Goal: Task Accomplishment & Management: Use online tool/utility

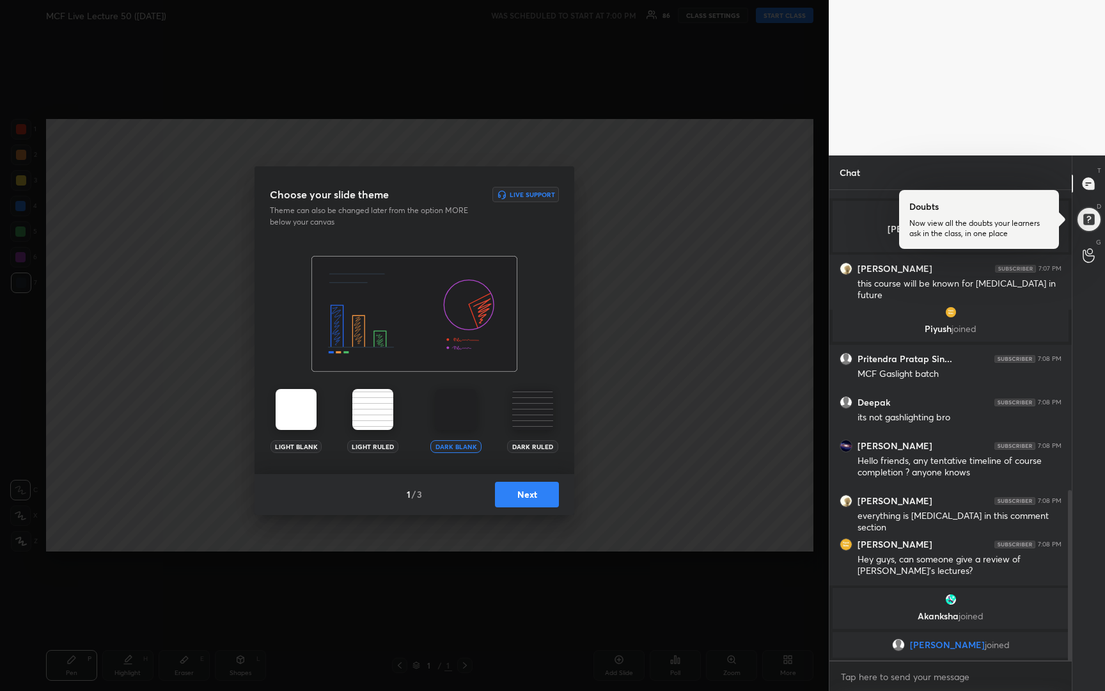
scroll to position [872, 0]
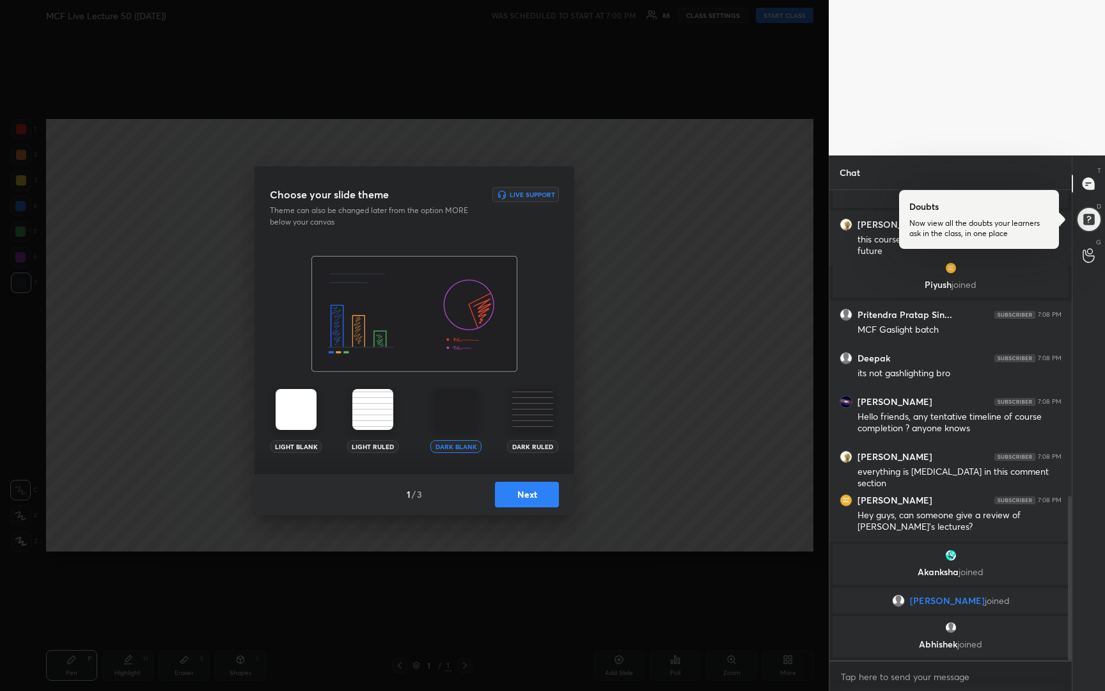
click at [533, 491] on button "Next" at bounding box center [527, 494] width 64 height 26
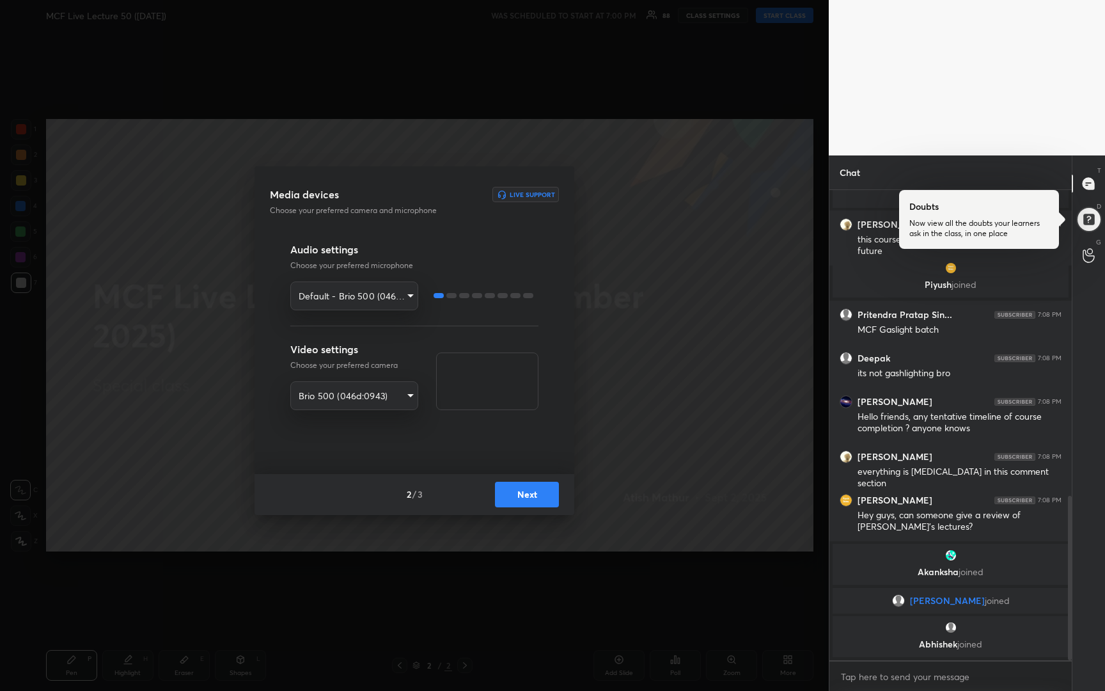
click at [533, 491] on button "Next" at bounding box center [527, 494] width 64 height 26
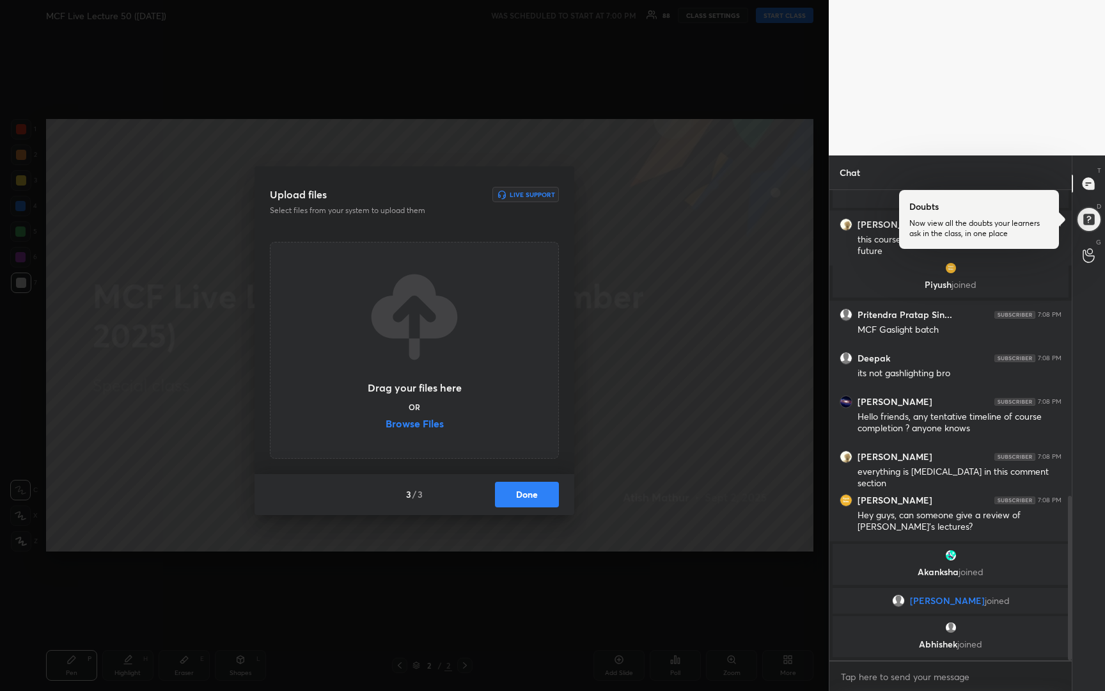
scroll to position [868, 0]
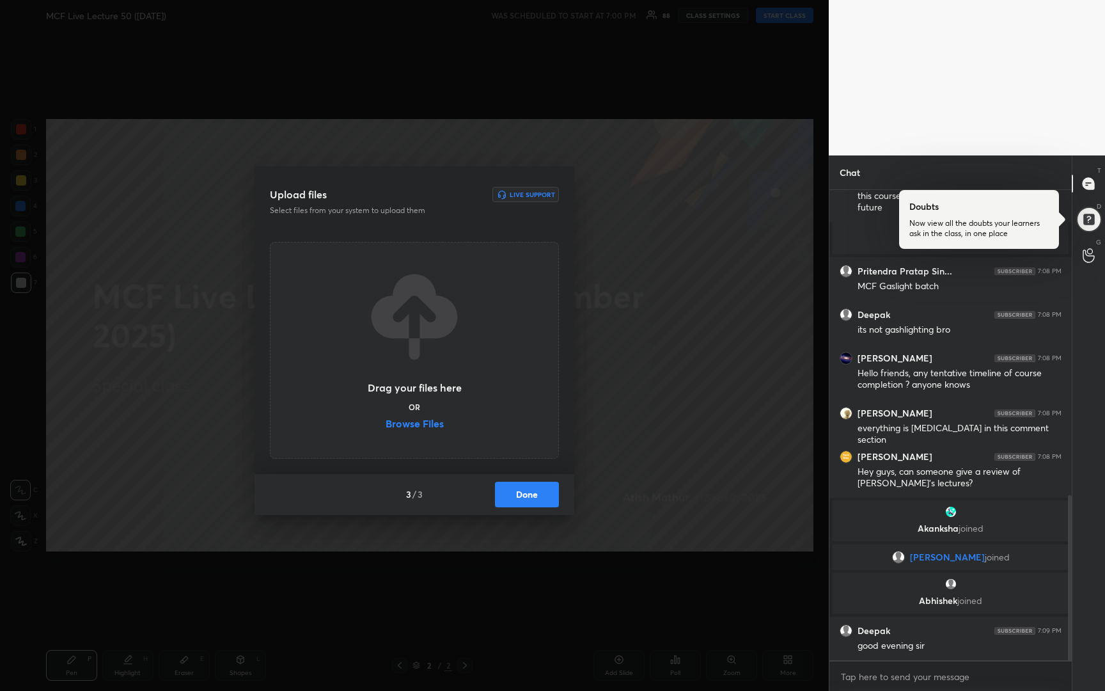
click at [533, 491] on button "Done" at bounding box center [527, 494] width 64 height 26
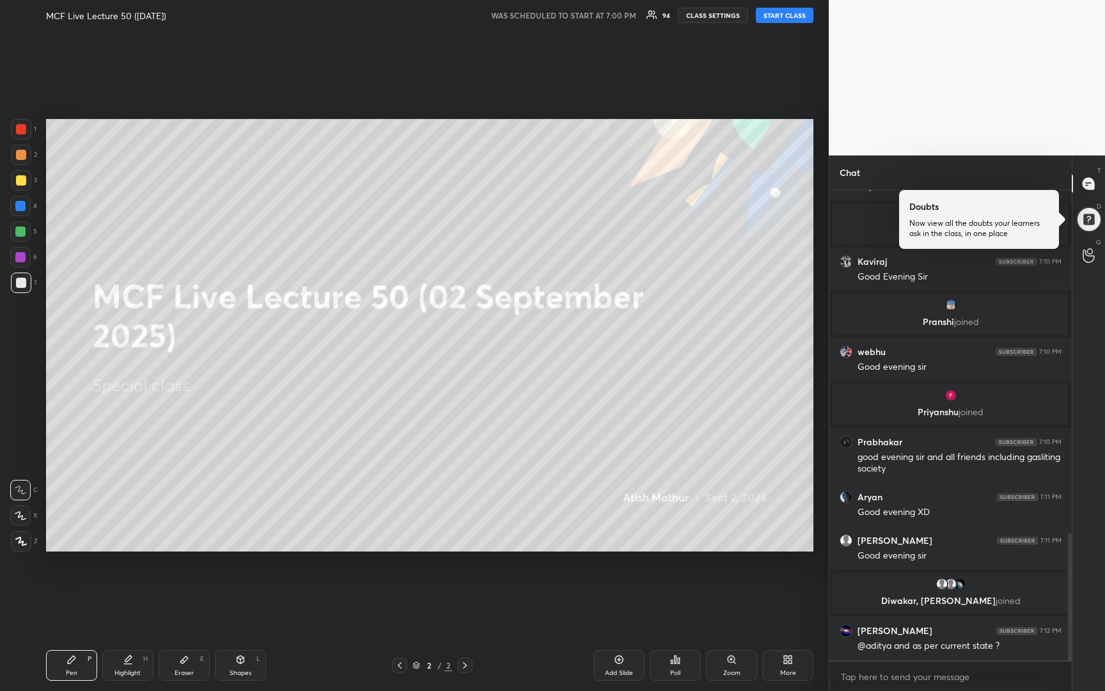
scroll to position [1272, 0]
click at [783, 13] on button "START CLASS" at bounding box center [785, 15] width 58 height 15
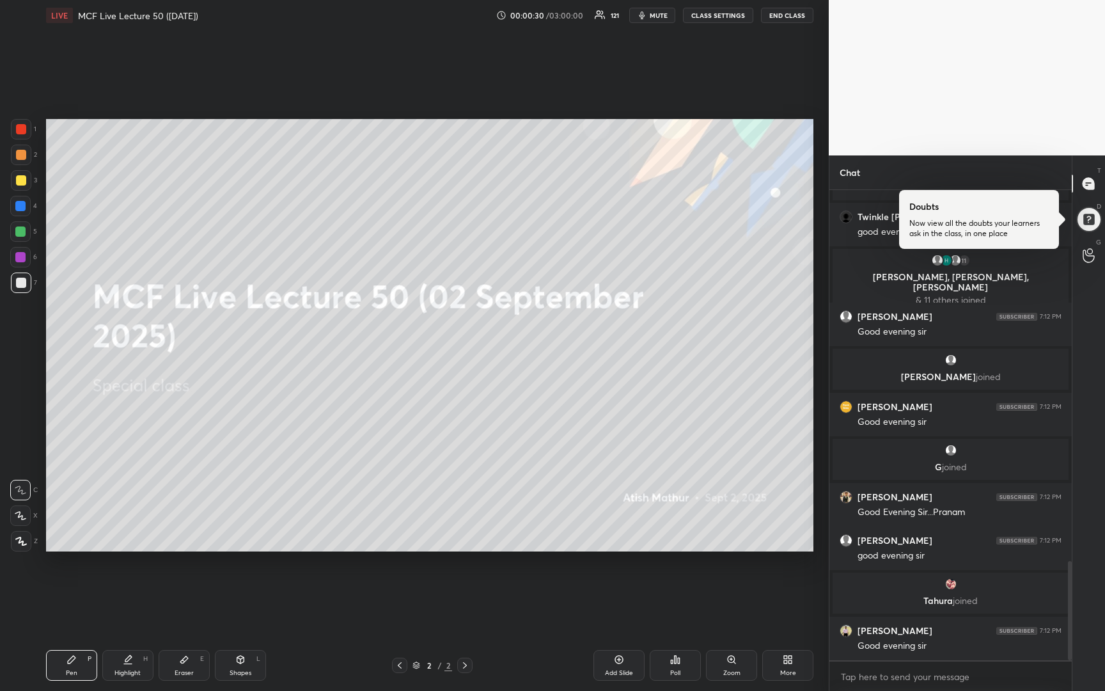
scroll to position [1755, 0]
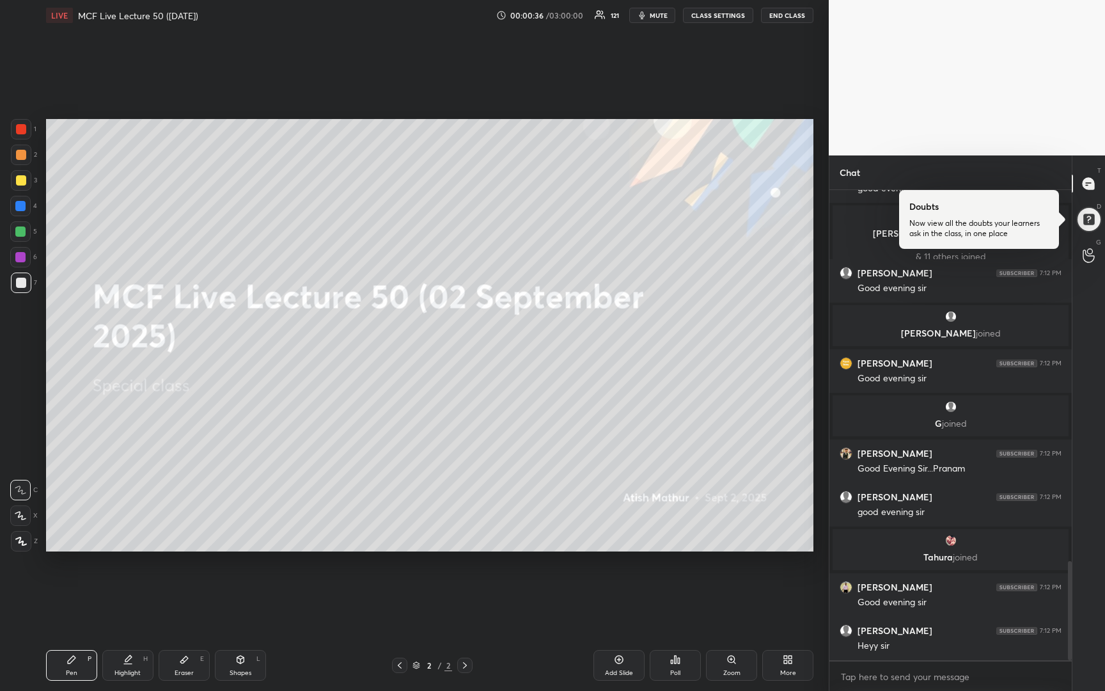
click at [660, 18] on span "mute" at bounding box center [659, 15] width 18 height 9
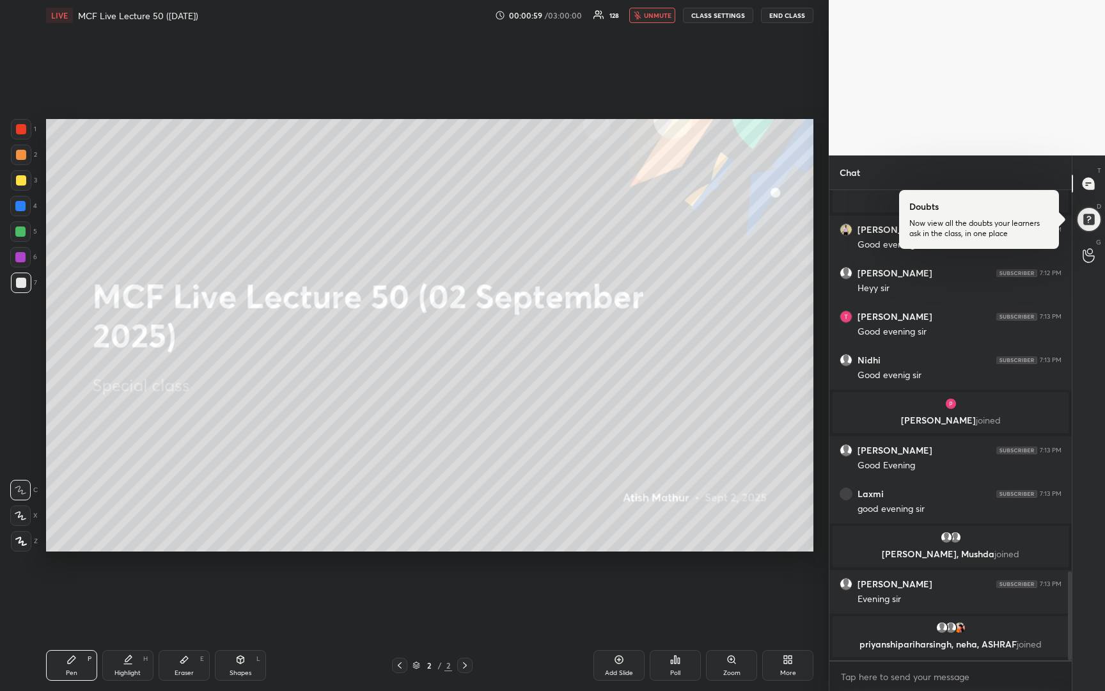
scroll to position [2020, 0]
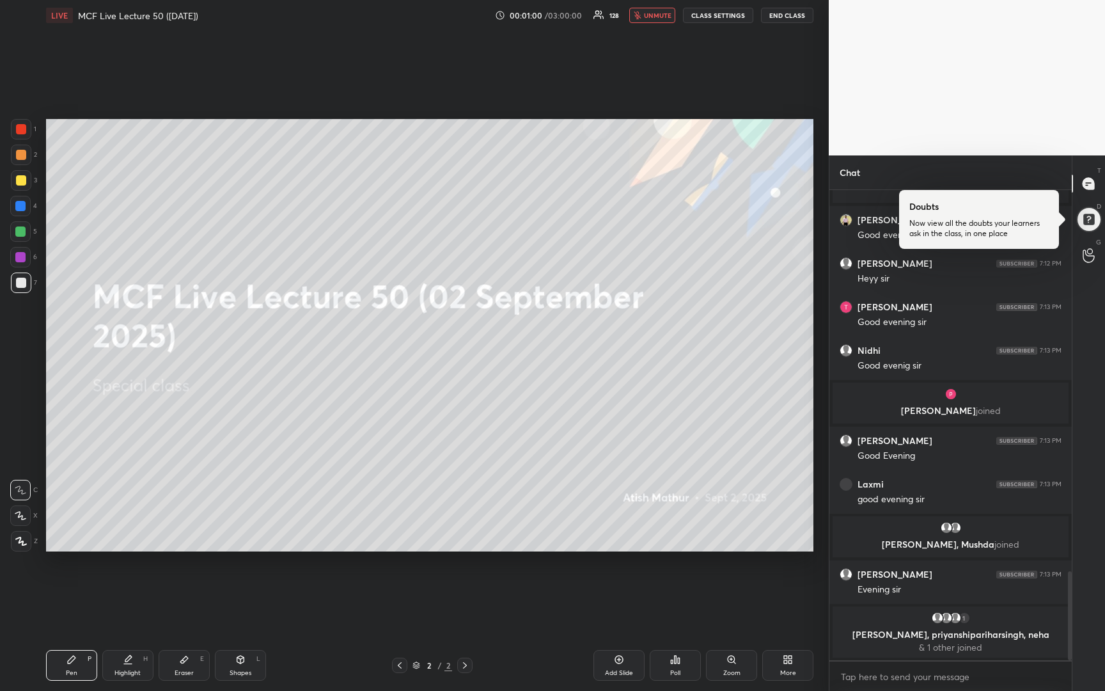
click at [660, 18] on span "unmute" at bounding box center [657, 15] width 27 height 9
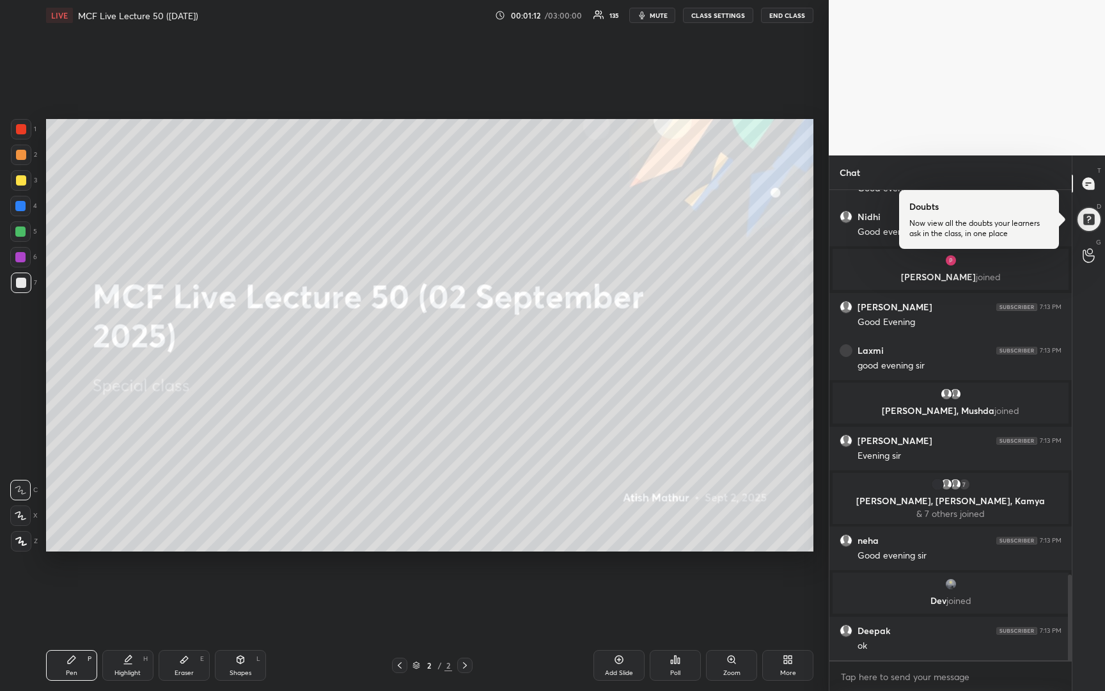
scroll to position [2192, 0]
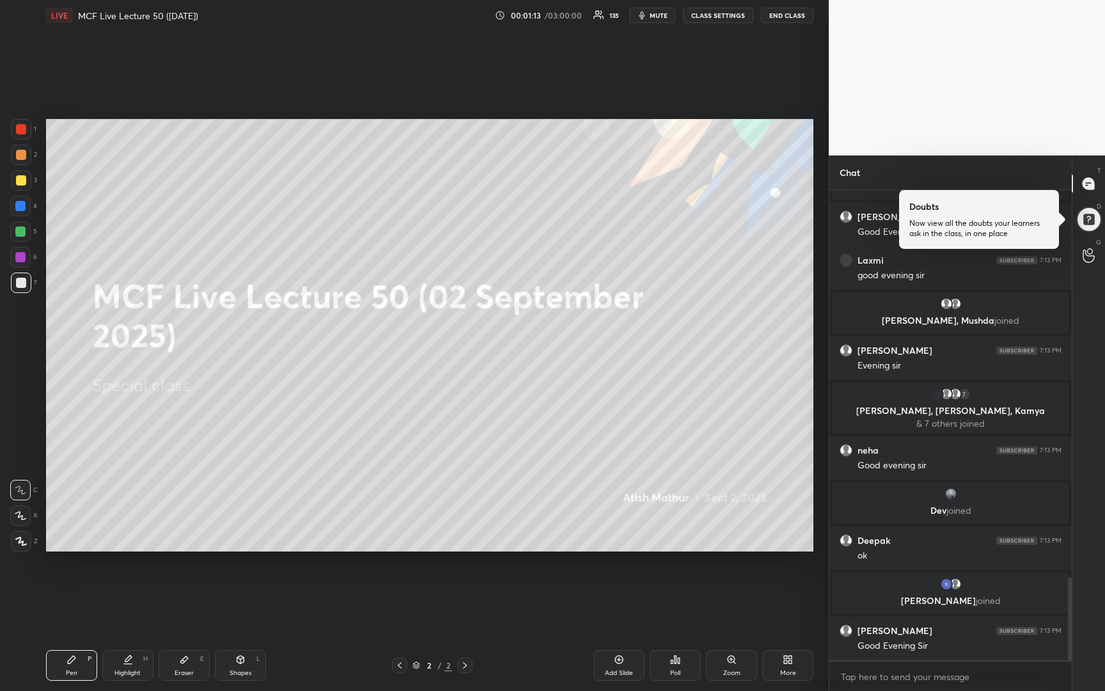
click at [17, 183] on div at bounding box center [21, 180] width 10 height 10
click at [20, 517] on div at bounding box center [20, 515] width 20 height 20
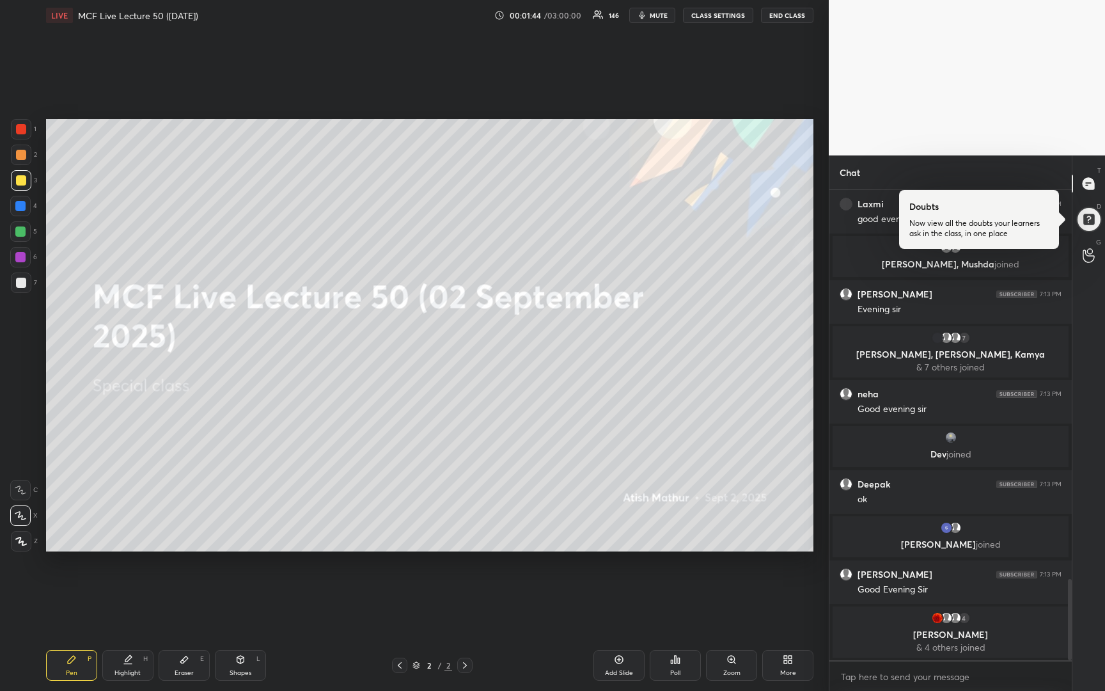
scroll to position [2208, 0]
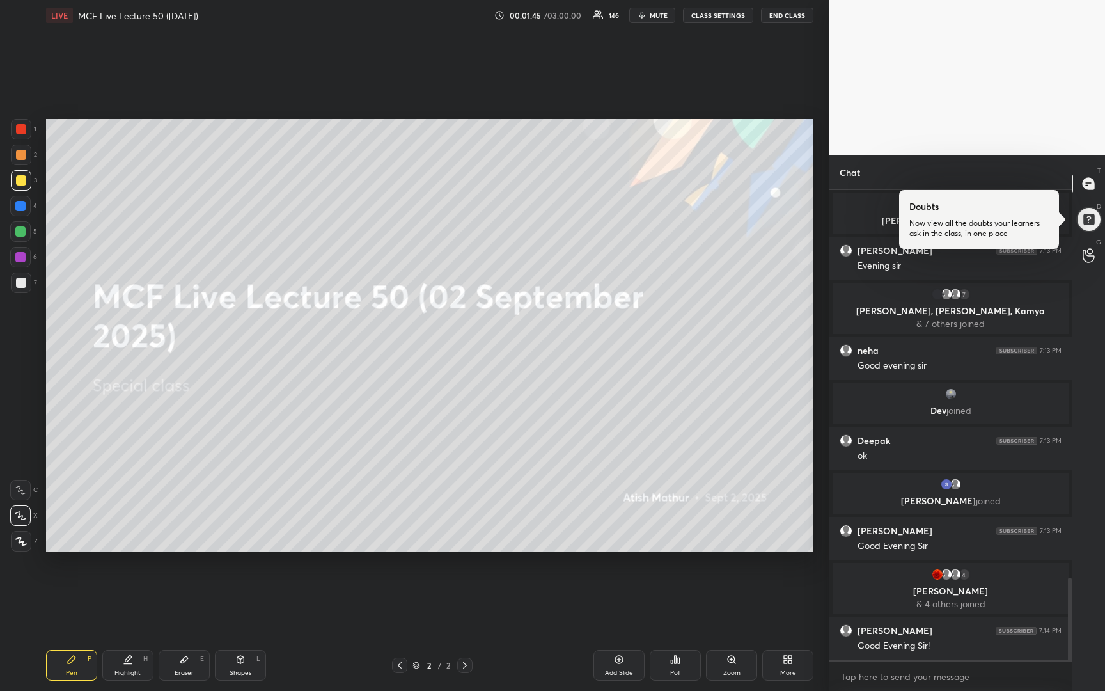
click at [19, 282] on div at bounding box center [21, 282] width 10 height 10
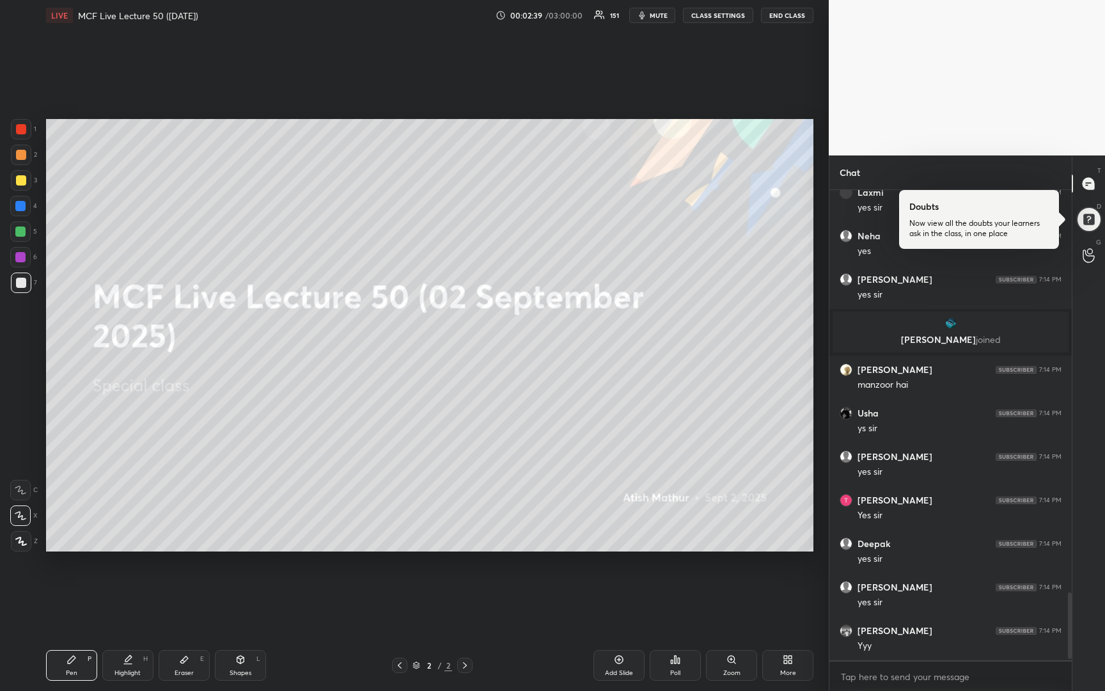
scroll to position [2844, 0]
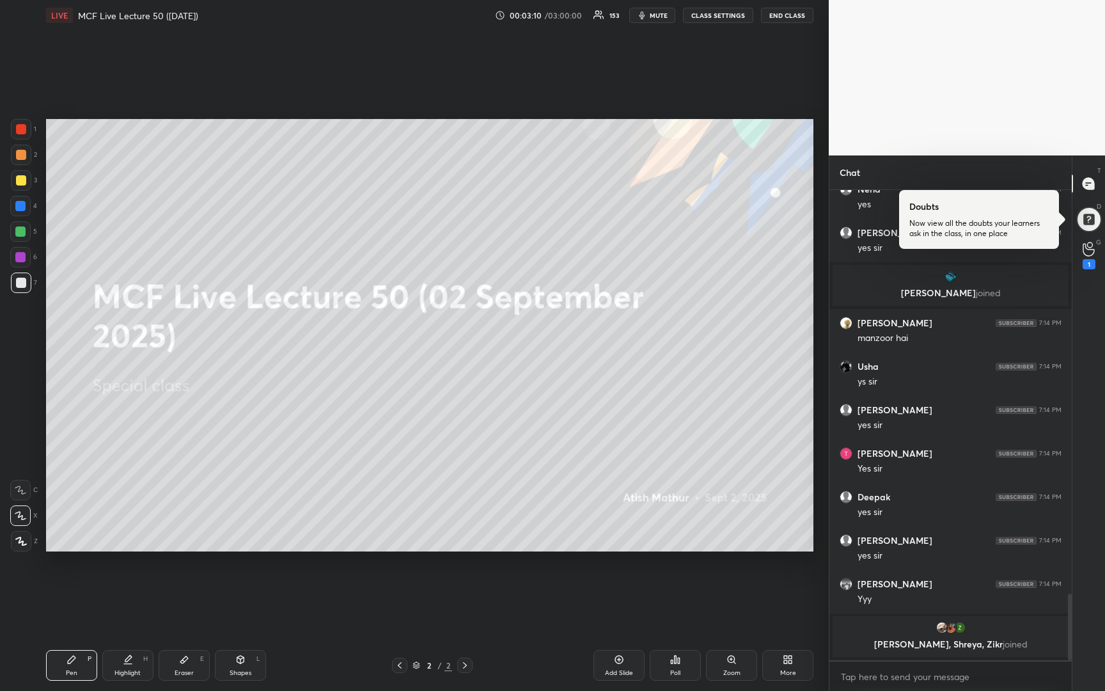
click at [621, 662] on icon at bounding box center [619, 659] width 8 height 8
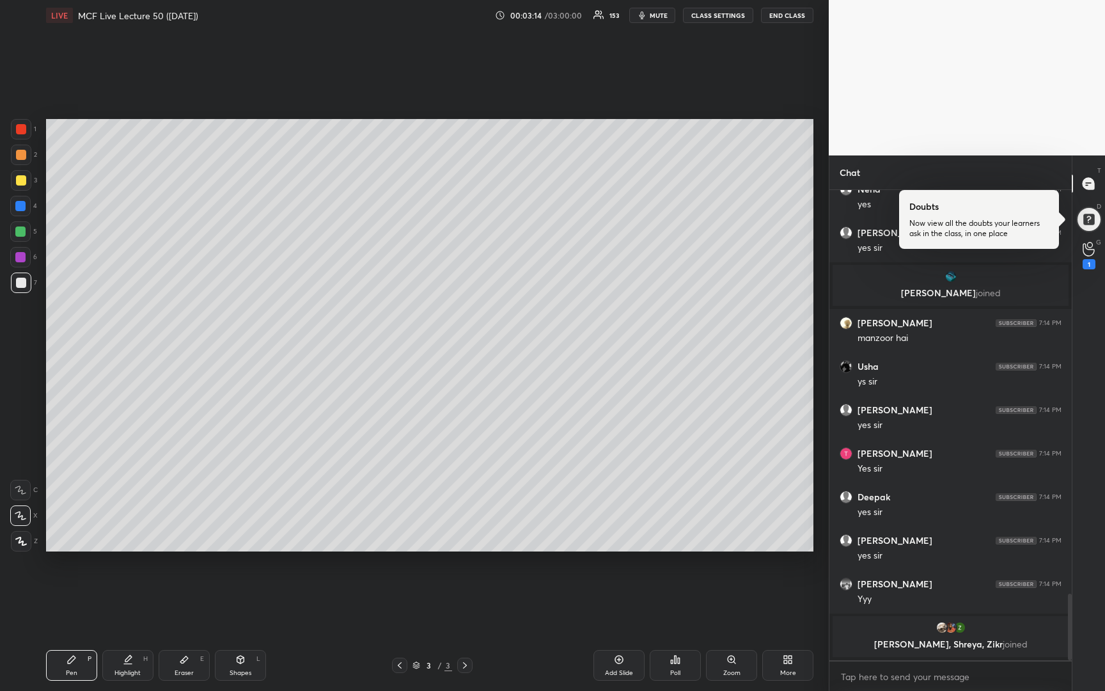
click at [403, 666] on icon at bounding box center [399, 665] width 10 height 10
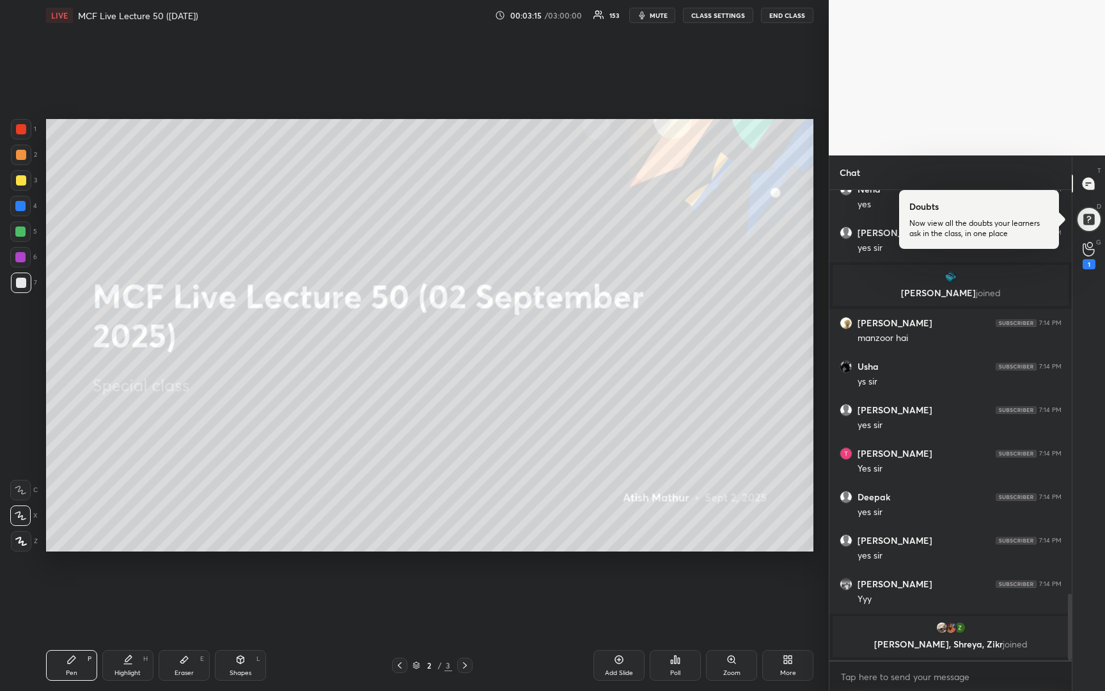
click at [623, 666] on div "Add Slide" at bounding box center [618, 665] width 51 height 31
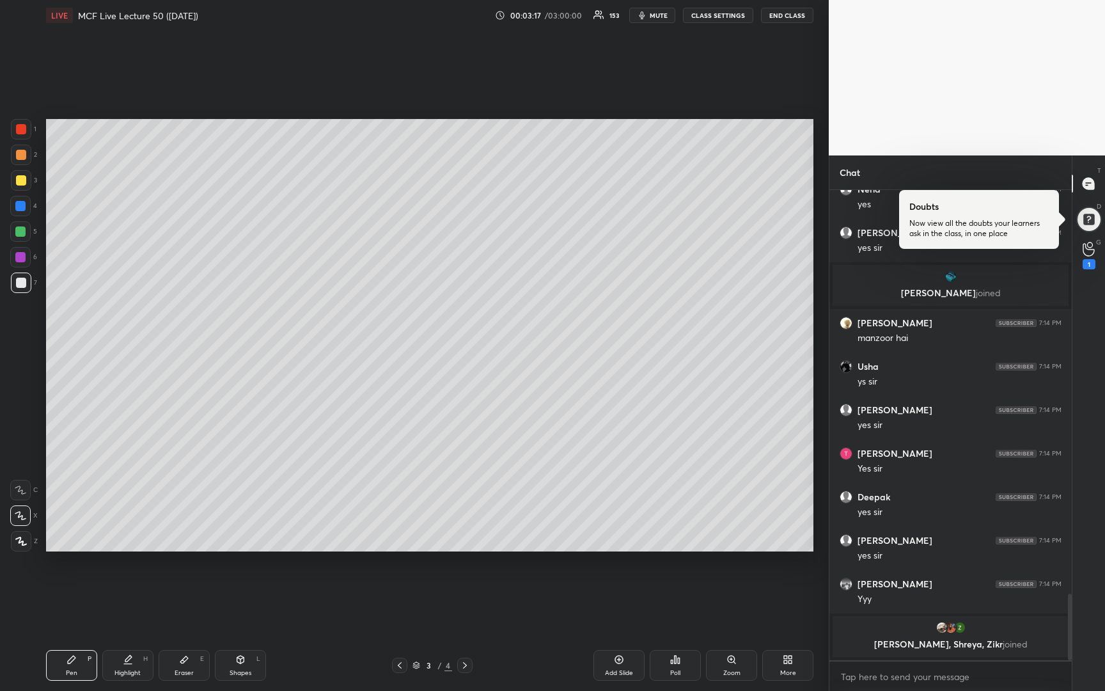
click at [19, 181] on div at bounding box center [21, 180] width 10 height 10
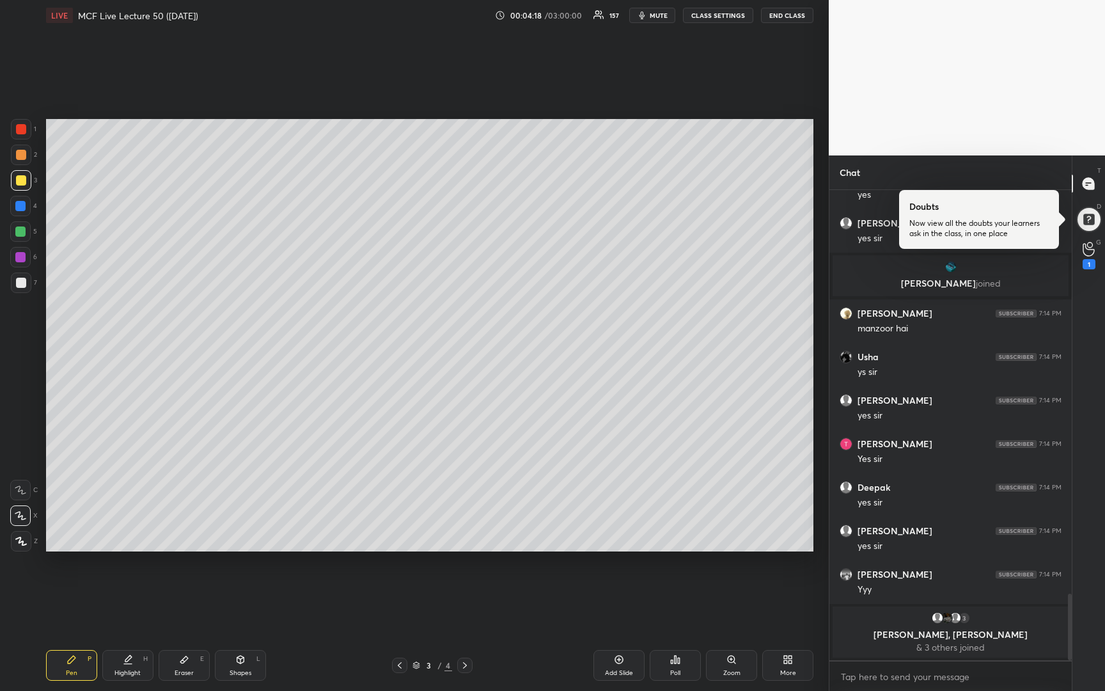
drag, startPoint x: 20, startPoint y: 283, endPoint x: 45, endPoint y: 268, distance: 29.3
click at [22, 284] on div at bounding box center [21, 282] width 10 height 10
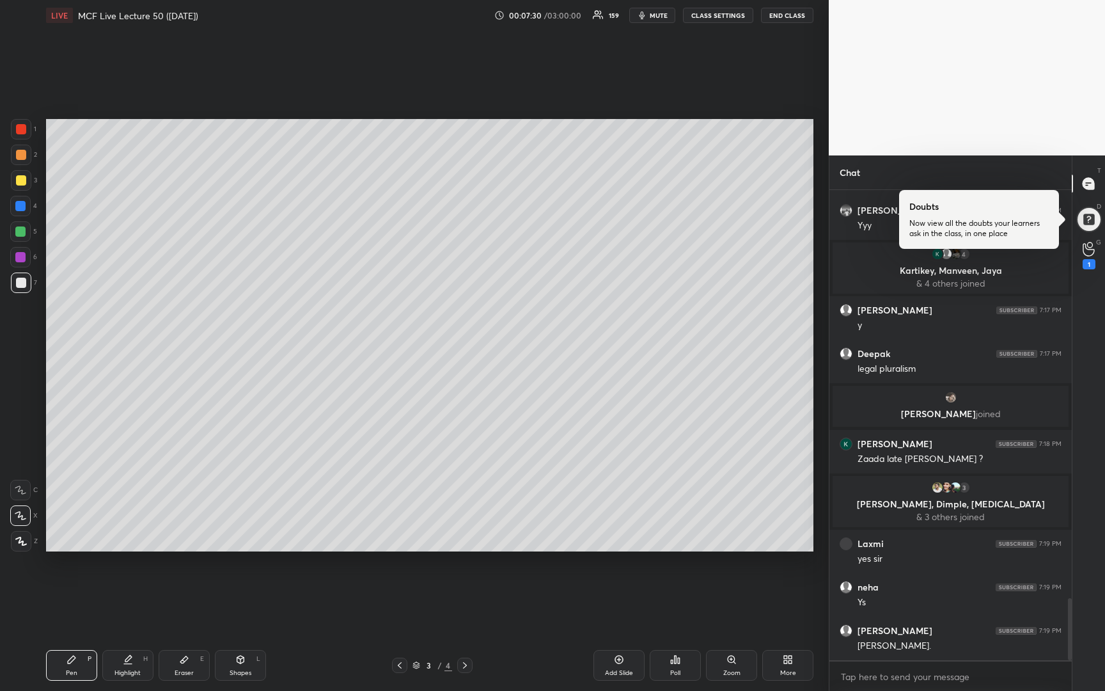
scroll to position [3125, 0]
click at [19, 157] on div at bounding box center [21, 155] width 10 height 10
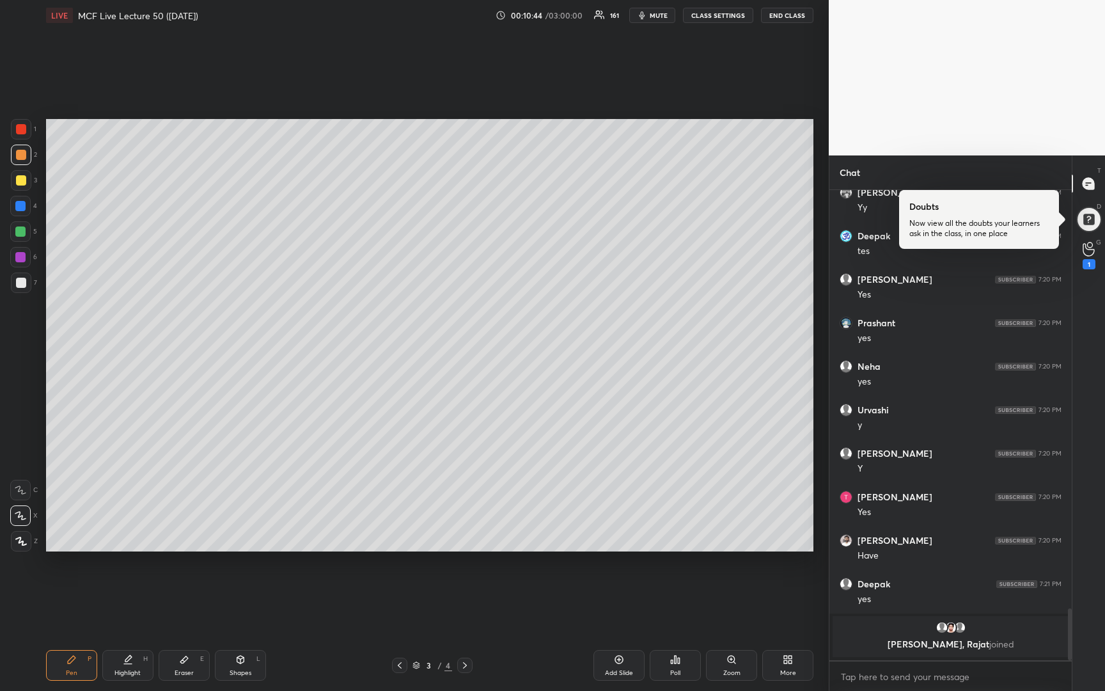
scroll to position [3811, 0]
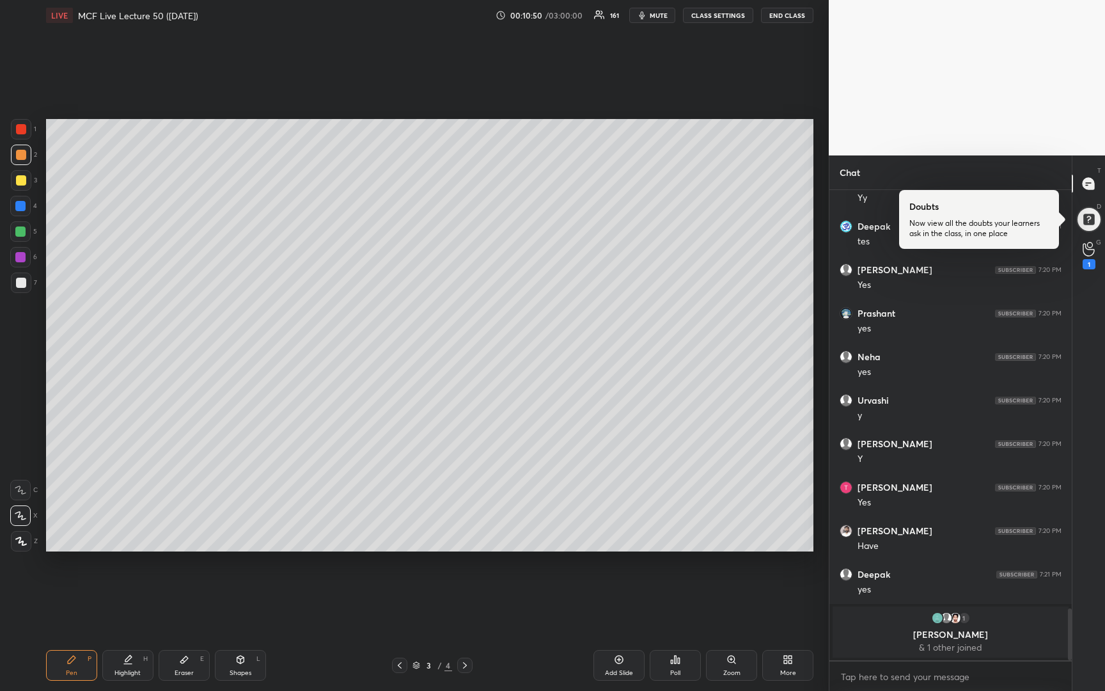
drag, startPoint x: 19, startPoint y: 283, endPoint x: 10, endPoint y: 275, distance: 12.7
click at [16, 281] on div at bounding box center [21, 282] width 10 height 10
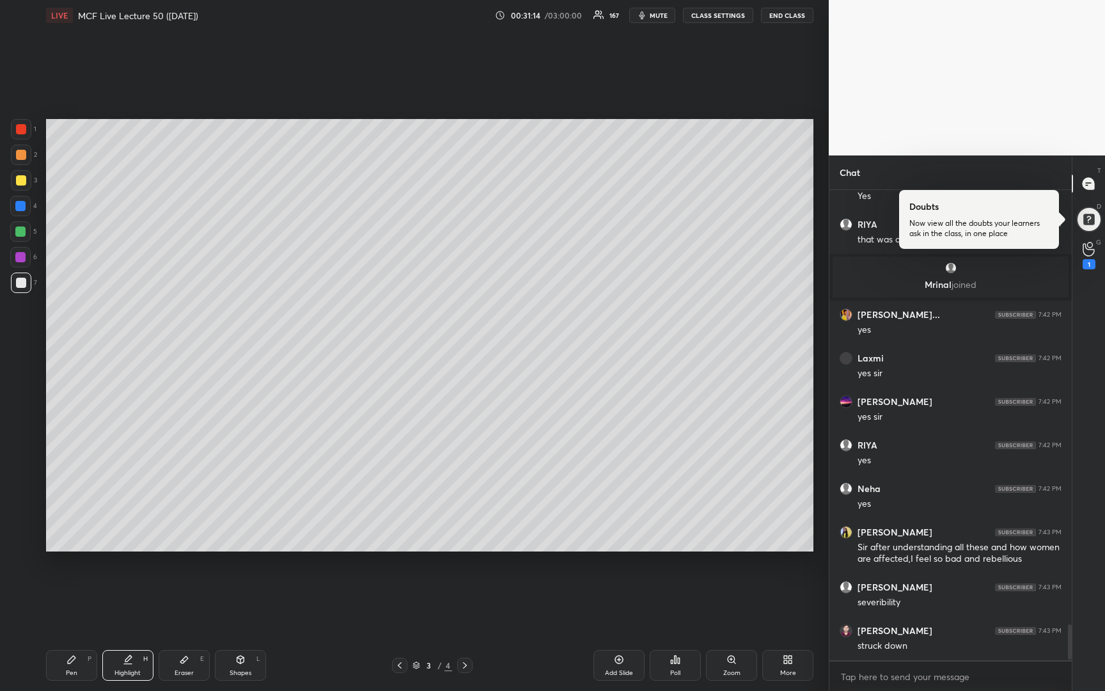
scroll to position [4, 4]
click at [20, 157] on div at bounding box center [21, 155] width 10 height 10
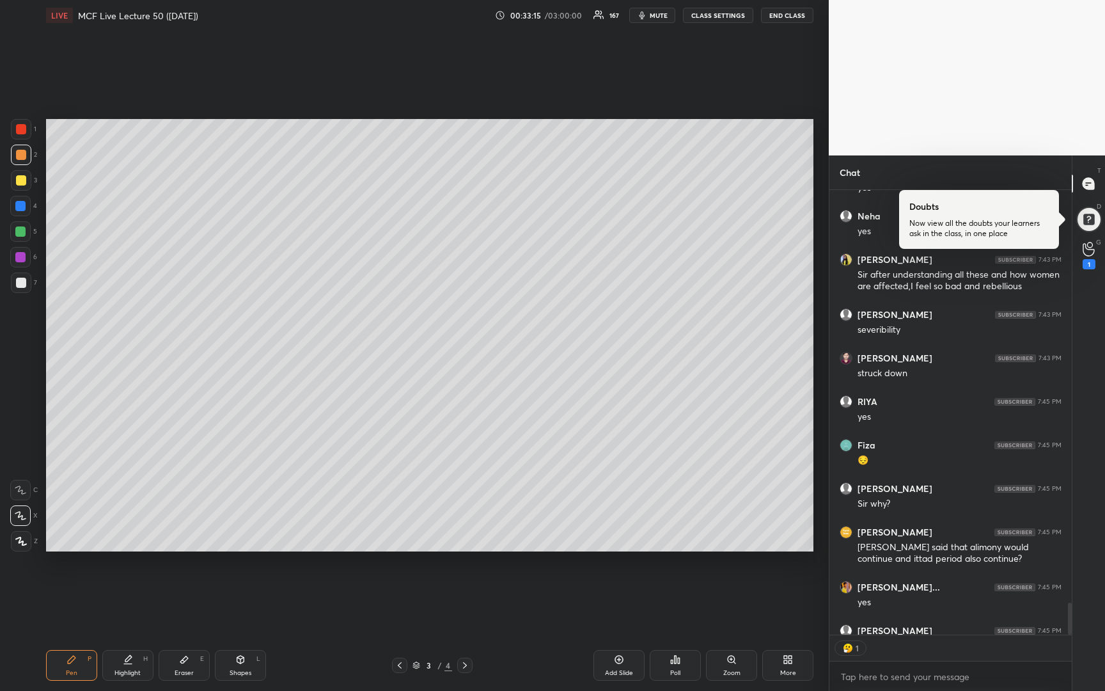
drag, startPoint x: 620, startPoint y: 659, endPoint x: 620, endPoint y: 652, distance: 7.0
click at [620, 659] on icon at bounding box center [619, 659] width 10 height 10
drag, startPoint x: 19, startPoint y: 178, endPoint x: 26, endPoint y: 171, distance: 9.5
click at [19, 178] on div at bounding box center [21, 180] width 10 height 10
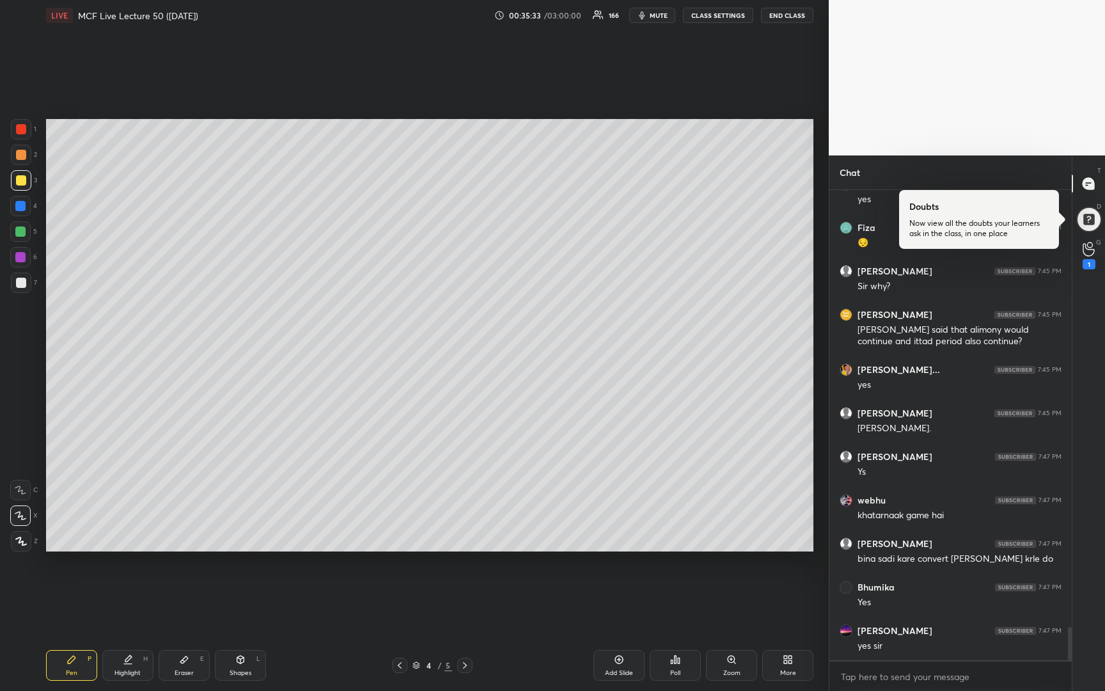
scroll to position [6270, 0]
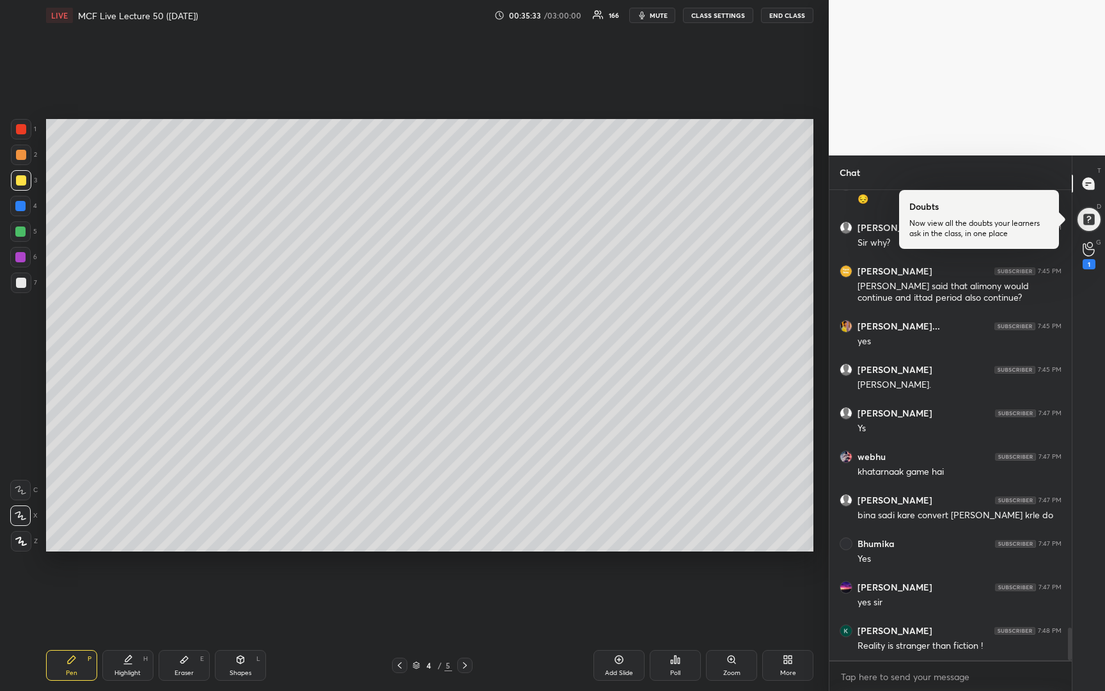
click at [24, 281] on div at bounding box center [21, 282] width 10 height 10
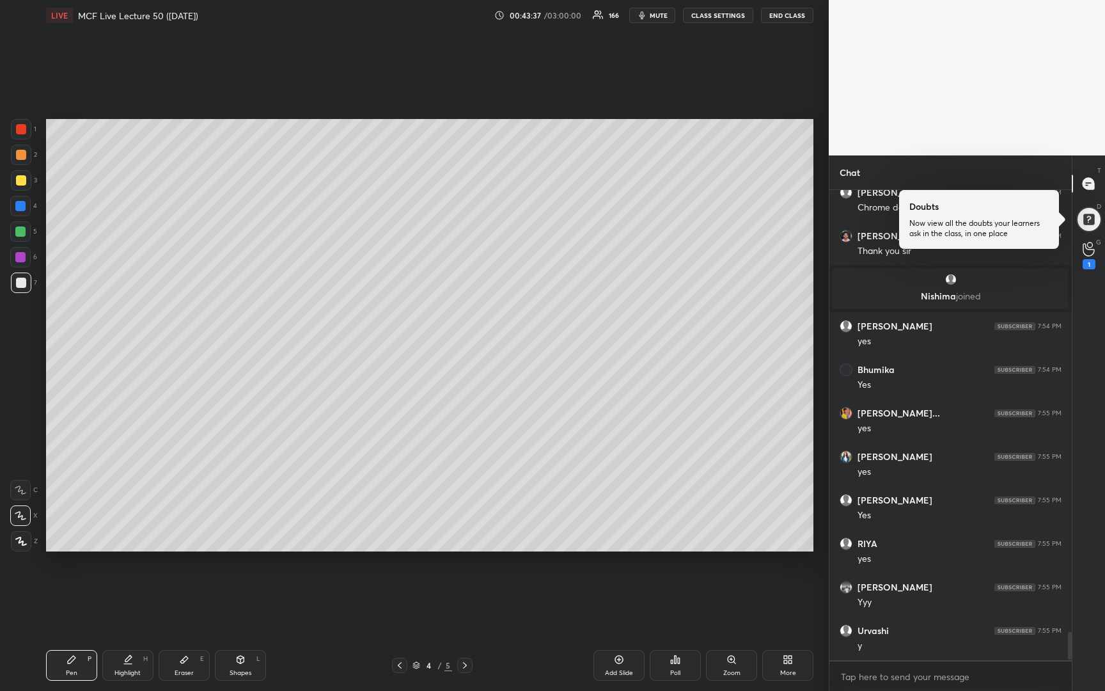
scroll to position [7397, 0]
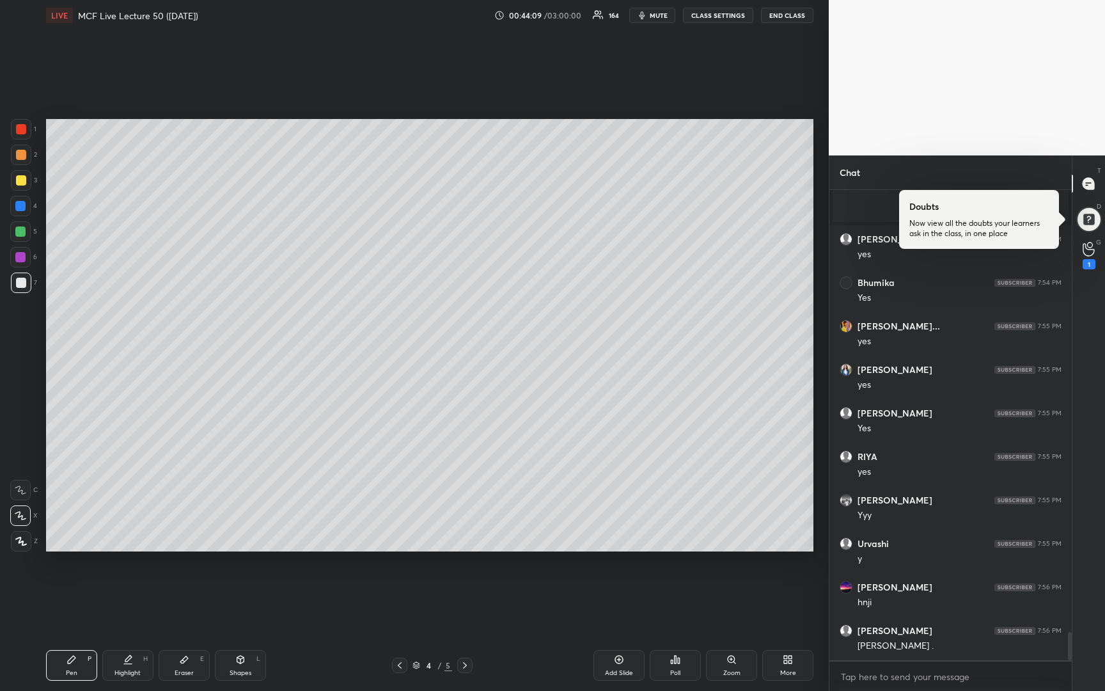
drag, startPoint x: 616, startPoint y: 662, endPoint x: 611, endPoint y: 636, distance: 27.2
click at [616, 660] on icon at bounding box center [619, 659] width 10 height 10
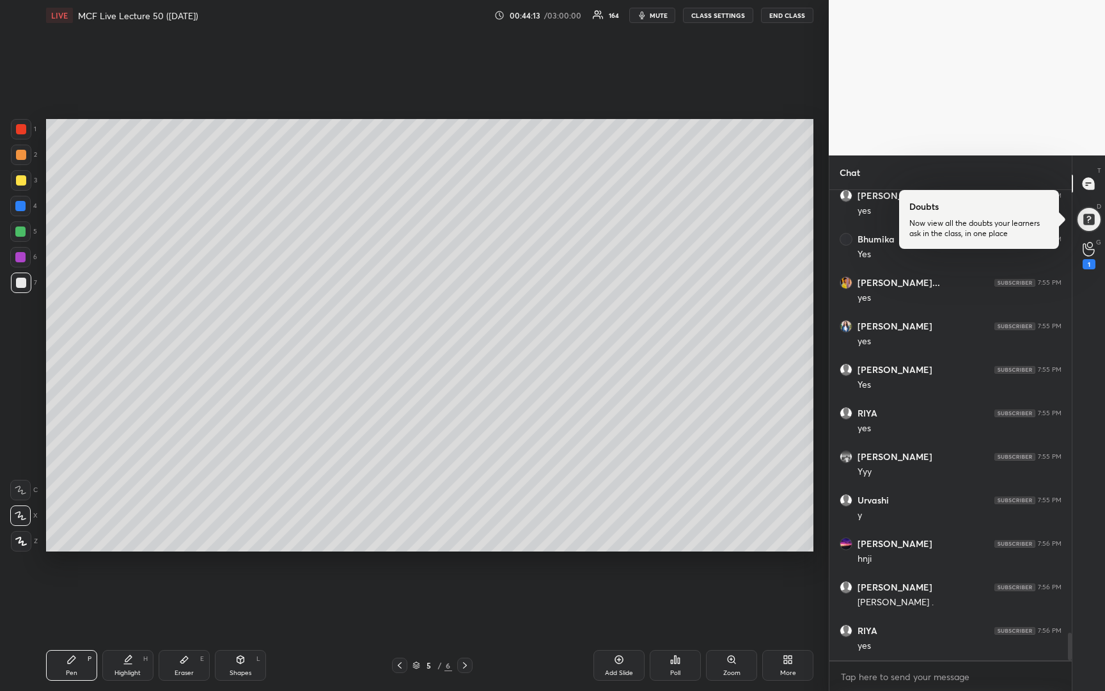
scroll to position [7527, 0]
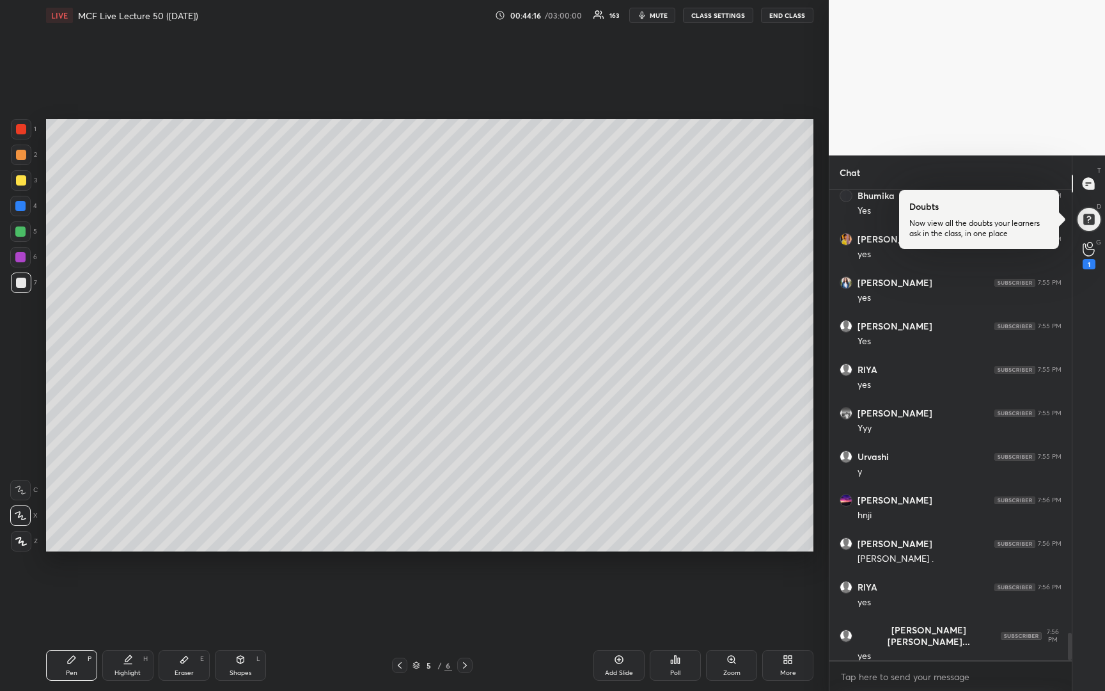
click at [400, 666] on icon at bounding box center [400, 665] width 4 height 6
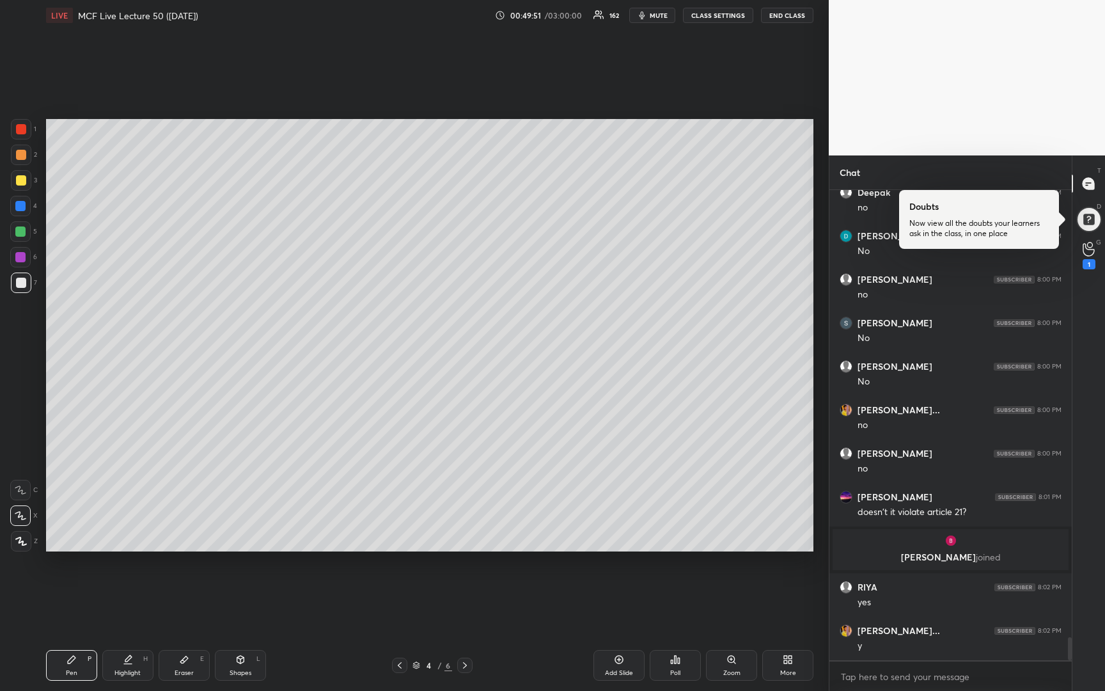
scroll to position [9147, 0]
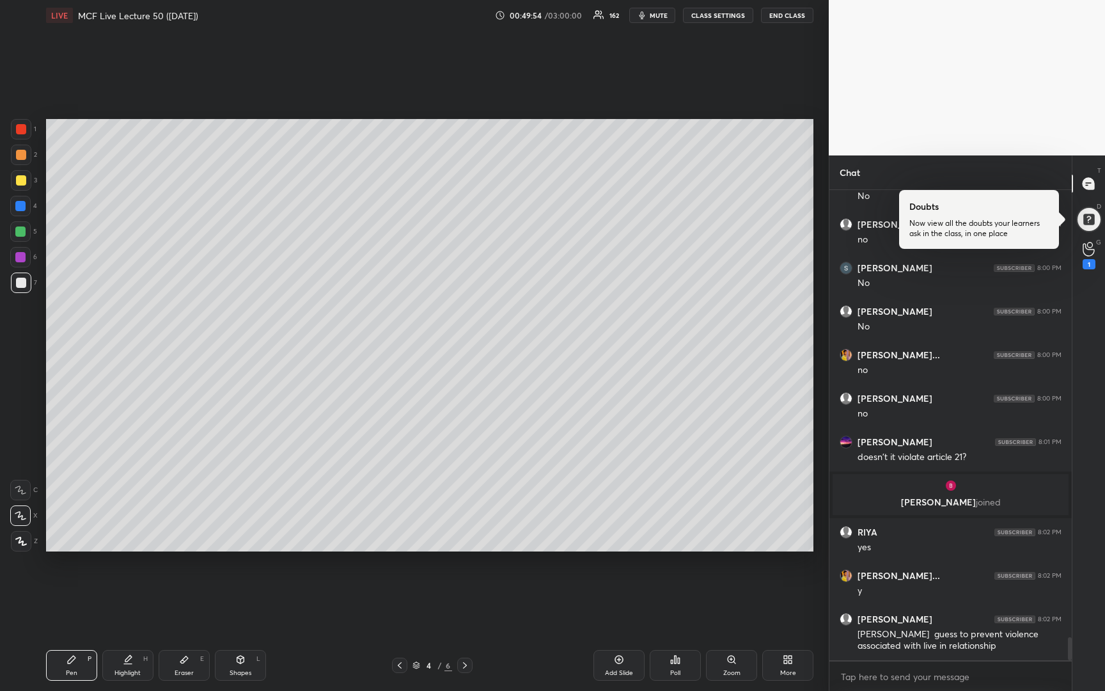
drag, startPoint x: 614, startPoint y: 657, endPoint x: 614, endPoint y: 644, distance: 13.4
click at [613, 657] on div "Add Slide" at bounding box center [618, 665] width 51 height 31
click at [19, 182] on div at bounding box center [21, 180] width 10 height 10
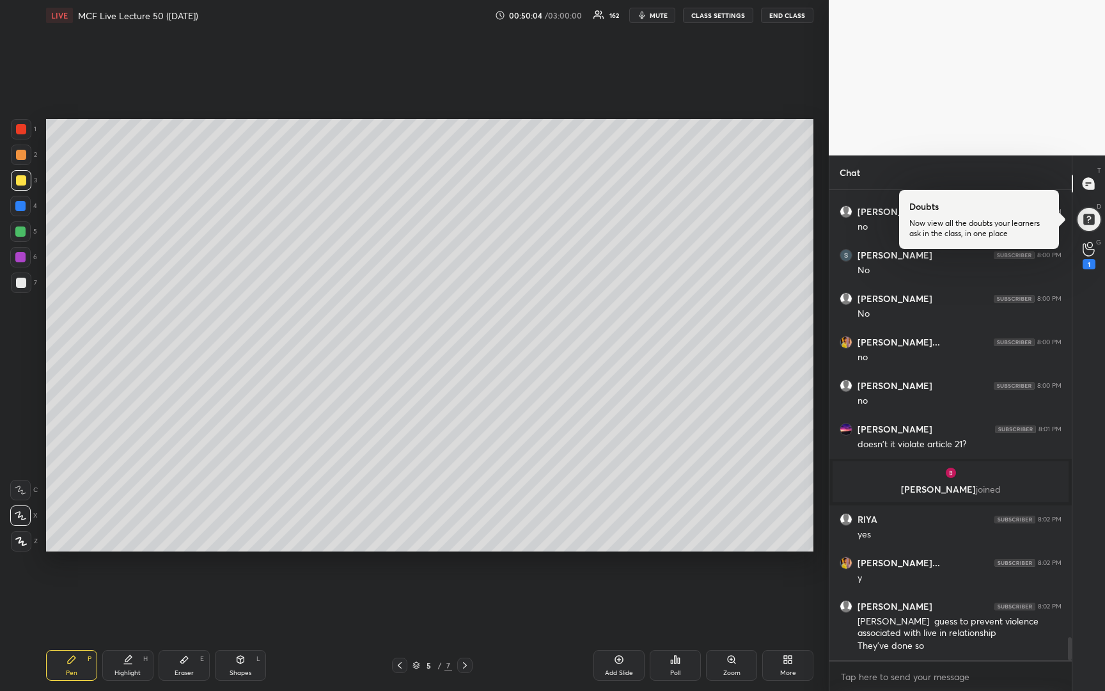
click at [25, 285] on div at bounding box center [21, 282] width 10 height 10
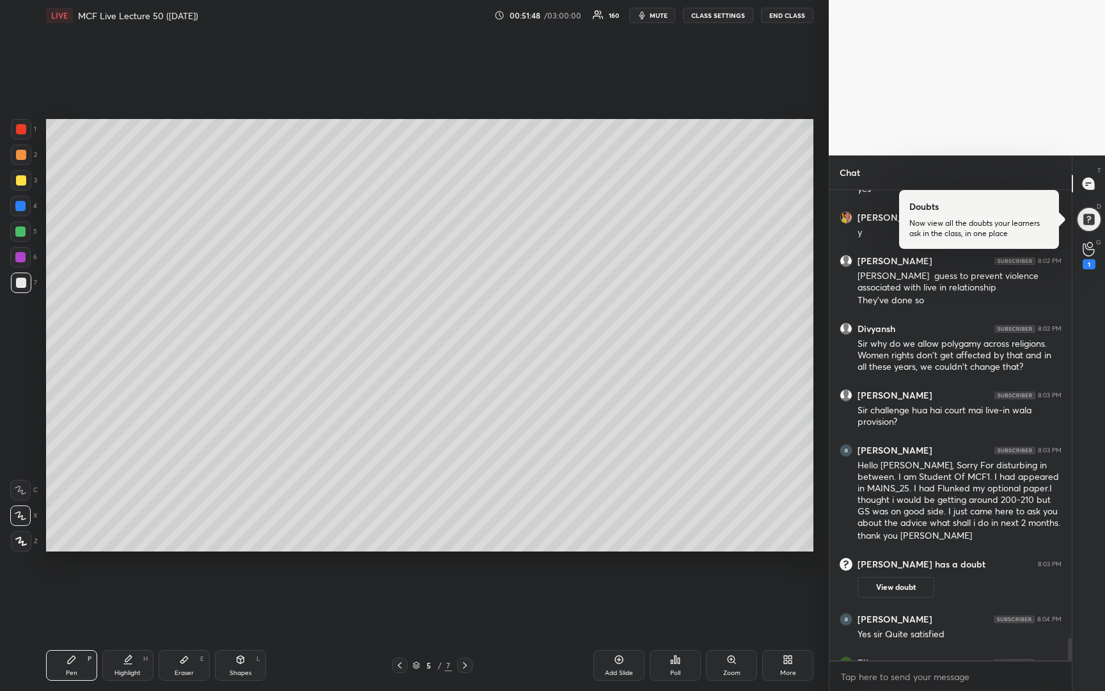
scroll to position [9410, 0]
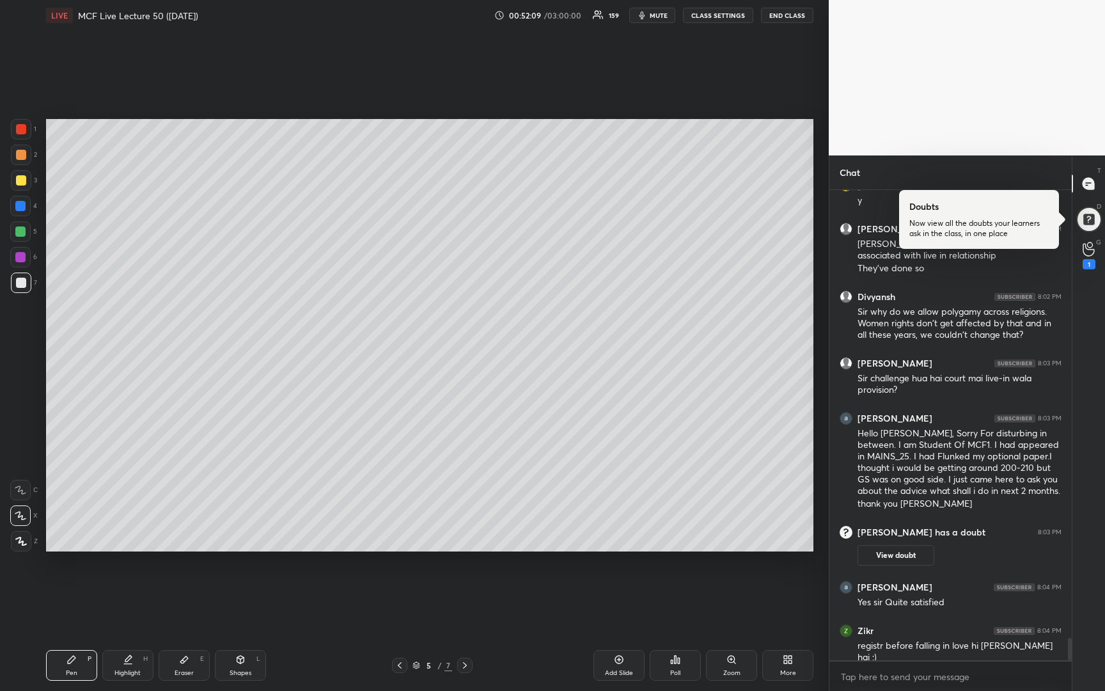
click at [651, 17] on button "mute" at bounding box center [652, 15] width 46 height 15
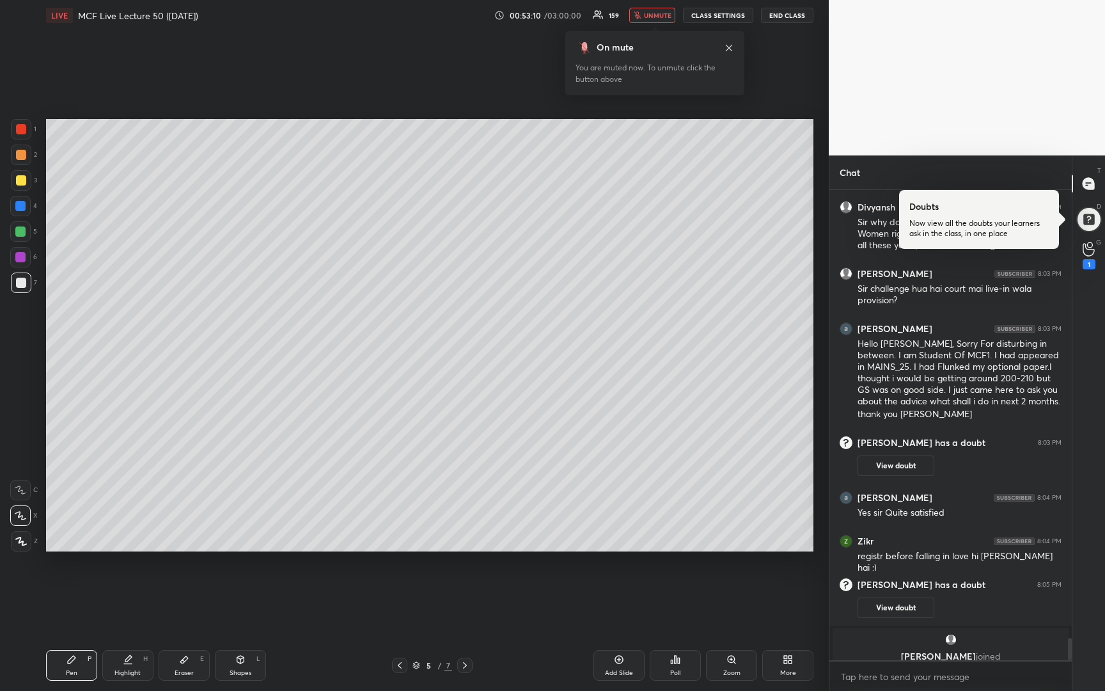
scroll to position [9477, 0]
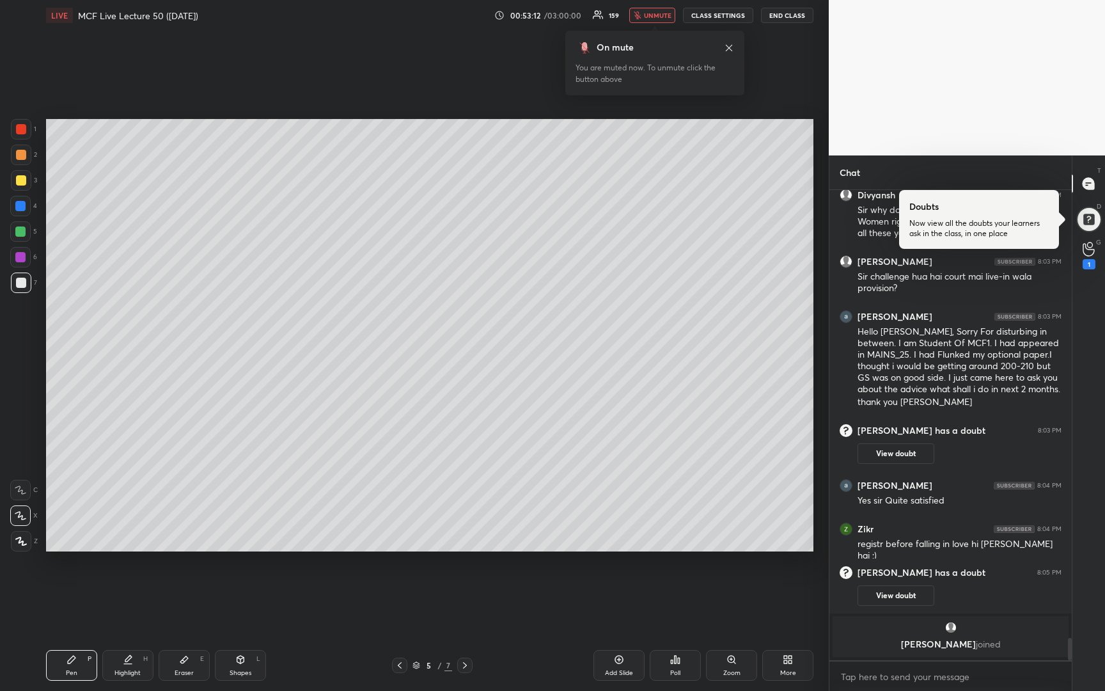
click at [659, 15] on span "unmute" at bounding box center [657, 15] width 27 height 9
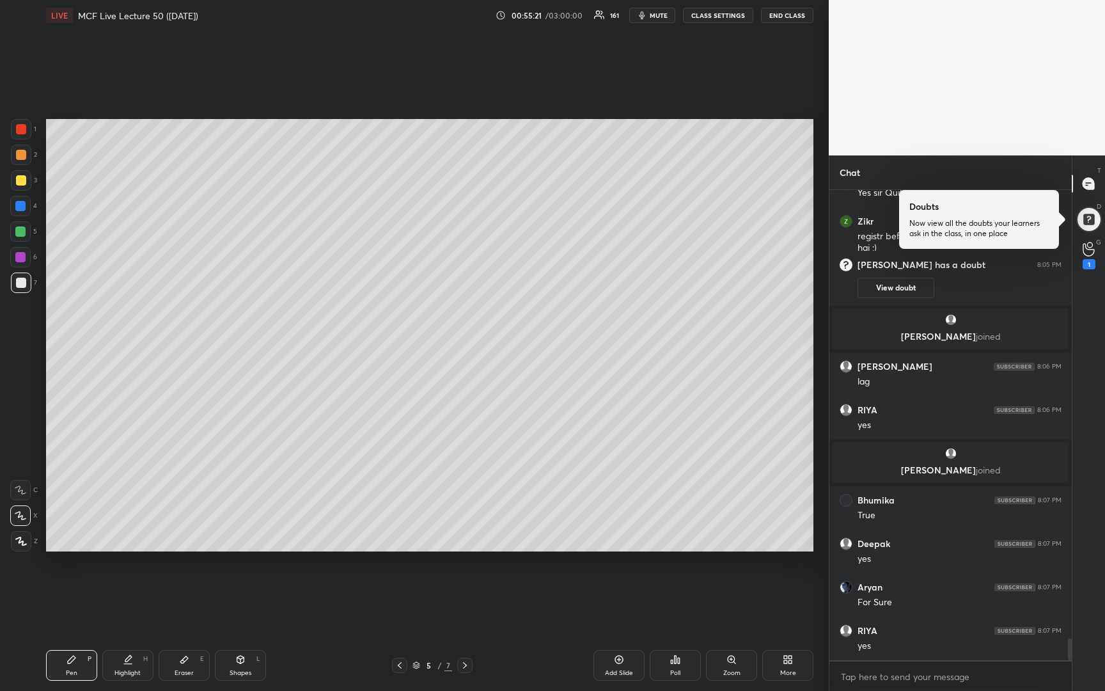
scroll to position [9805, 0]
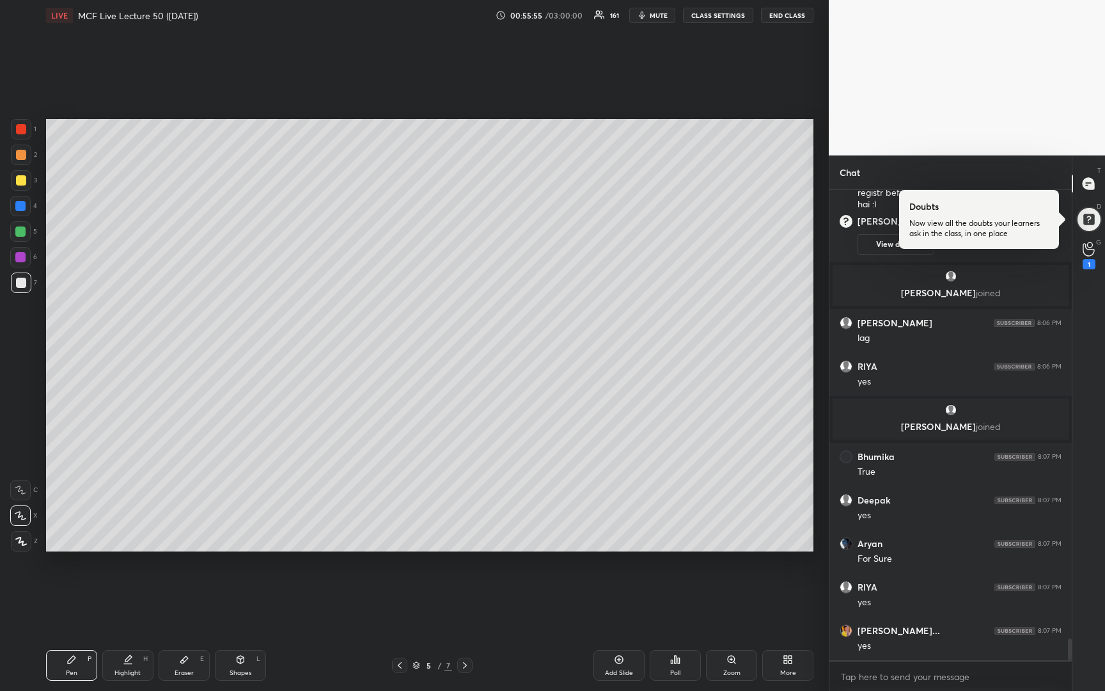
drag, startPoint x: 20, startPoint y: 183, endPoint x: 39, endPoint y: 176, distance: 19.6
click at [20, 183] on div at bounding box center [21, 180] width 10 height 10
drag, startPoint x: 17, startPoint y: 286, endPoint x: 28, endPoint y: 265, distance: 23.5
click at [25, 283] on div at bounding box center [21, 282] width 10 height 10
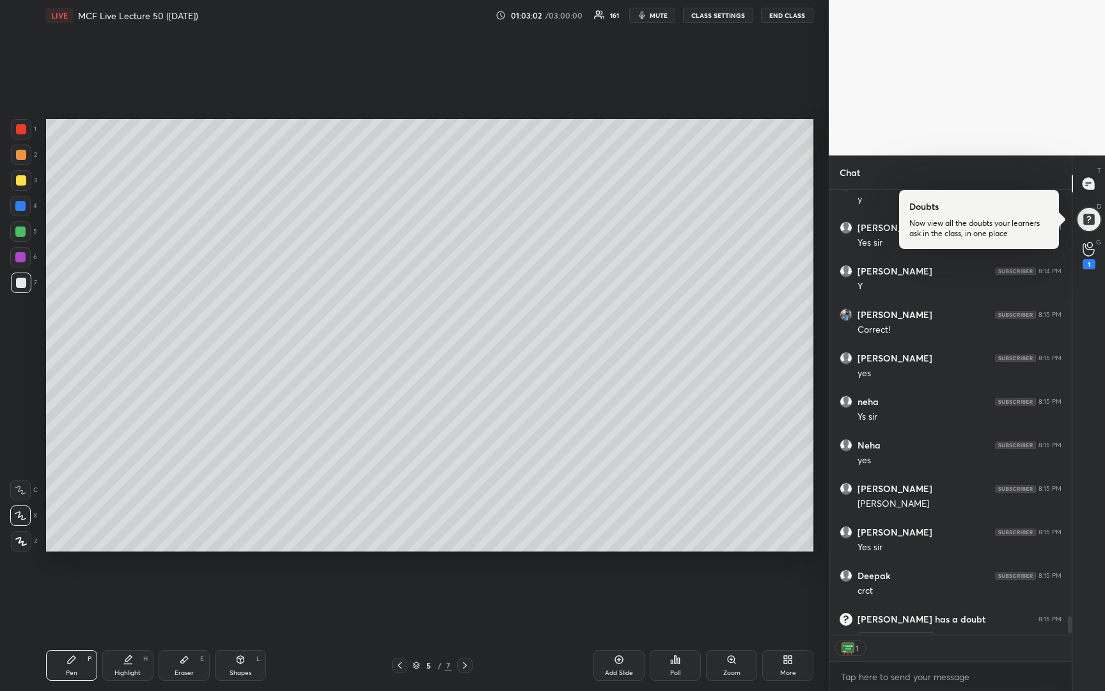
scroll to position [10768, 0]
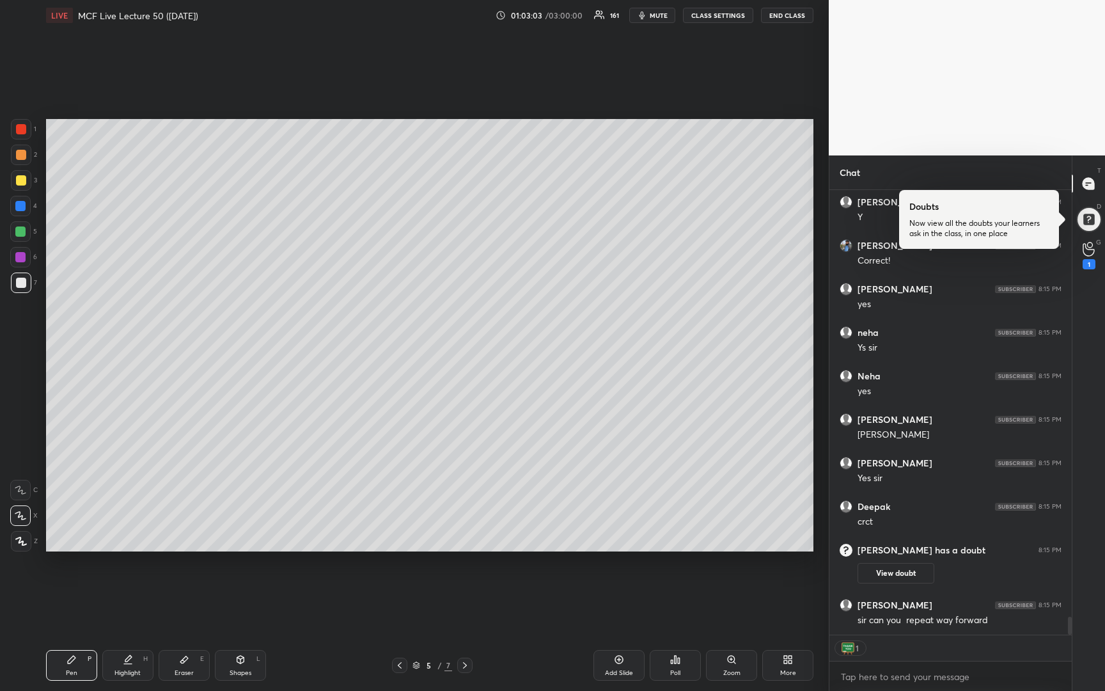
click at [462, 664] on icon at bounding box center [465, 665] width 10 height 10
drag, startPoint x: 19, startPoint y: 181, endPoint x: 25, endPoint y: 178, distance: 6.9
click at [20, 182] on div at bounding box center [21, 180] width 10 height 10
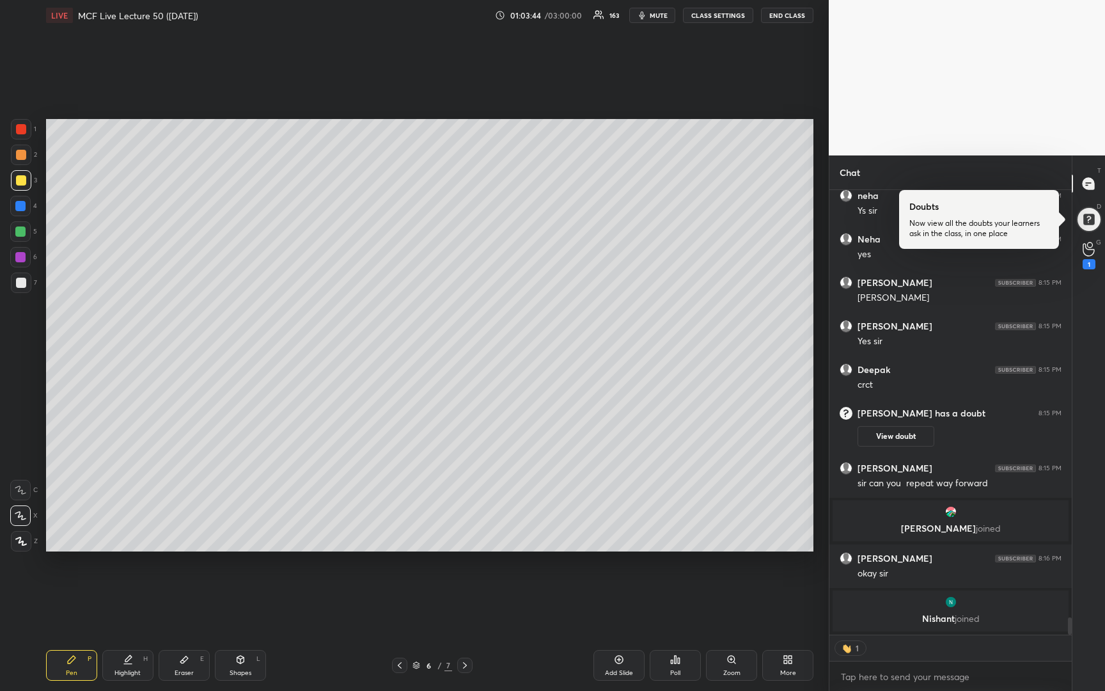
scroll to position [463, 238]
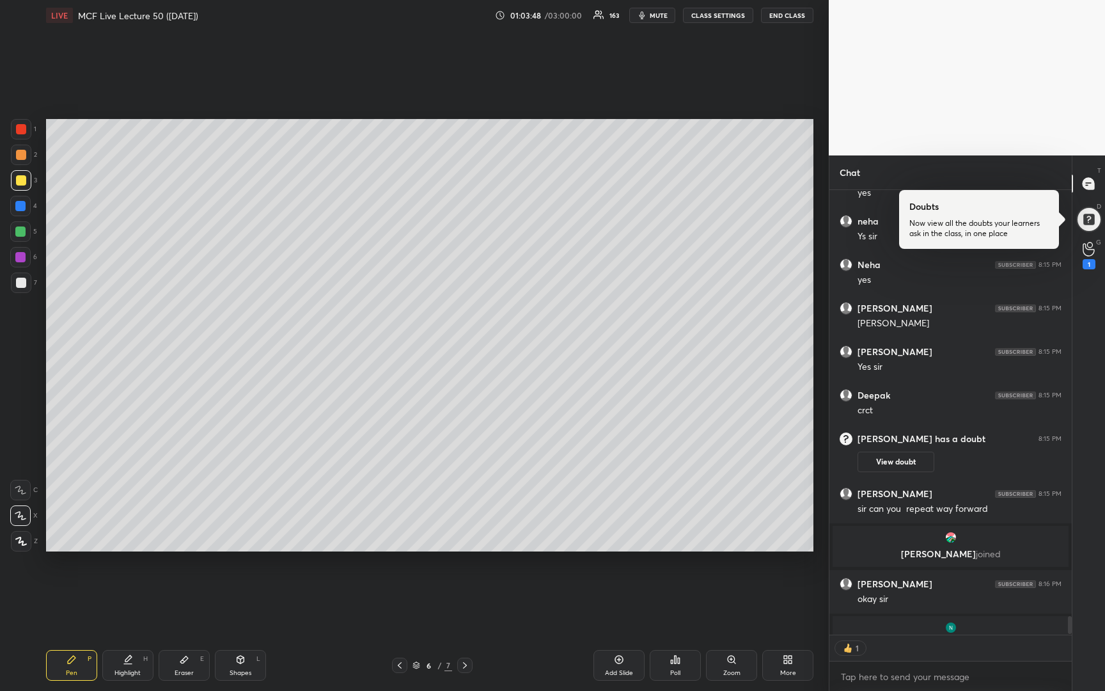
drag, startPoint x: 21, startPoint y: 286, endPoint x: 35, endPoint y: 267, distance: 23.8
click at [24, 285] on div at bounding box center [21, 282] width 10 height 10
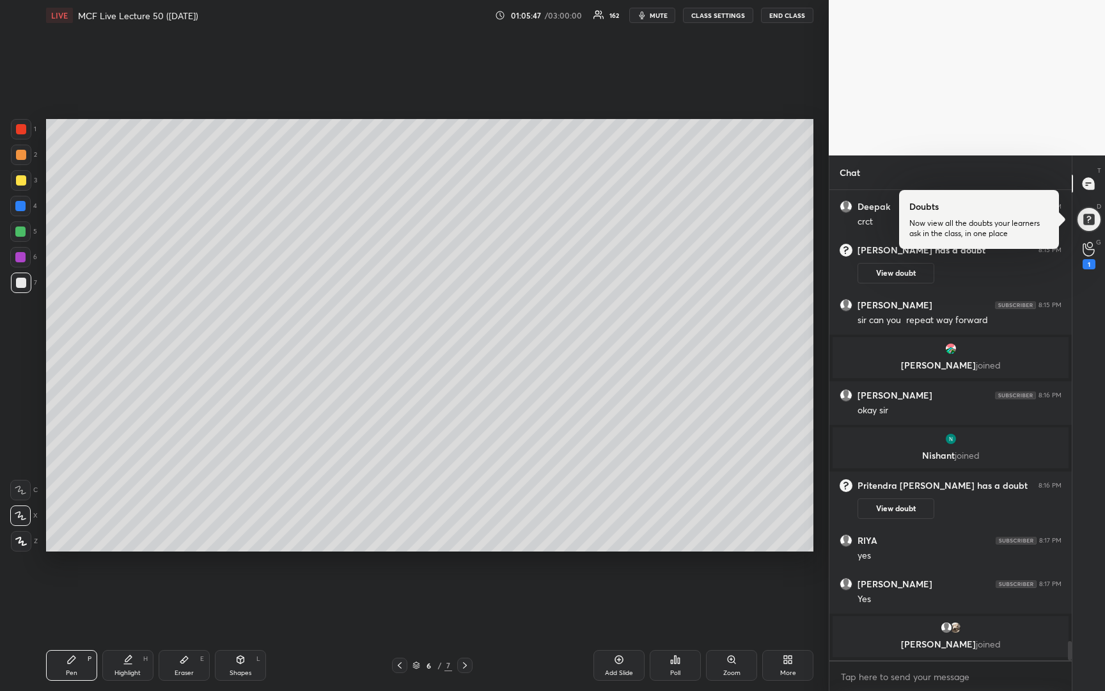
scroll to position [10984, 0]
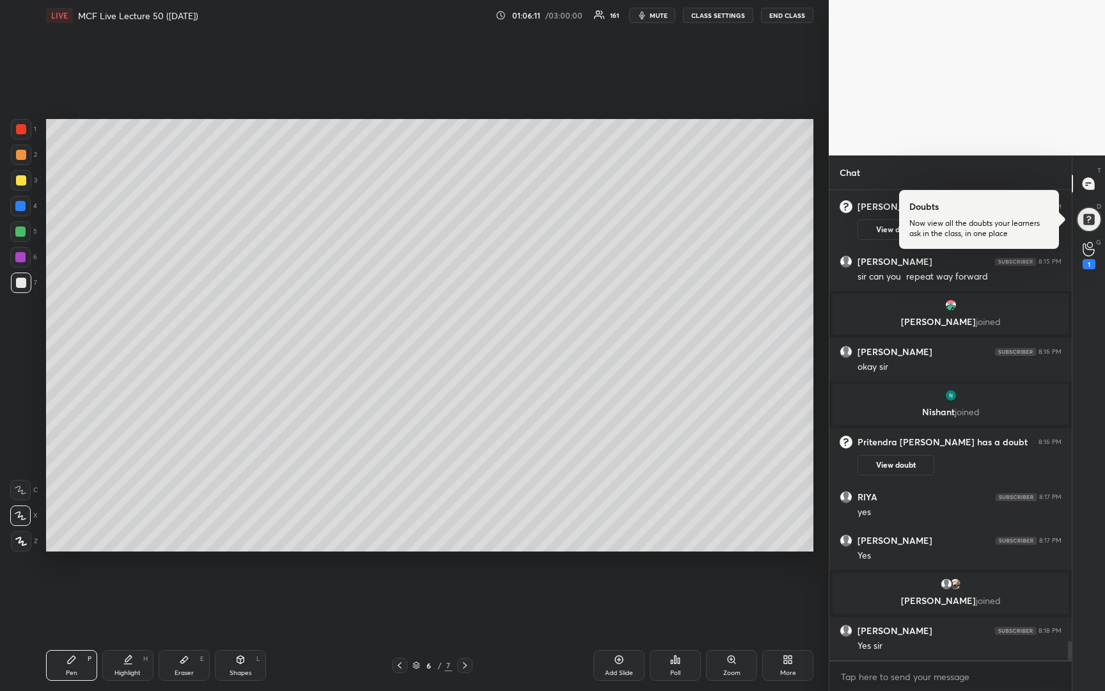
drag, startPoint x: 15, startPoint y: 157, endPoint x: 29, endPoint y: 160, distance: 14.4
click at [15, 159] on div at bounding box center [21, 154] width 20 height 20
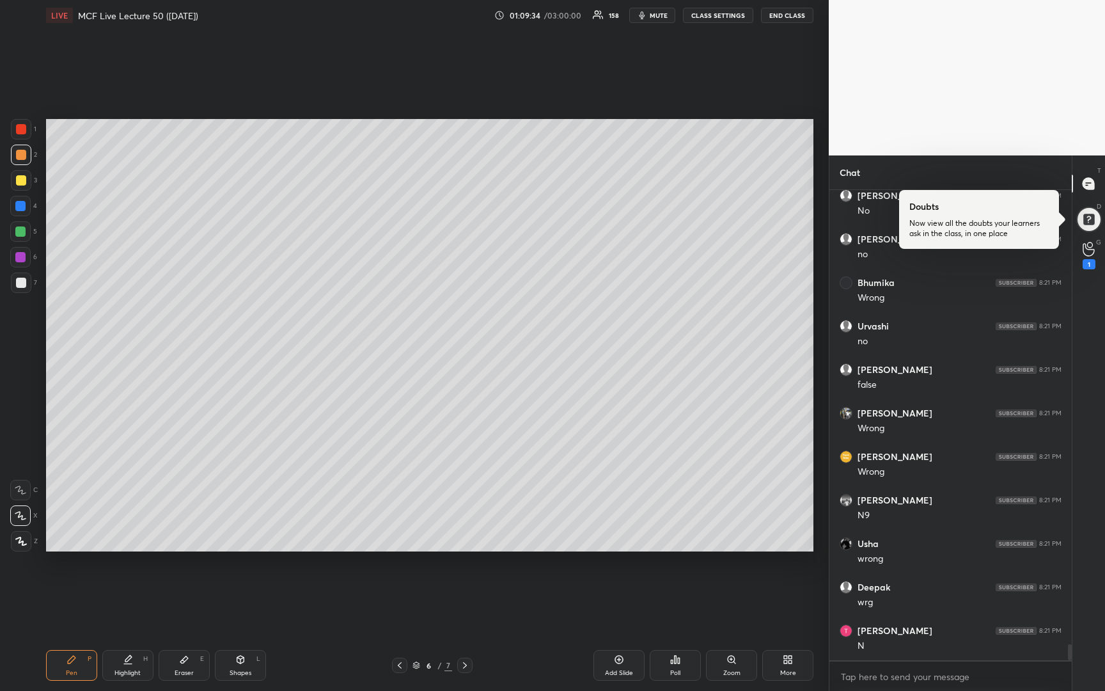
scroll to position [13576, 0]
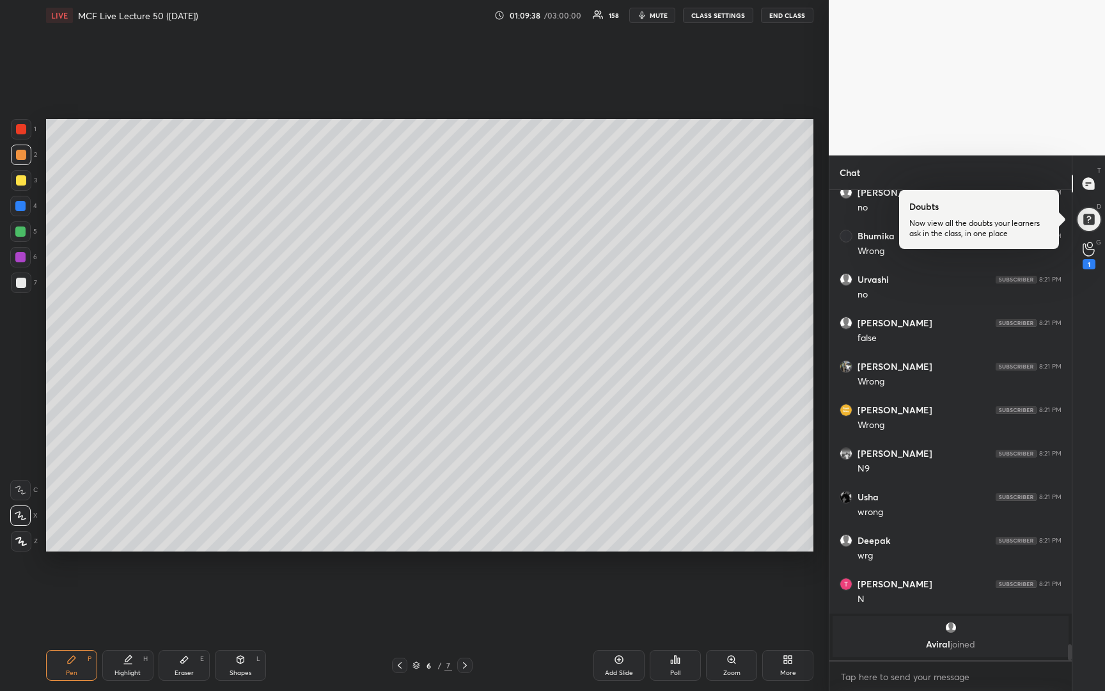
drag, startPoint x: 19, startPoint y: 283, endPoint x: 32, endPoint y: 273, distance: 16.5
click at [21, 285] on div at bounding box center [21, 282] width 10 height 10
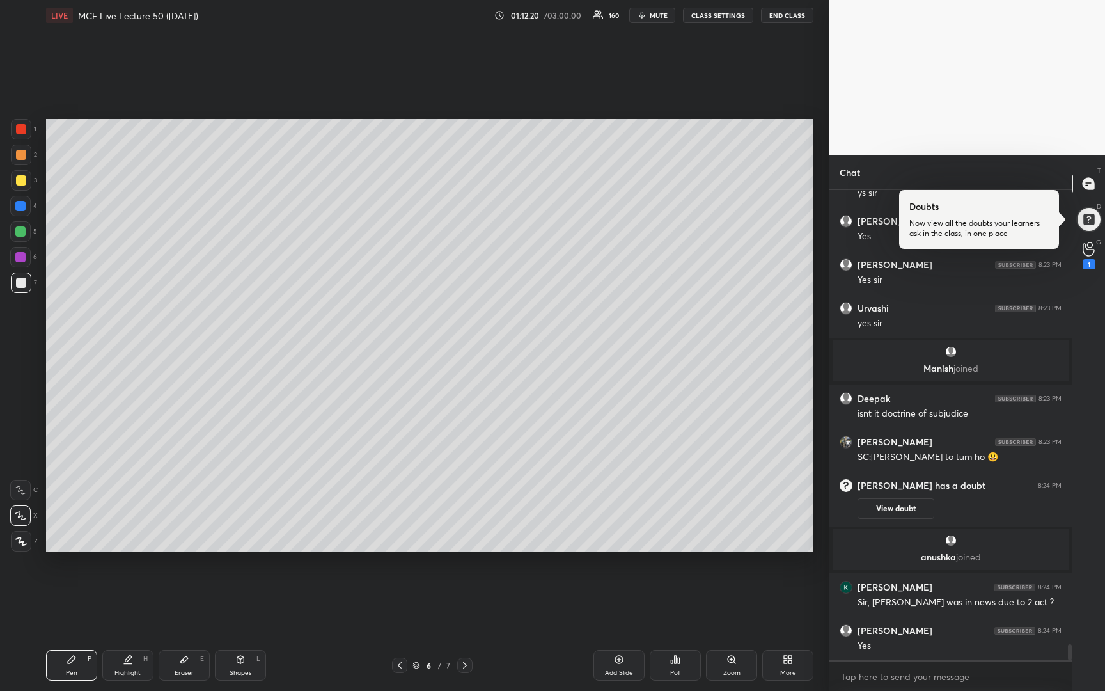
scroll to position [13415, 0]
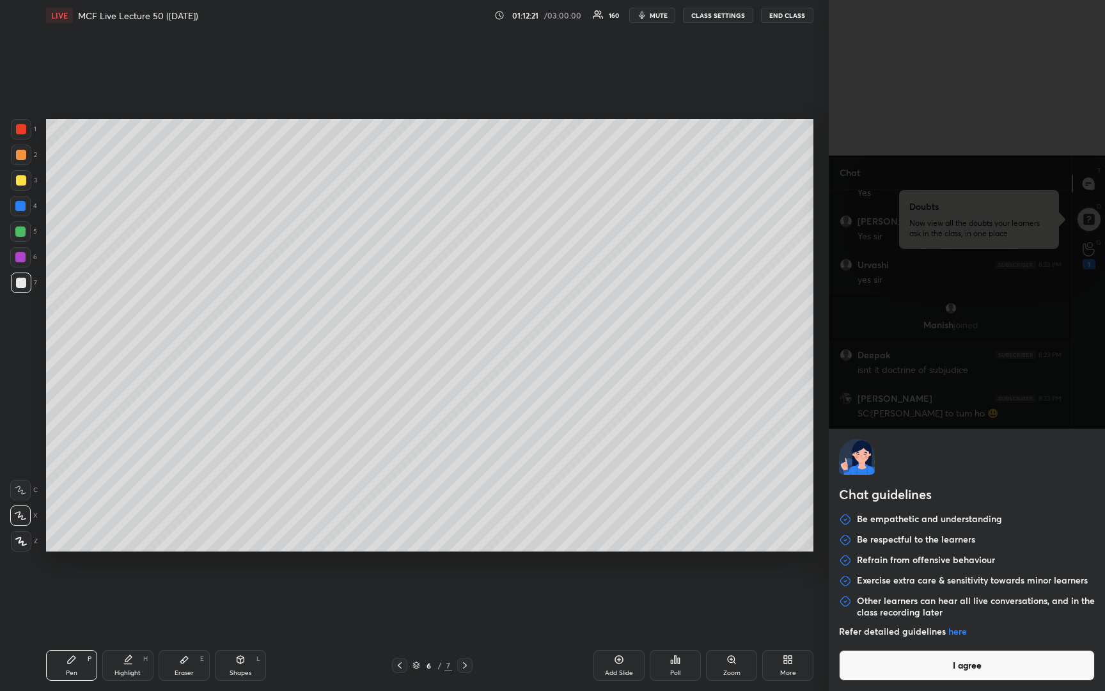
click at [957, 675] on body "1 2 3 4 5 6 7 R O A L C X Z Erase all C X Z LIVE MCF Live Lecture 50 ([DATE]) 0…" at bounding box center [552, 345] width 1105 height 691
click at [957, 675] on button "I agree" at bounding box center [967, 665] width 256 height 31
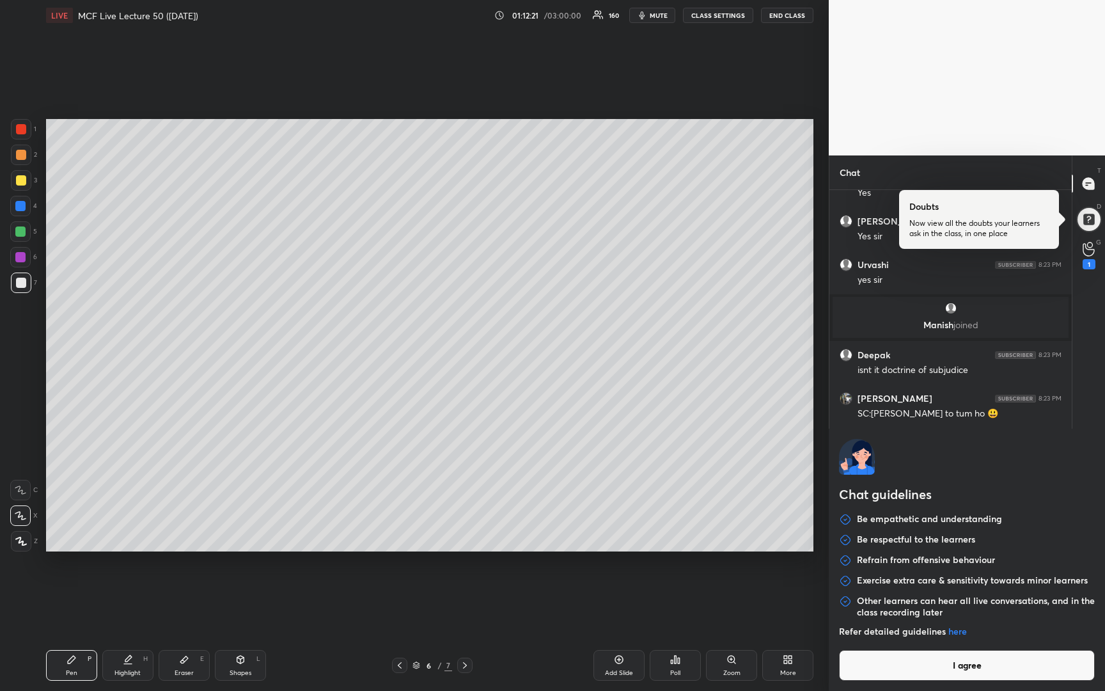
type textarea "x"
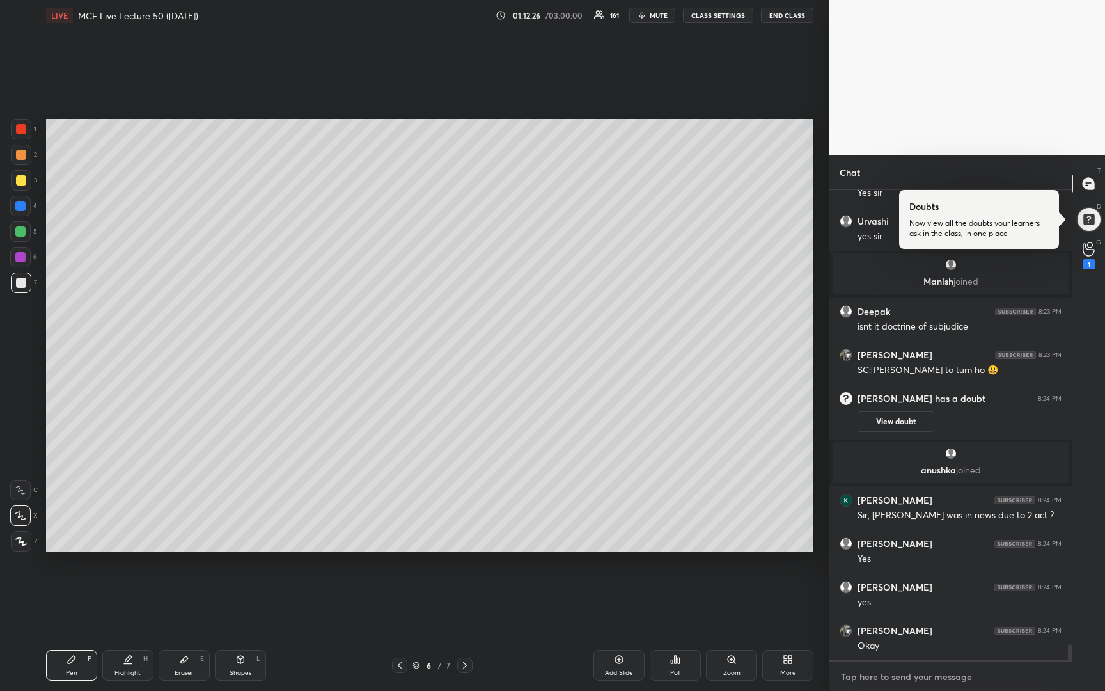
scroll to position [13502, 0]
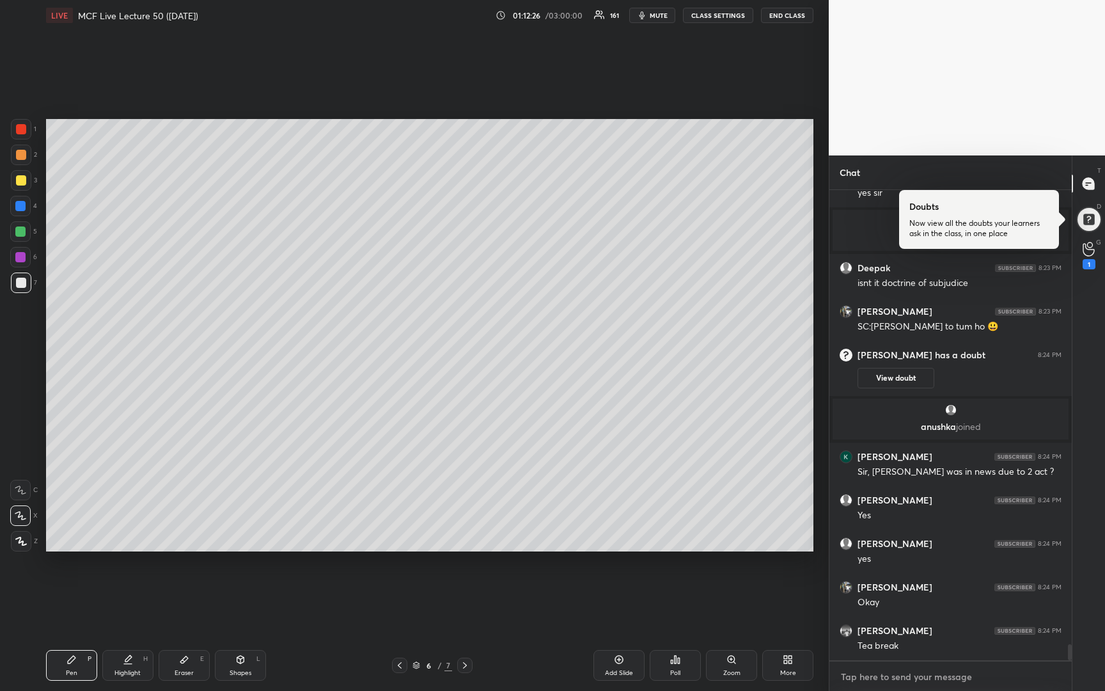
type textarea "W"
type textarea "x"
type textarea "We"
type textarea "x"
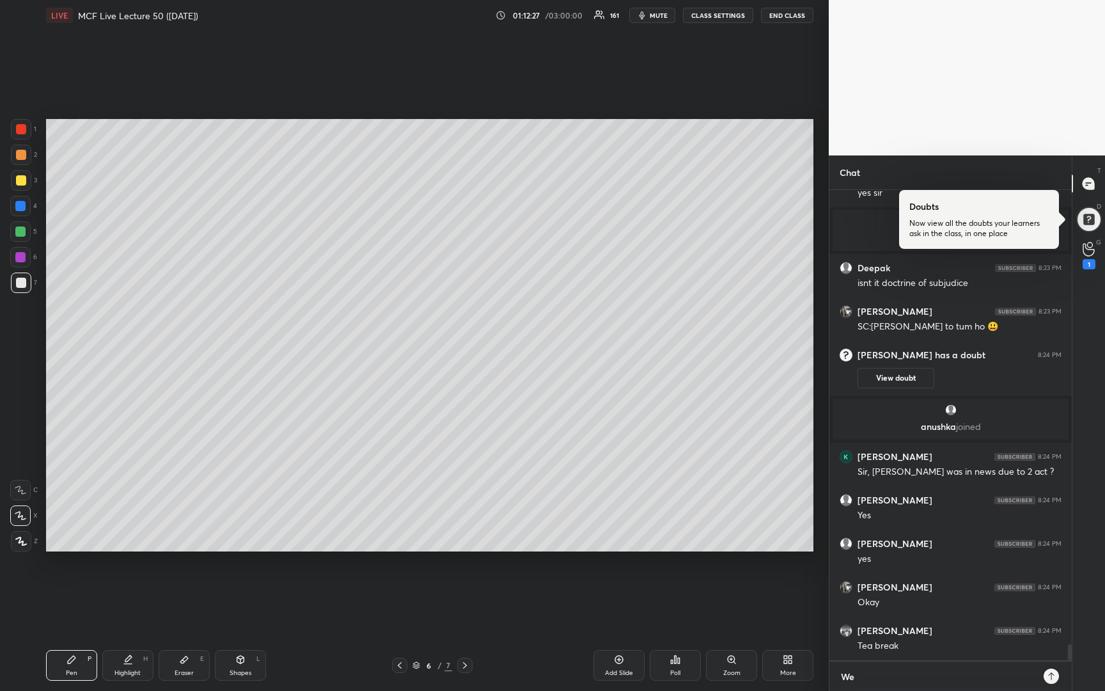
type textarea "We"
type textarea "x"
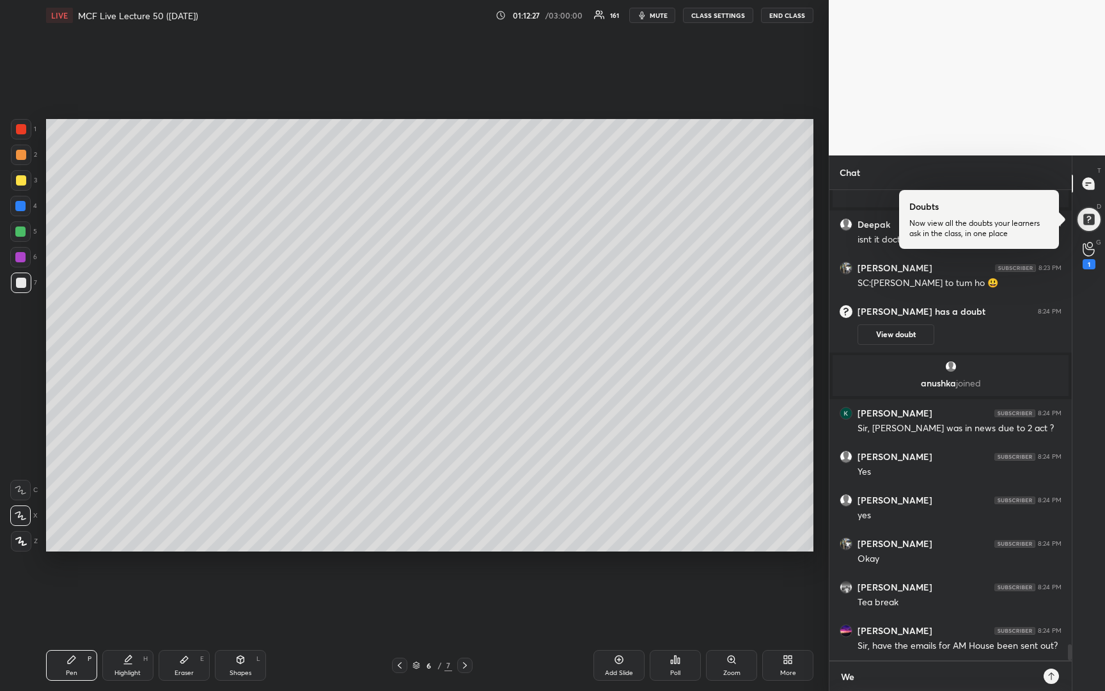
type textarea "We s"
type textarea "x"
type textarea "We st"
type textarea "x"
type textarea "We sta"
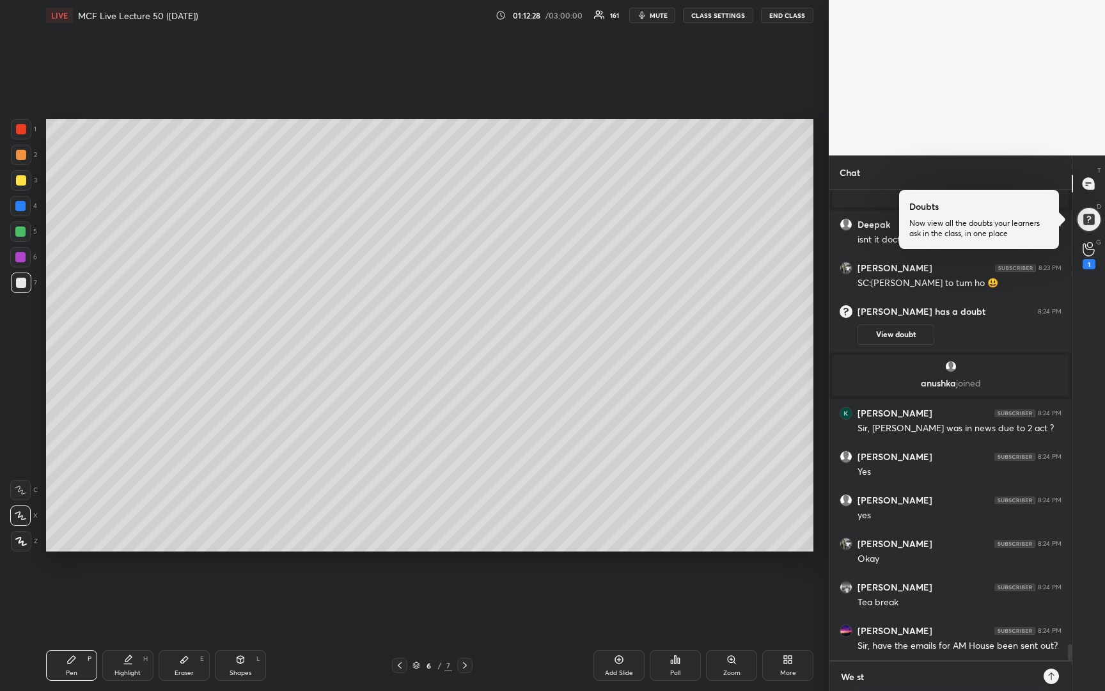
type textarea "x"
type textarea "We star"
type textarea "x"
type textarea "We start"
type textarea "x"
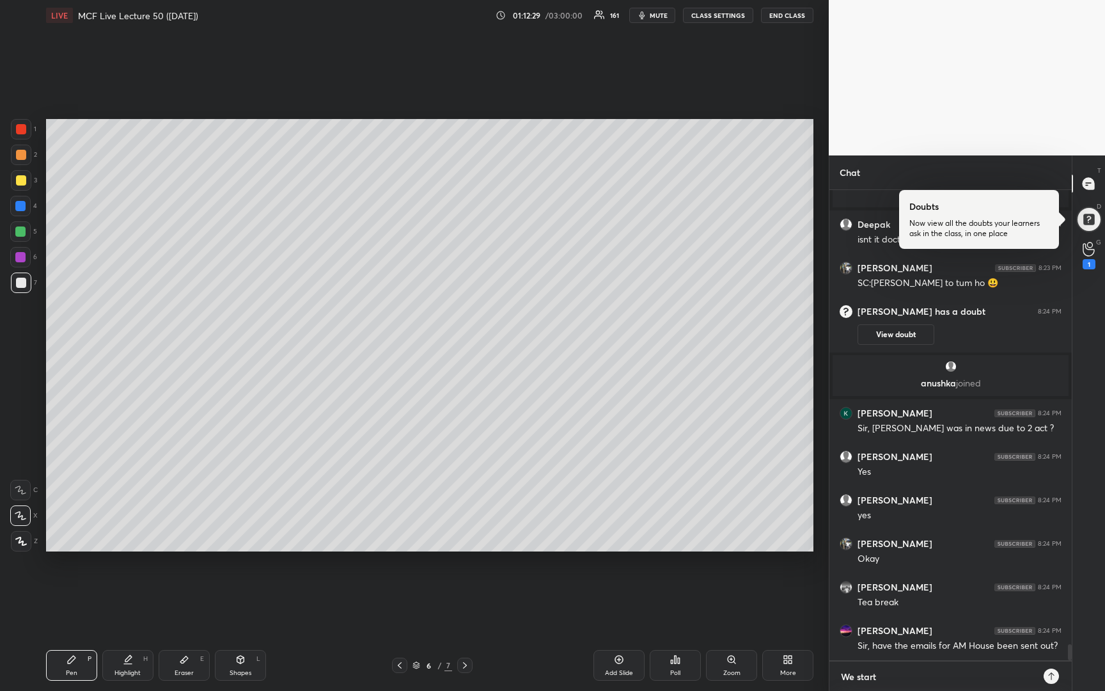
type textarea "We start"
type textarea "x"
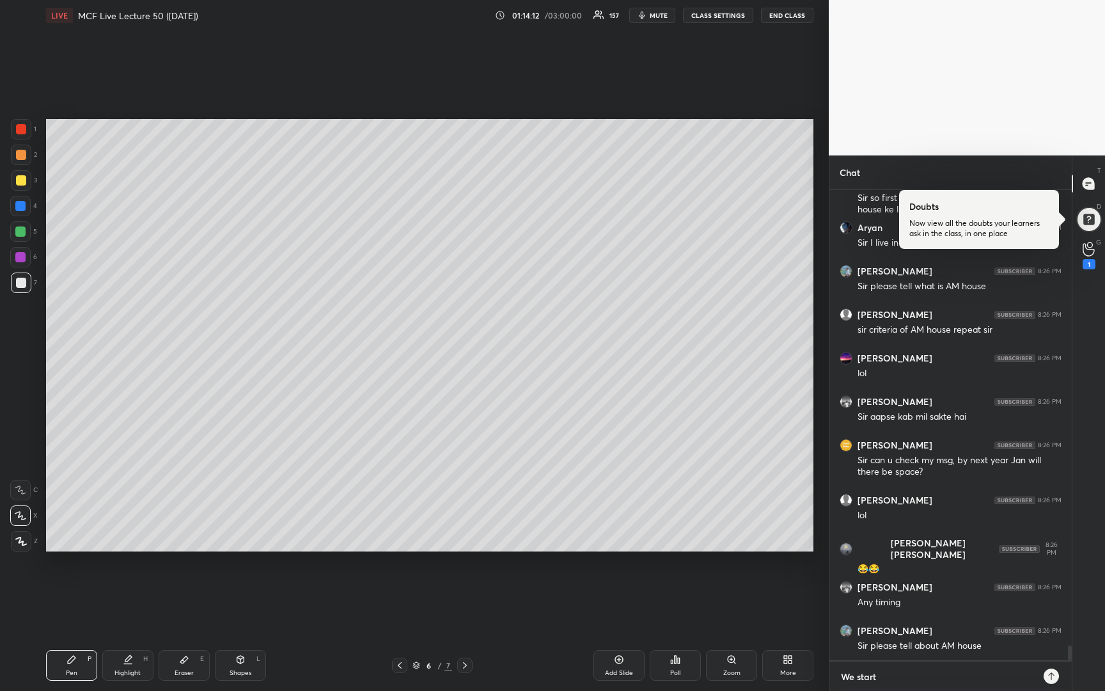
scroll to position [14319, 0]
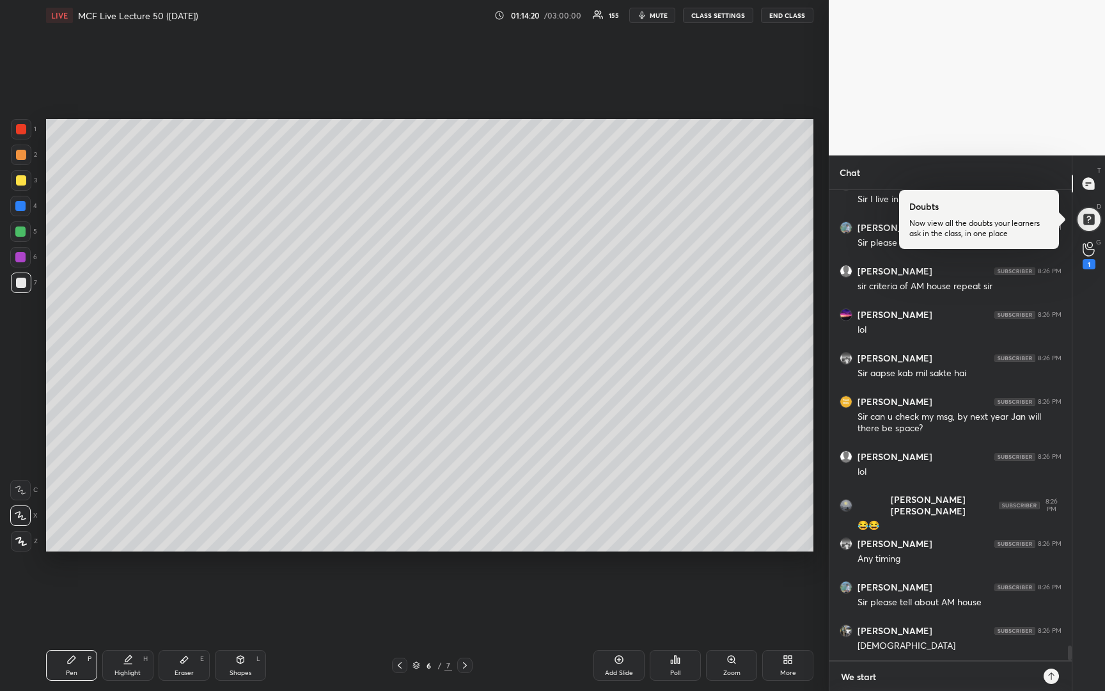
type textarea "We start a"
type textarea "x"
type textarea "We start at"
type textarea "x"
type textarea "We start at"
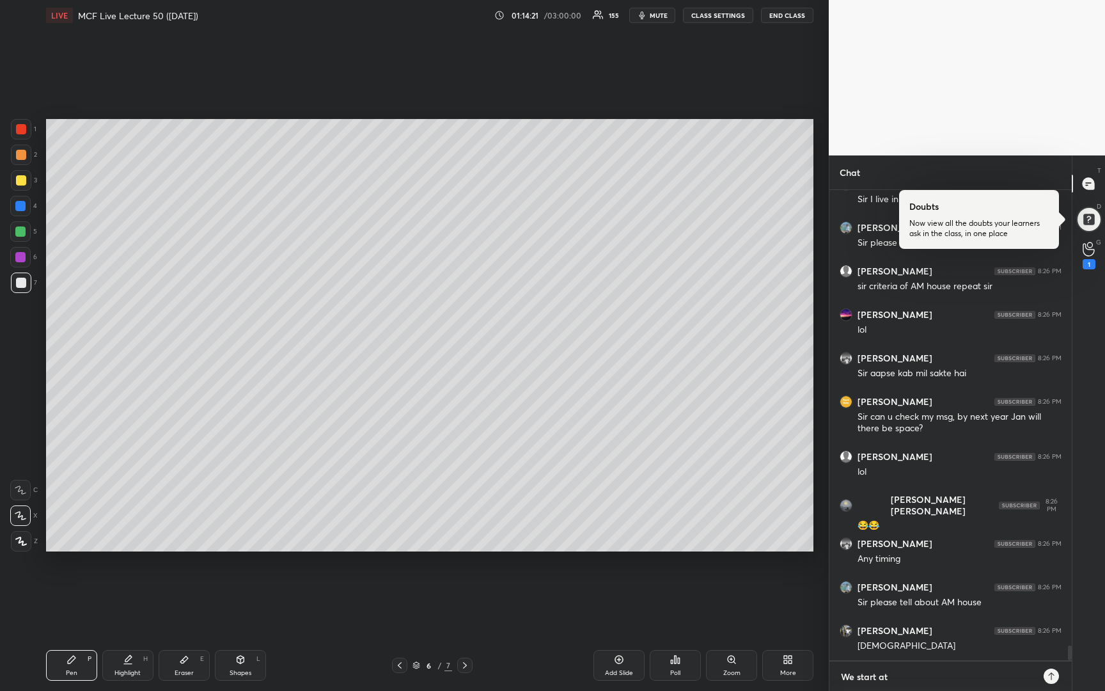
type textarea "x"
type textarea "We start at 8"
type textarea "x"
type textarea "We start at 8:"
type textarea "x"
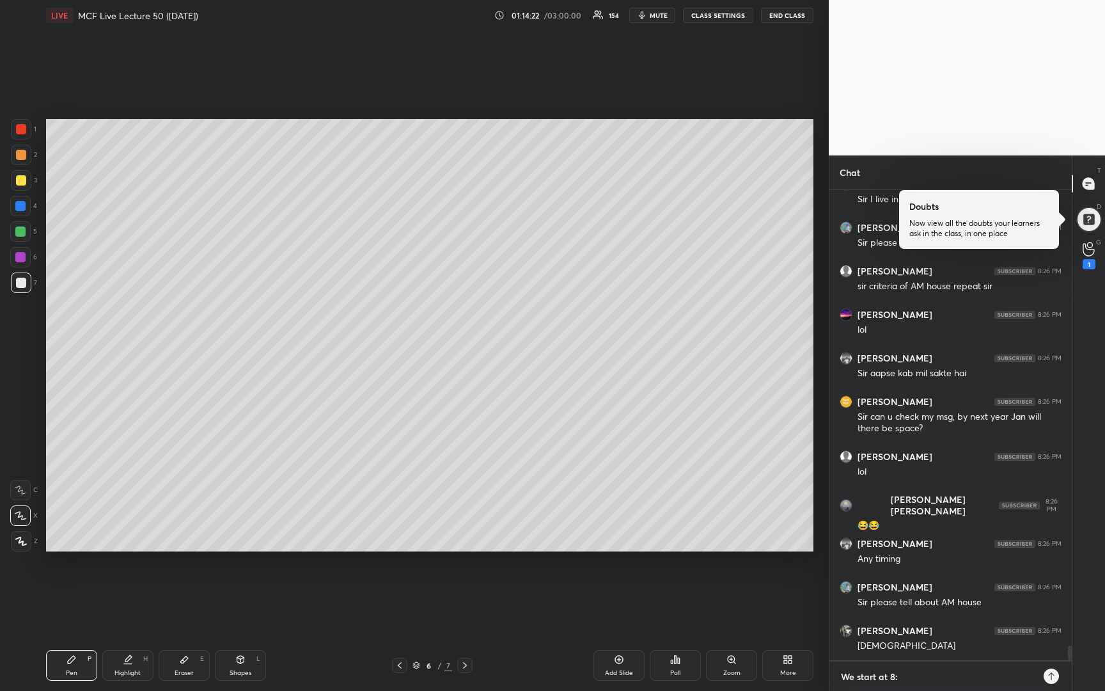
type textarea "We start at 8:4"
type textarea "x"
type textarea "We start at 8:42"
type textarea "x"
type textarea "We start at 8:42"
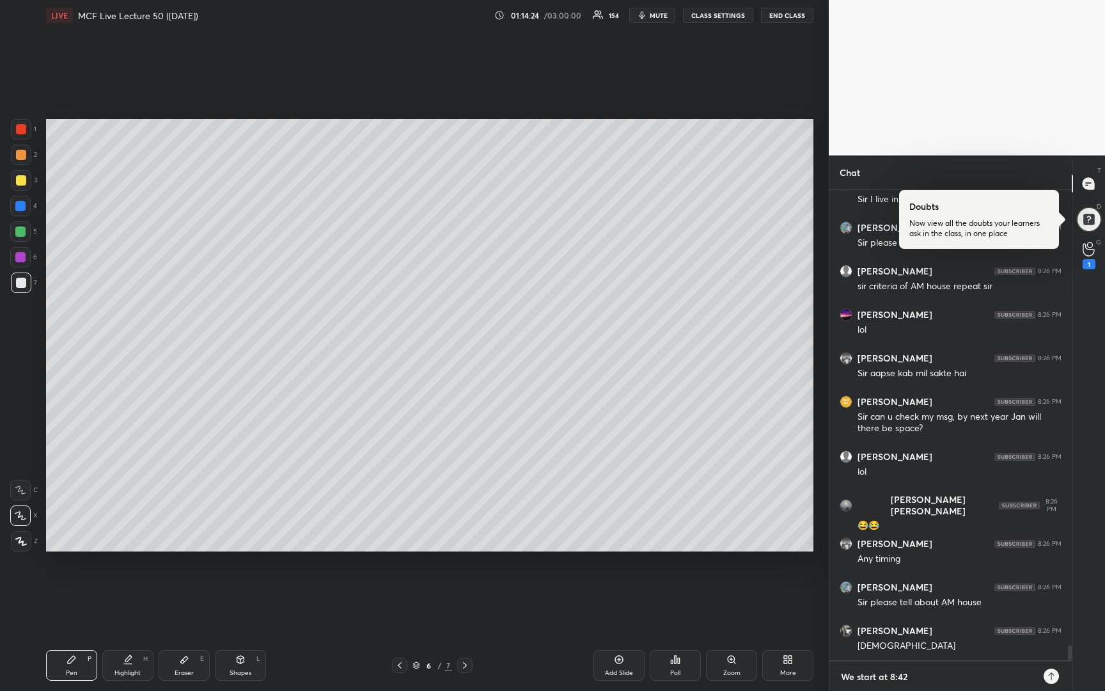
type textarea "x"
type textarea "We start at 8:42 p"
type textarea "x"
type textarea "We start at 8:42 p."
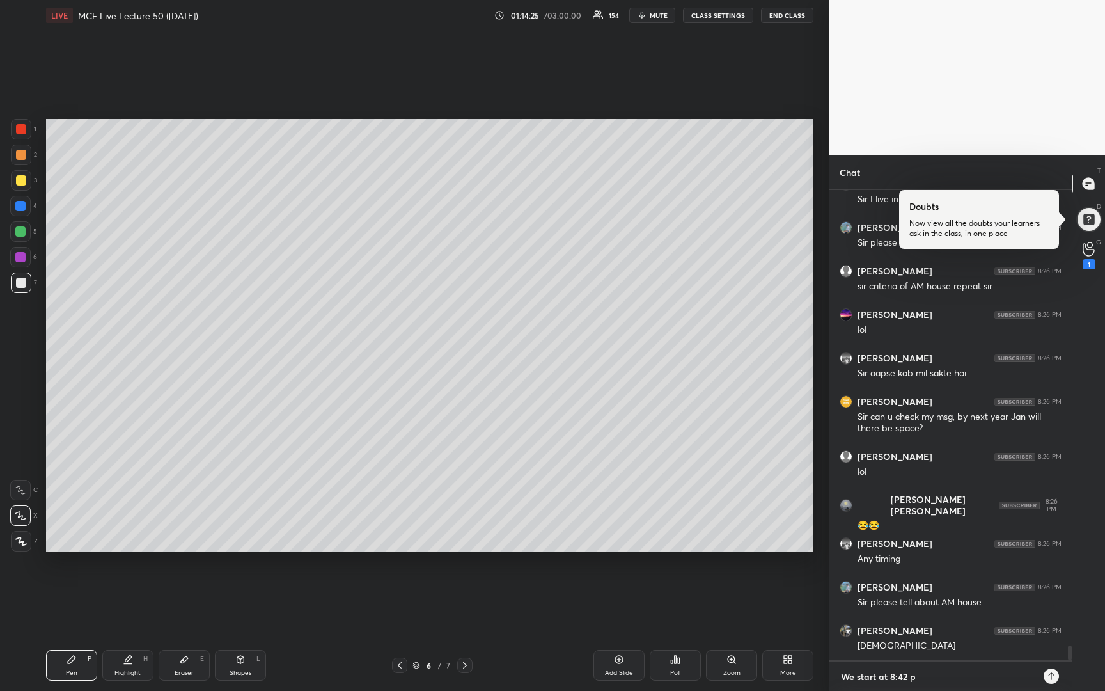
type textarea "x"
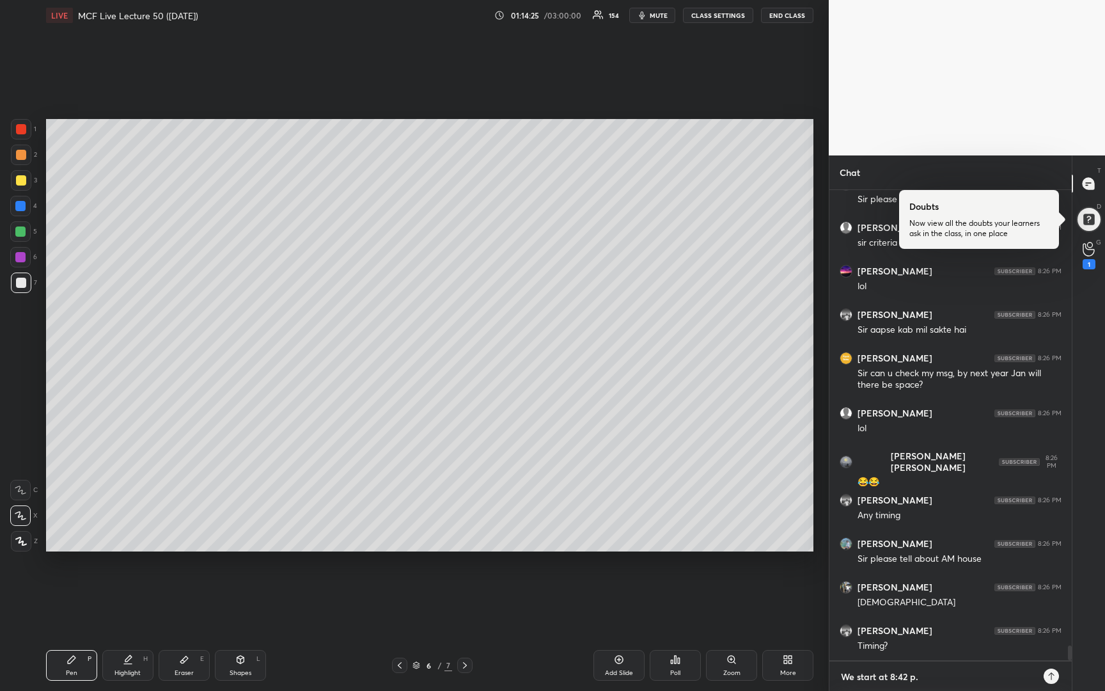
type textarea "We start at 8:42 p.m"
type textarea "x"
type textarea "We start at 8:42 p.m."
type textarea "x"
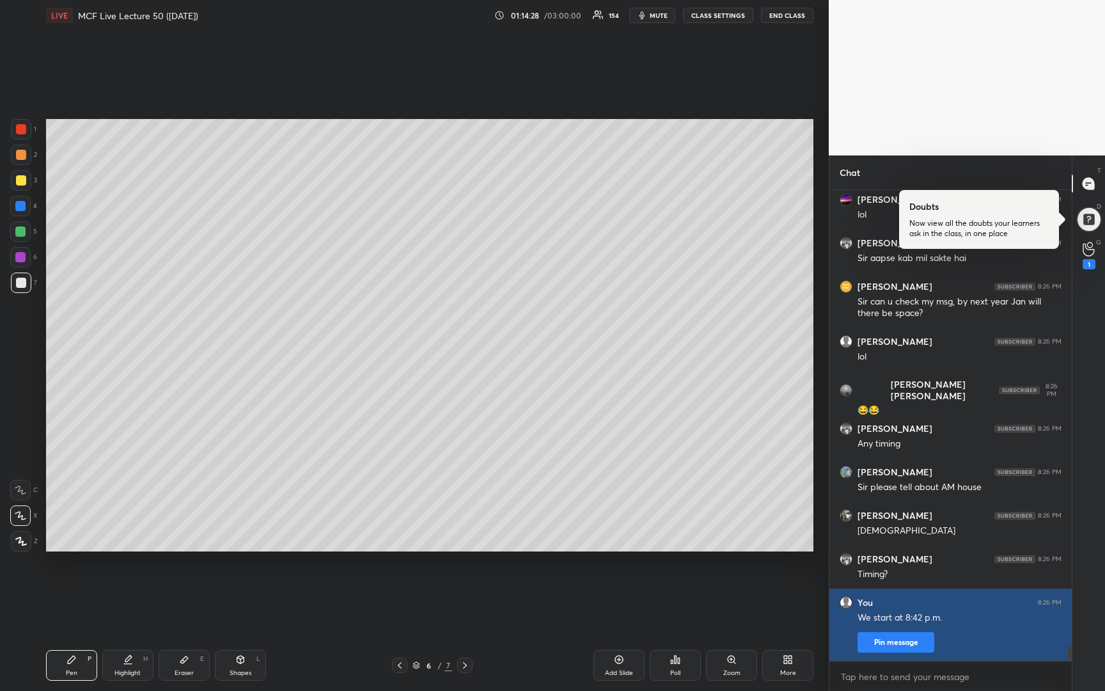
click at [910, 646] on button "Pin message" at bounding box center [895, 642] width 77 height 20
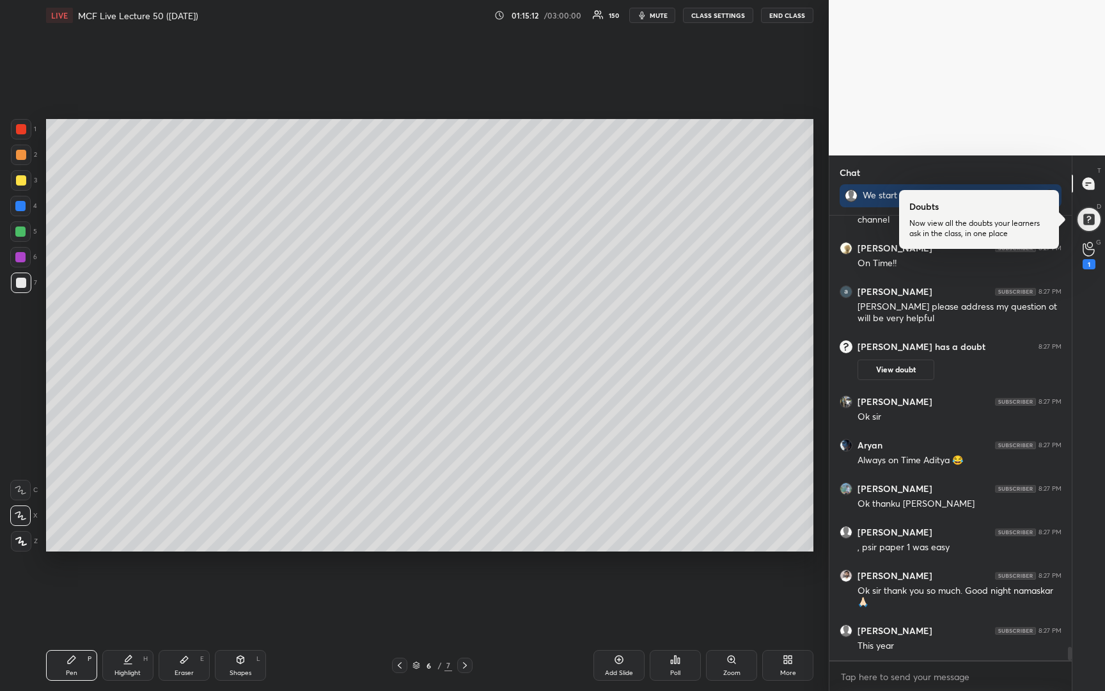
scroll to position [14617, 0]
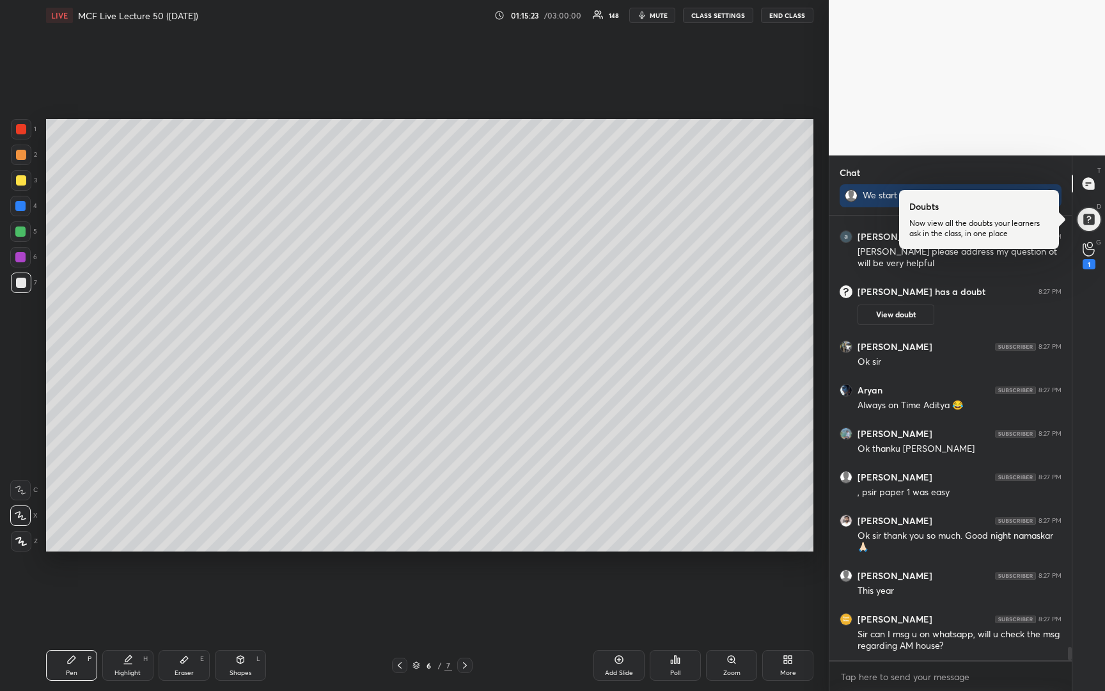
click at [657, 19] on span "mute" at bounding box center [659, 15] width 18 height 9
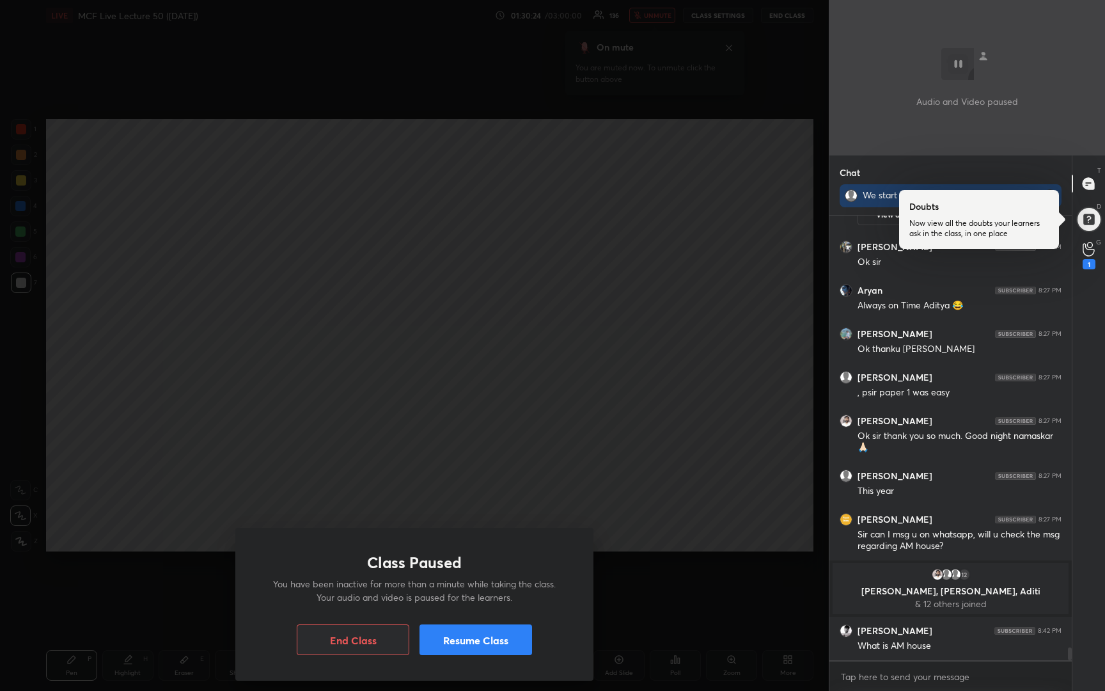
scroll to position [14694, 0]
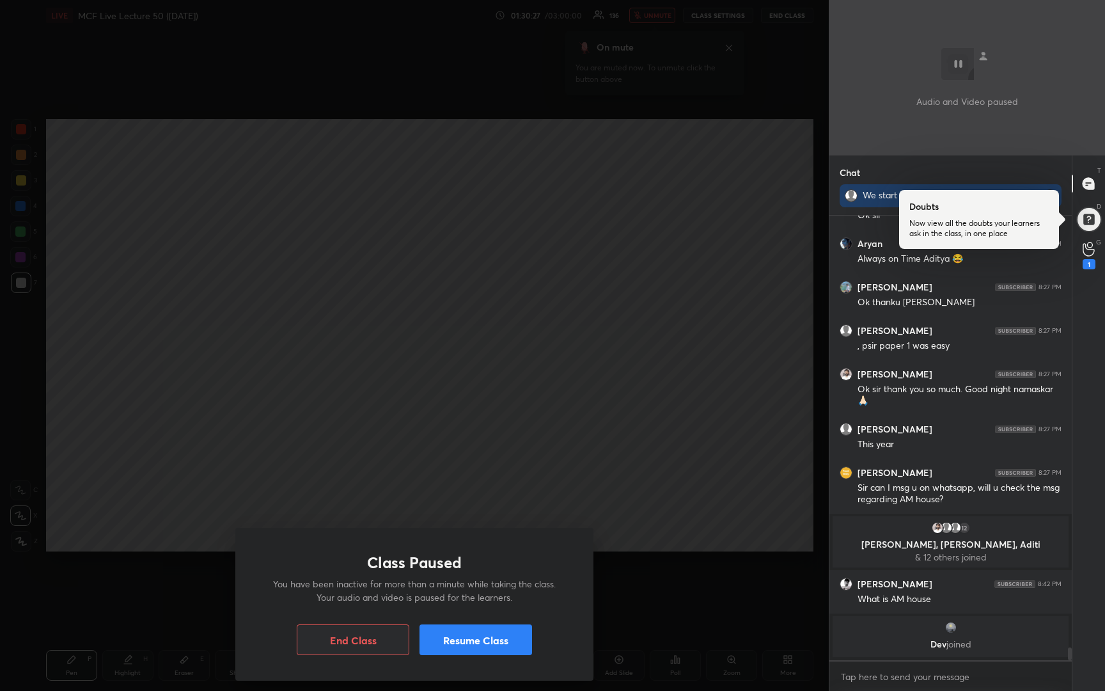
click at [509, 642] on button "Resume Class" at bounding box center [475, 639] width 113 height 31
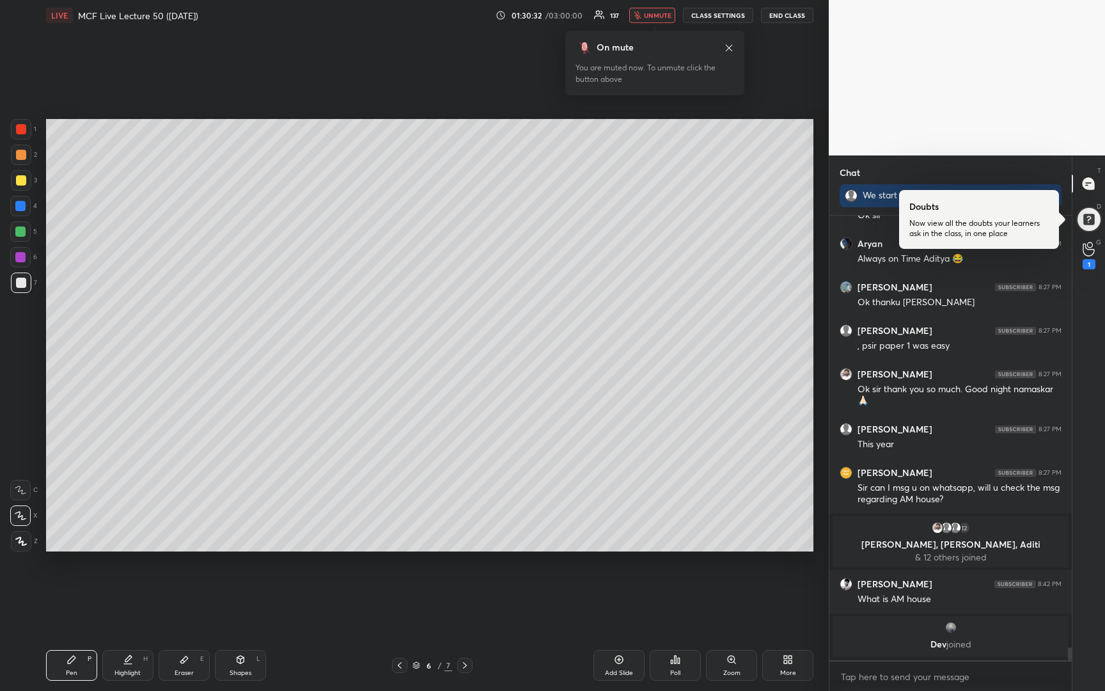
click at [660, 17] on span "unmute" at bounding box center [657, 15] width 27 height 9
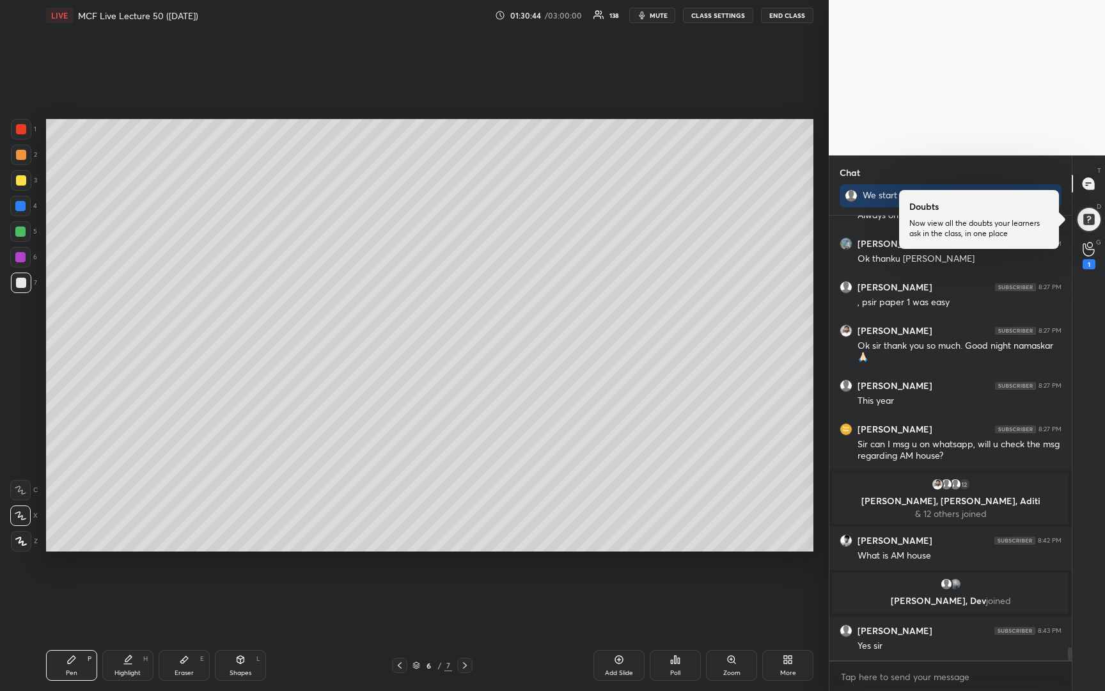
click at [618, 665] on div "Add Slide" at bounding box center [618, 665] width 51 height 31
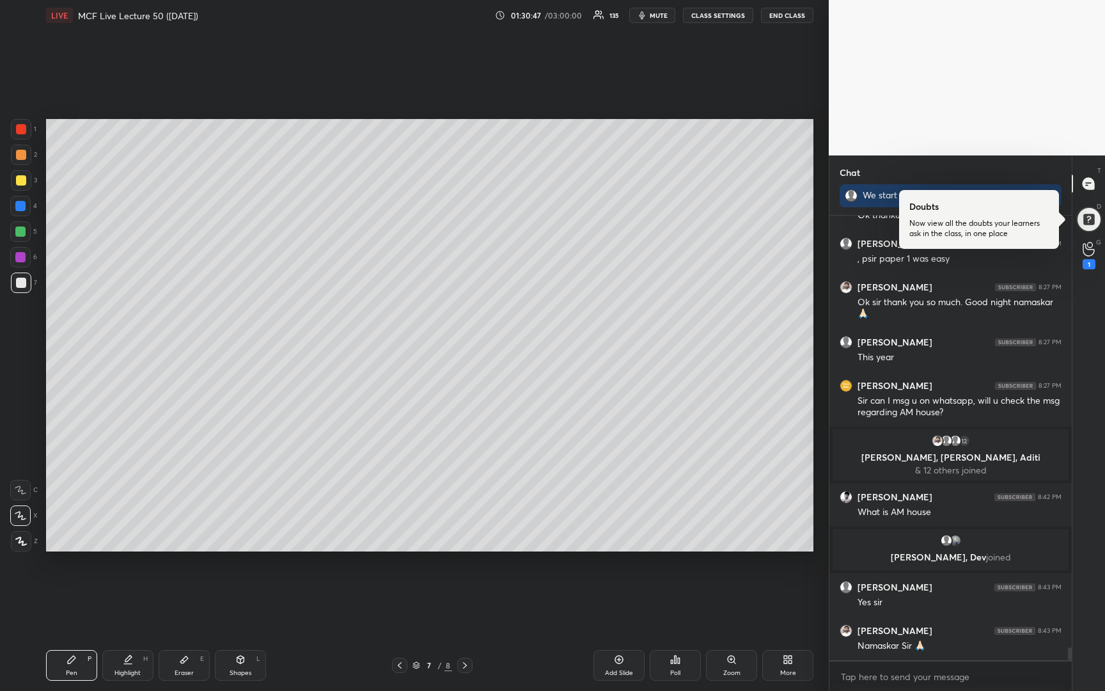
drag, startPoint x: 18, startPoint y: 182, endPoint x: 19, endPoint y: 170, distance: 12.2
click at [18, 182] on div at bounding box center [21, 180] width 10 height 10
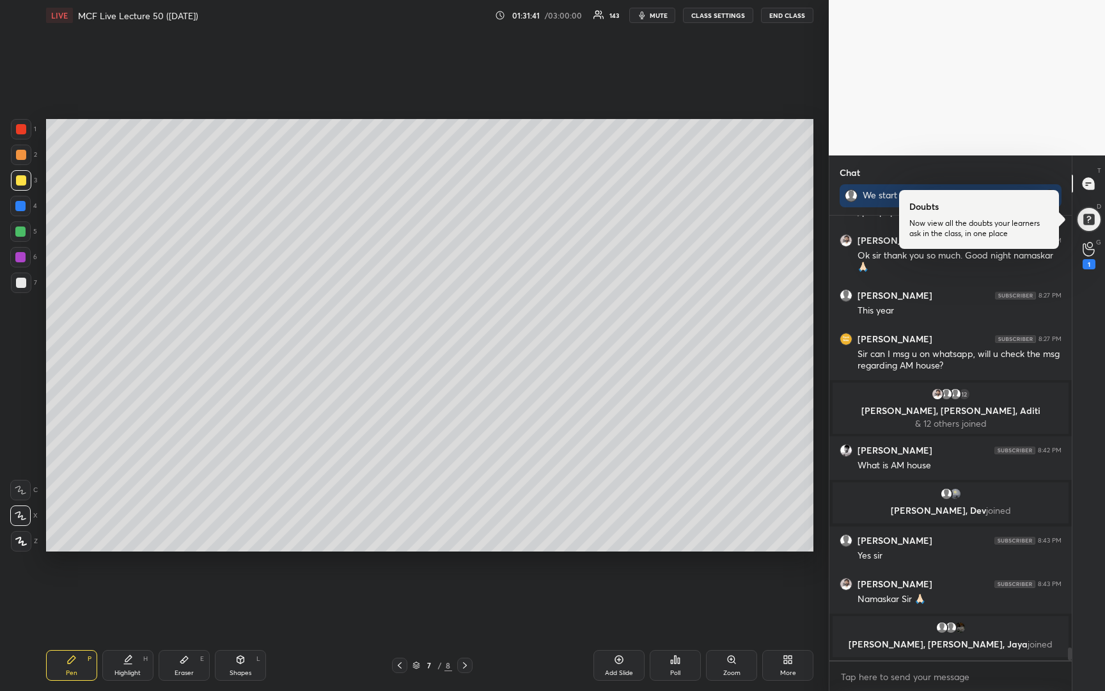
scroll to position [14803, 0]
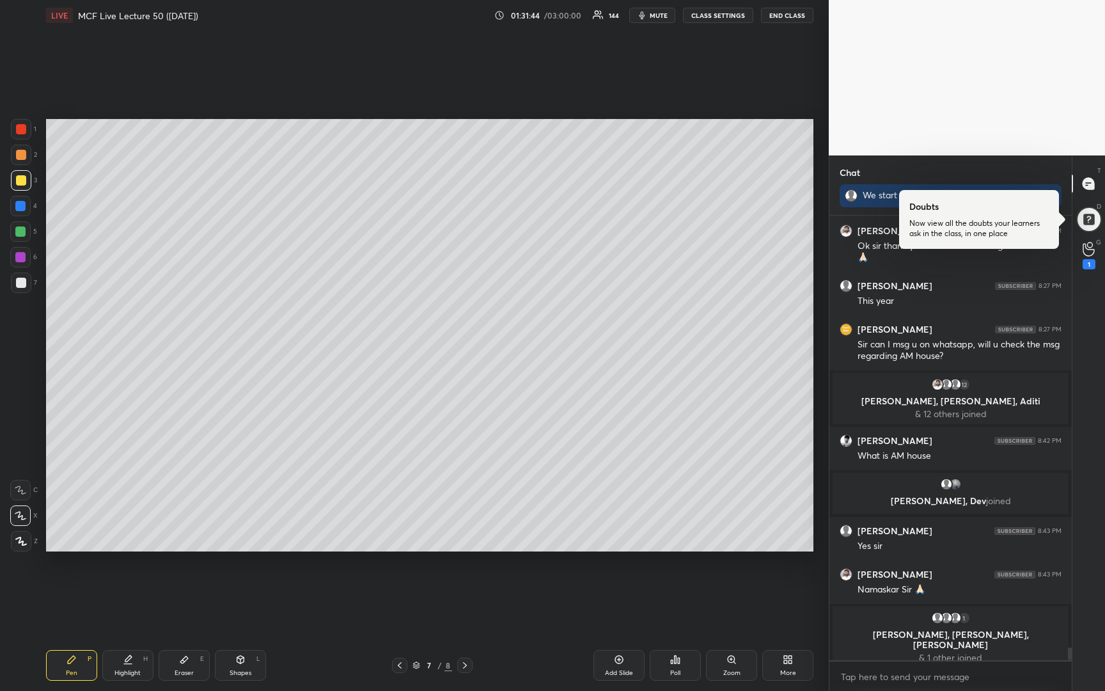
click at [21, 285] on div at bounding box center [21, 282] width 10 height 10
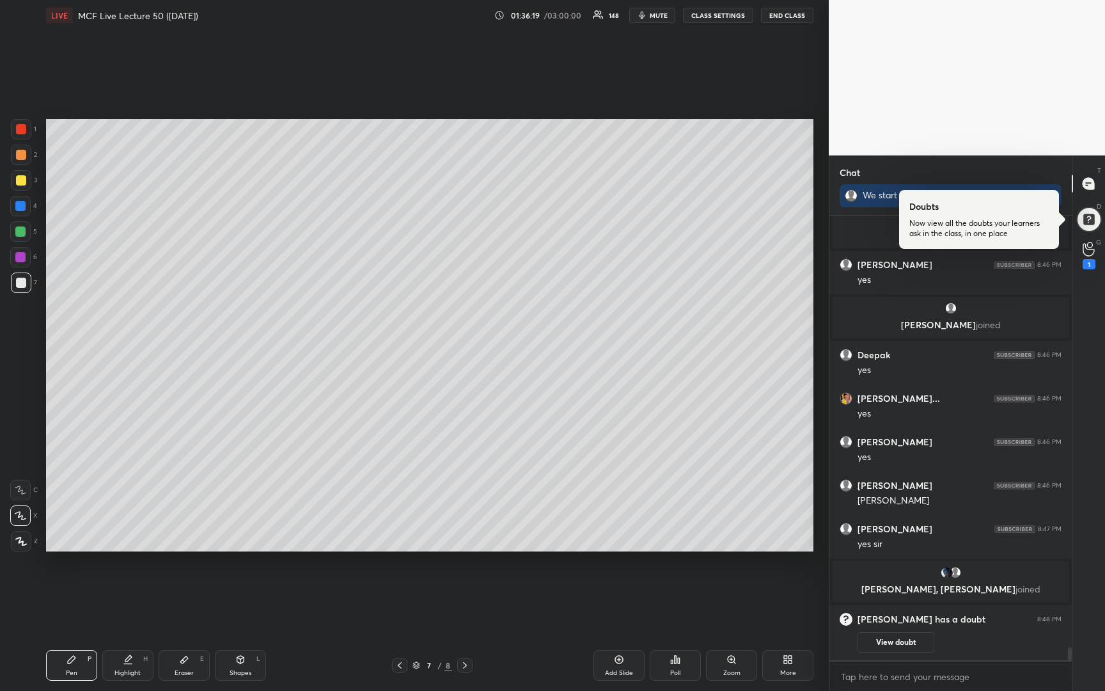
scroll to position [15089, 0]
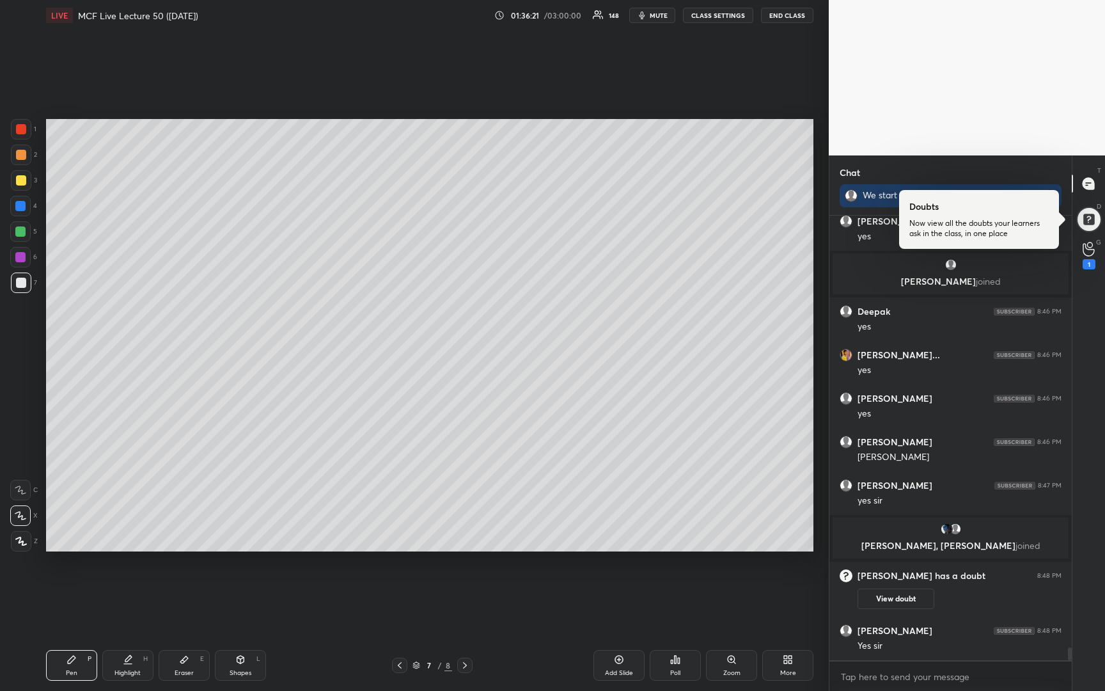
click at [20, 157] on div at bounding box center [21, 155] width 10 height 10
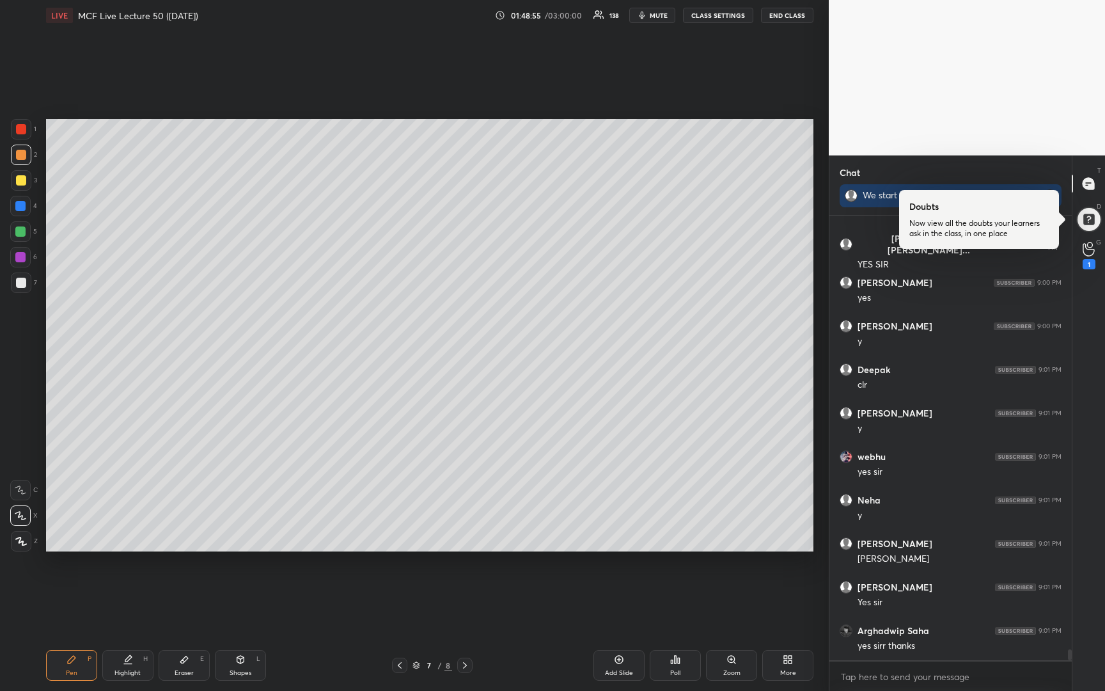
scroll to position [17274, 0]
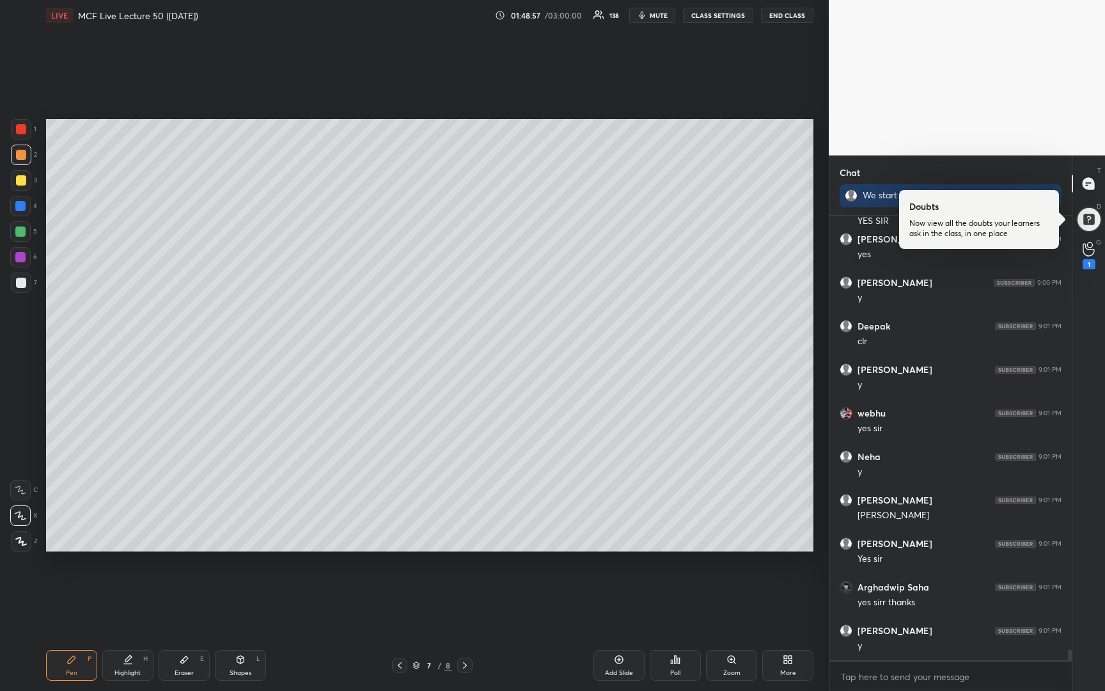
click at [617, 662] on icon at bounding box center [619, 659] width 8 height 8
click at [616, 662] on icon at bounding box center [619, 659] width 10 height 10
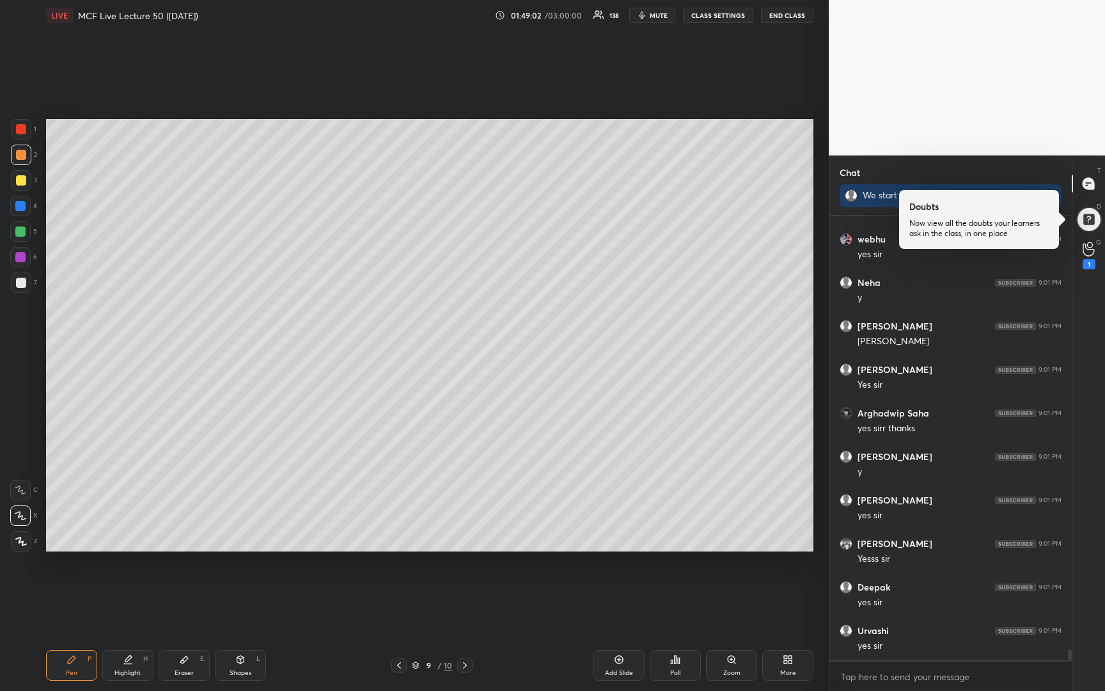
click at [15, 181] on div at bounding box center [21, 180] width 20 height 20
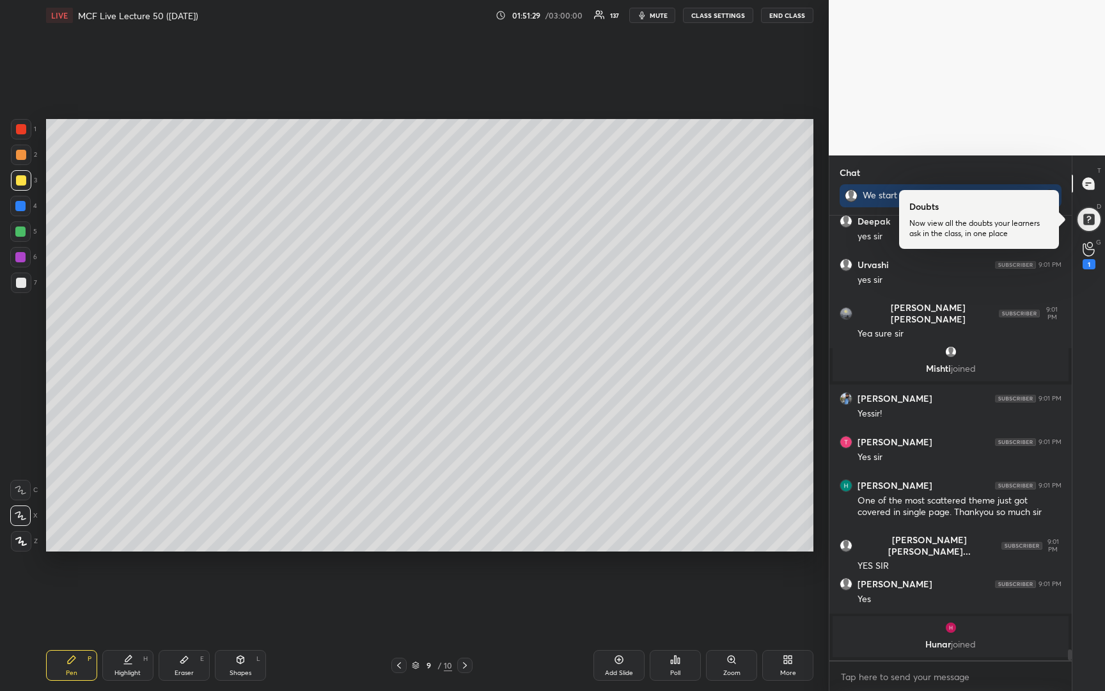
scroll to position [17549, 0]
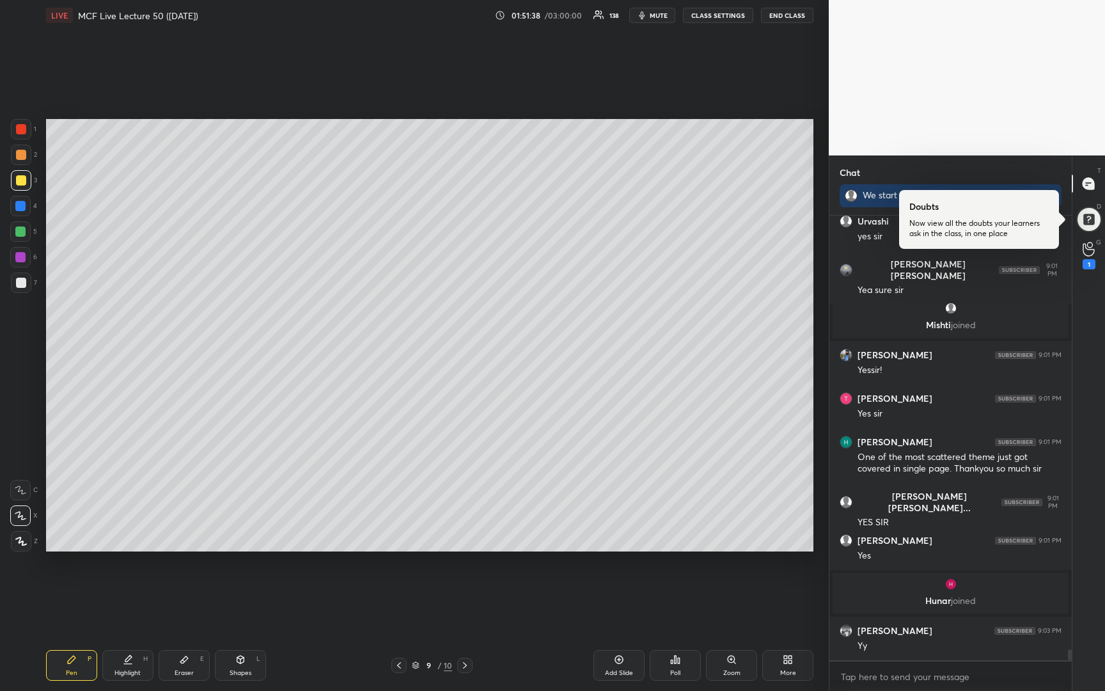
click at [461, 665] on icon at bounding box center [465, 665] width 10 height 10
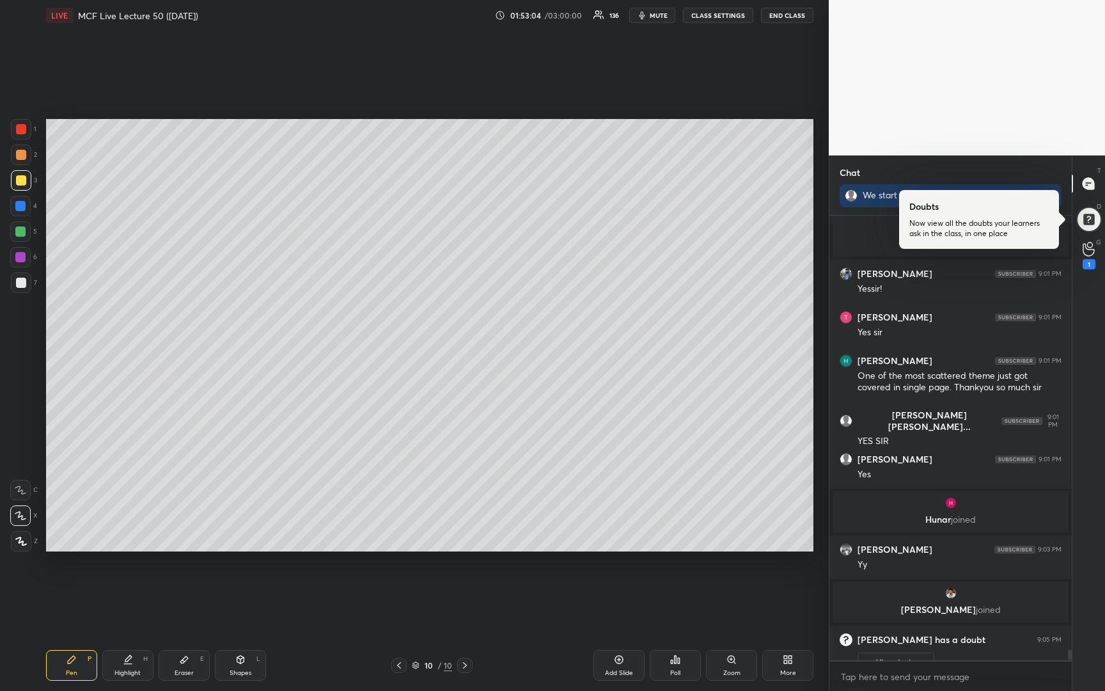
scroll to position [17616, 0]
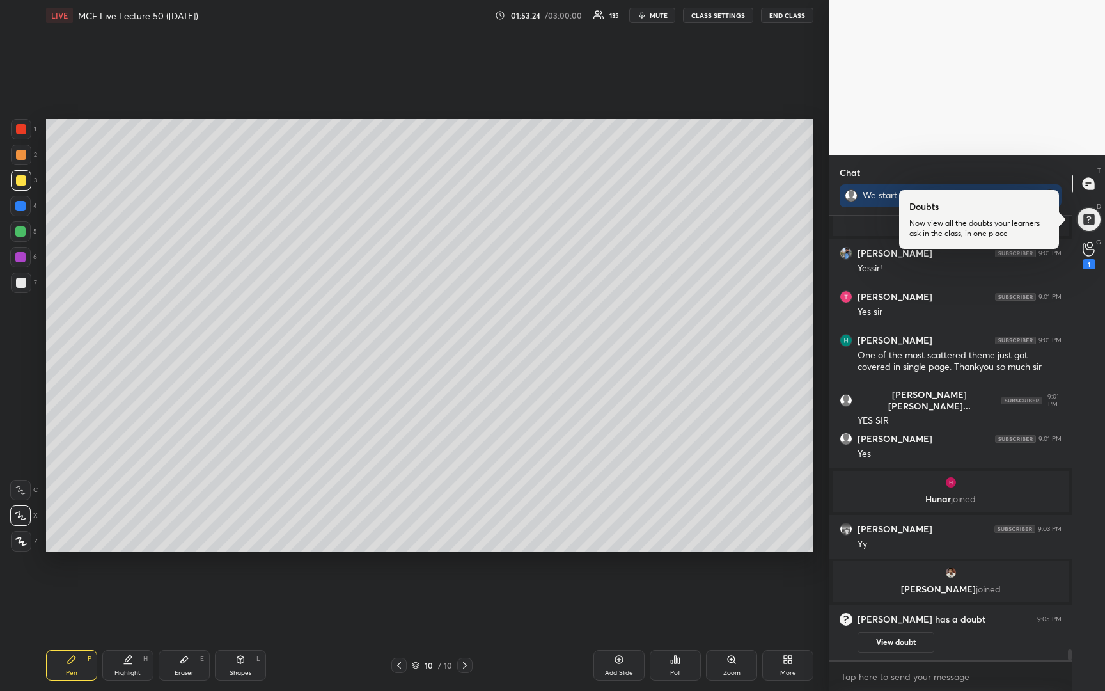
drag, startPoint x: 22, startPoint y: 285, endPoint x: 31, endPoint y: 274, distance: 14.6
click at [22, 285] on div at bounding box center [21, 282] width 10 height 10
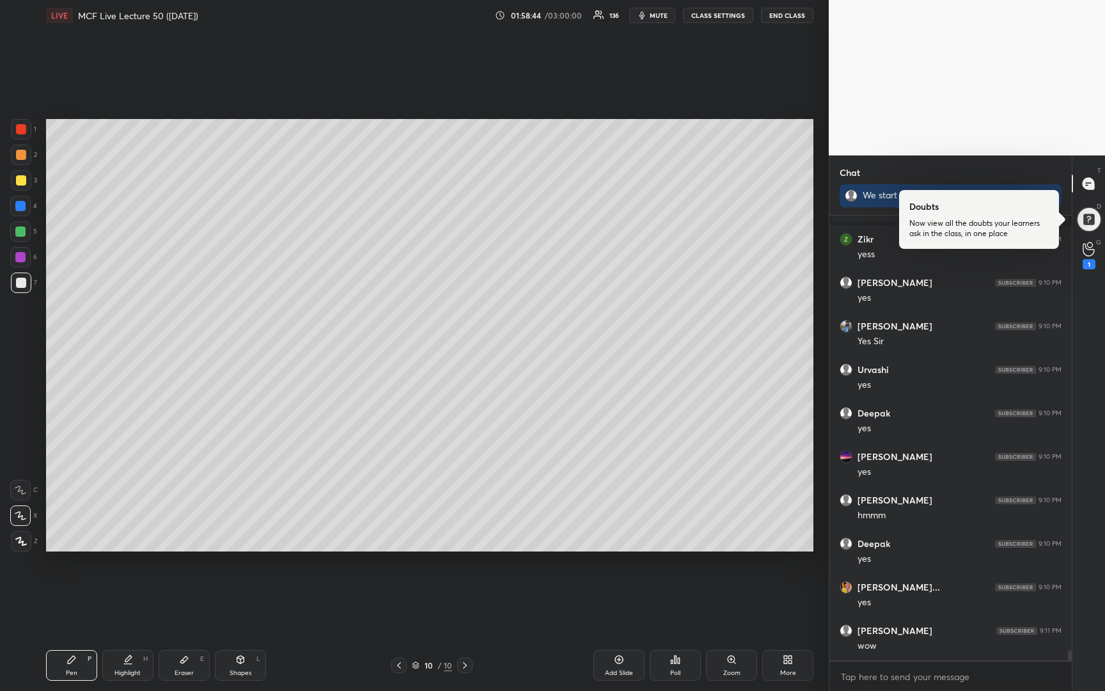
scroll to position [4, 4]
click at [400, 667] on icon at bounding box center [399, 665] width 4 height 6
click at [398, 665] on icon at bounding box center [399, 665] width 10 height 10
click at [398, 666] on icon at bounding box center [399, 665] width 10 height 10
drag, startPoint x: 20, startPoint y: 182, endPoint x: 30, endPoint y: 176, distance: 11.7
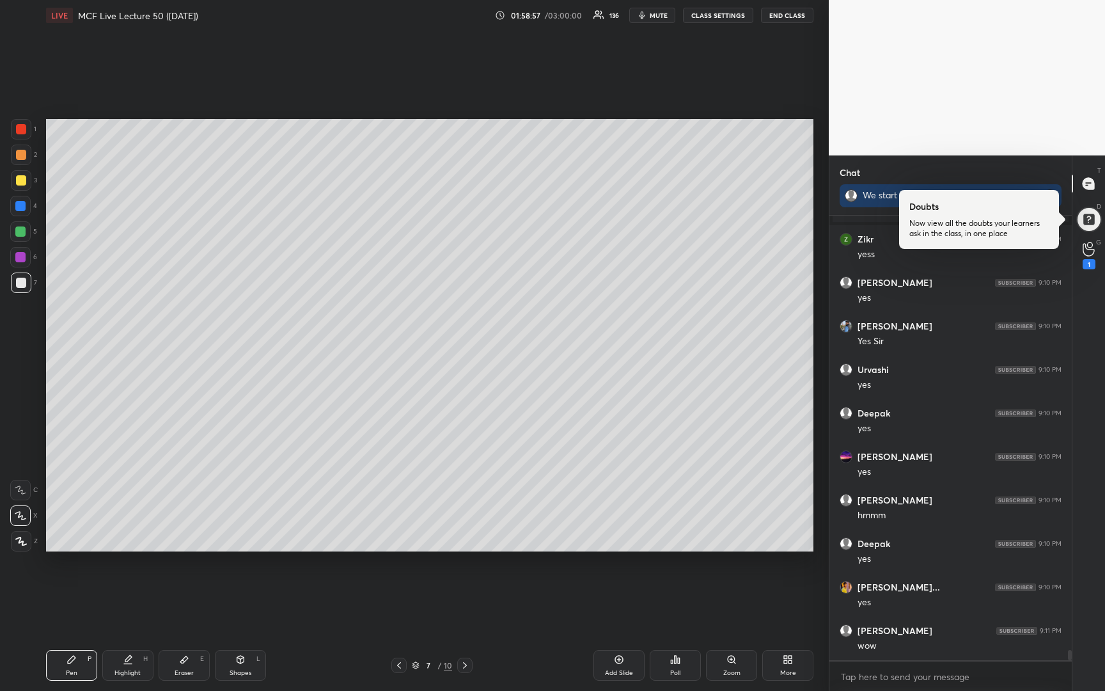
click at [22, 182] on div at bounding box center [21, 180] width 10 height 10
click at [658, 17] on span "mute" at bounding box center [659, 15] width 18 height 9
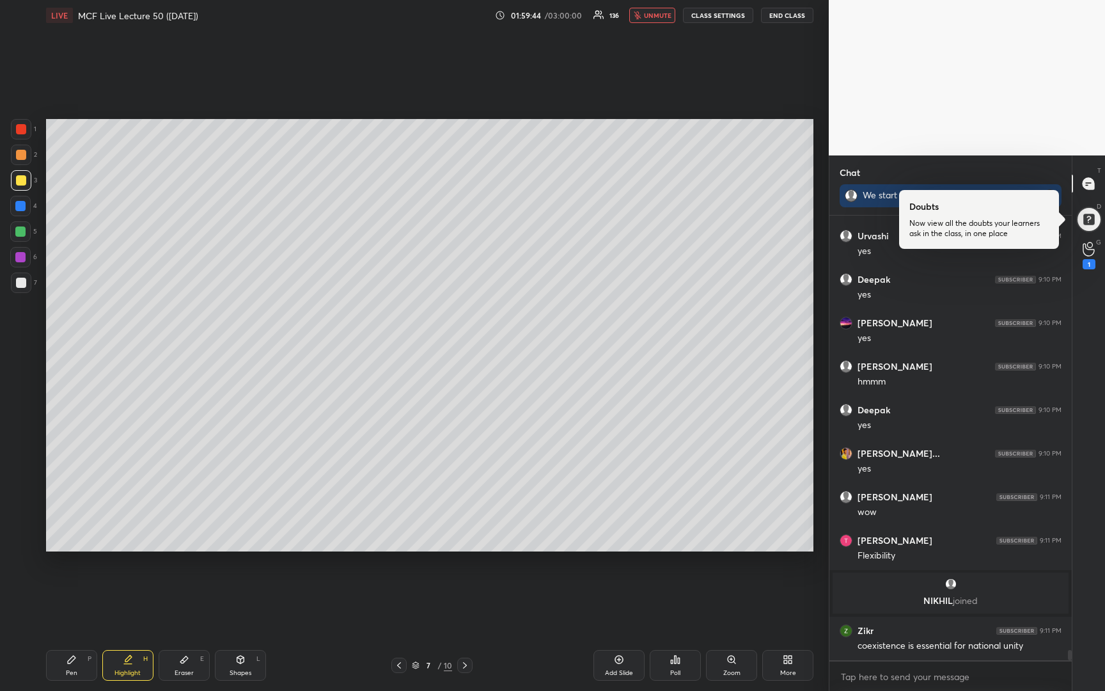
scroll to position [18959, 0]
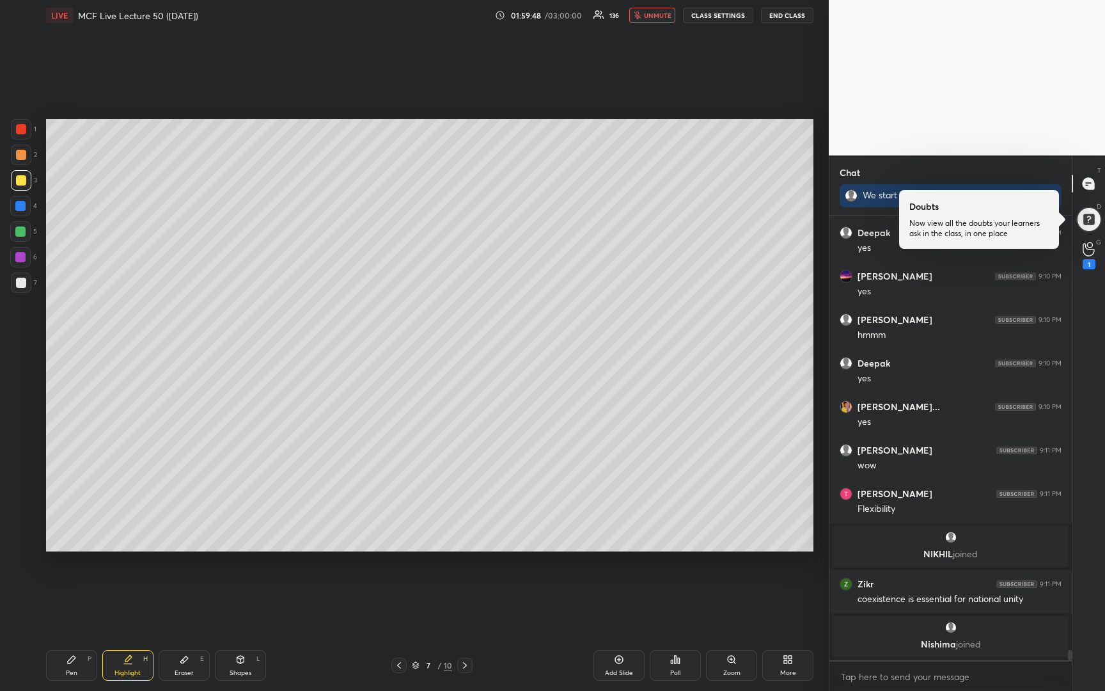
click at [648, 20] on button "unmute" at bounding box center [652, 15] width 46 height 15
click at [652, 17] on span "mute" at bounding box center [659, 15] width 18 height 9
click at [661, 13] on span "unmute" at bounding box center [657, 15] width 27 height 9
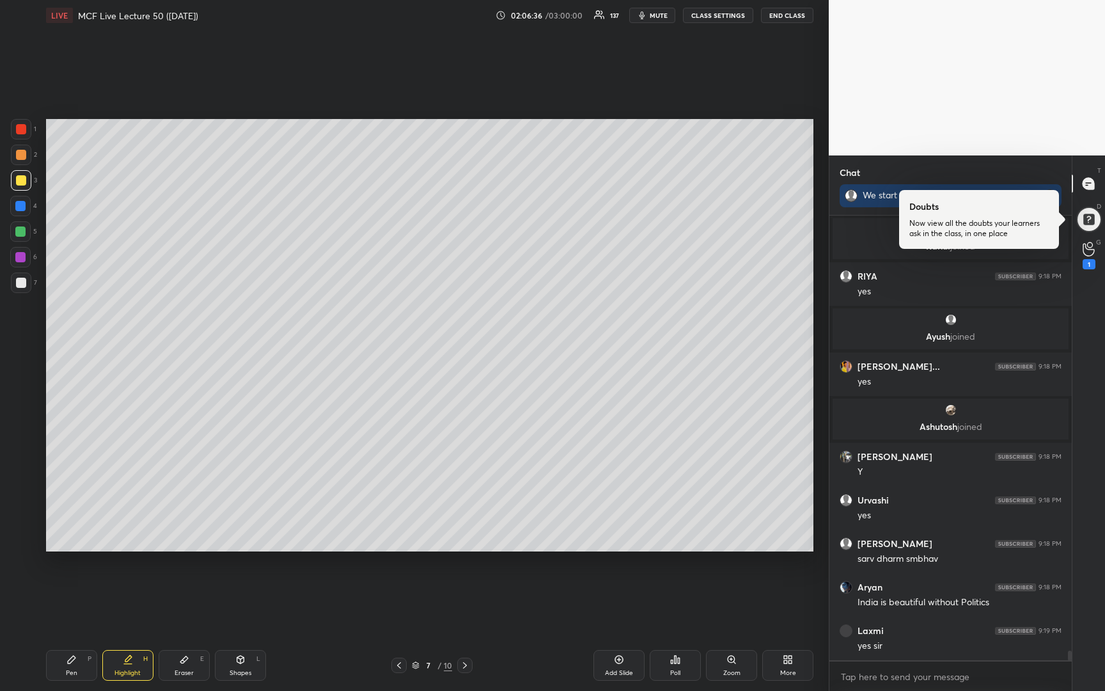
scroll to position [20205, 0]
click at [616, 664] on icon at bounding box center [619, 659] width 10 height 10
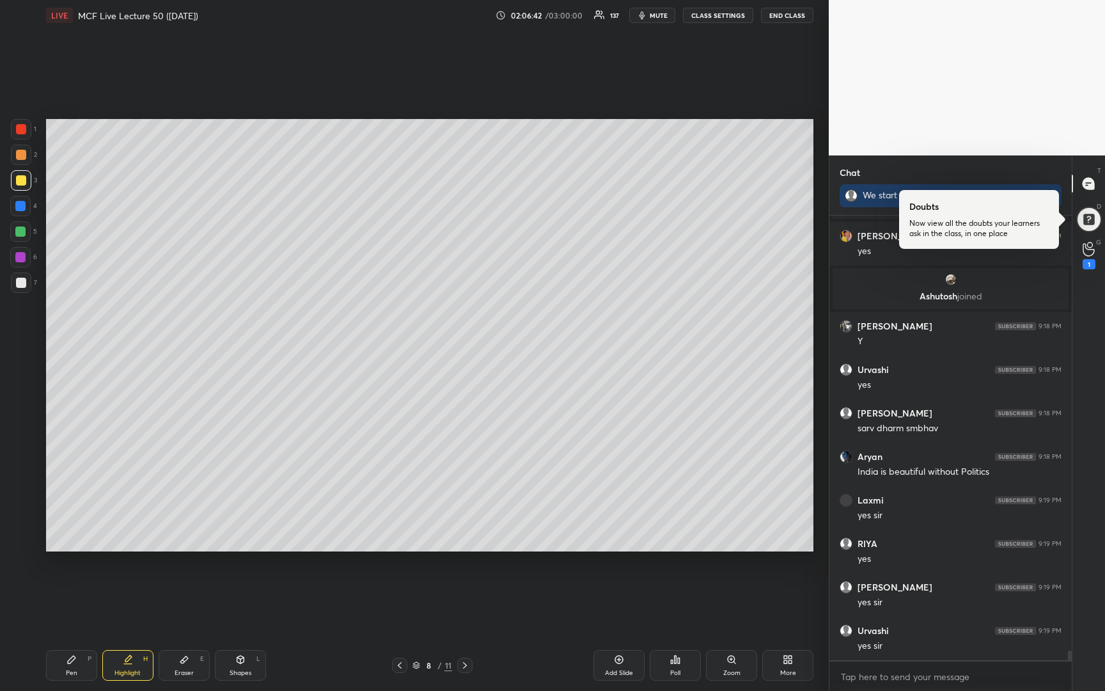
scroll to position [20336, 0]
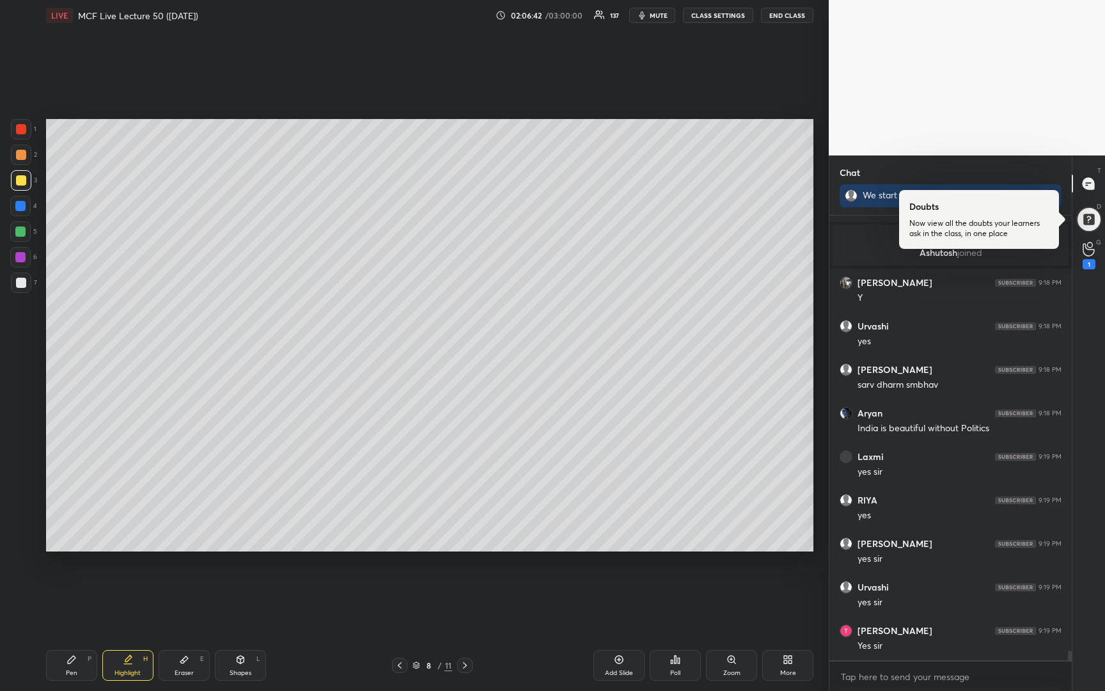
click at [19, 181] on div at bounding box center [21, 180] width 10 height 10
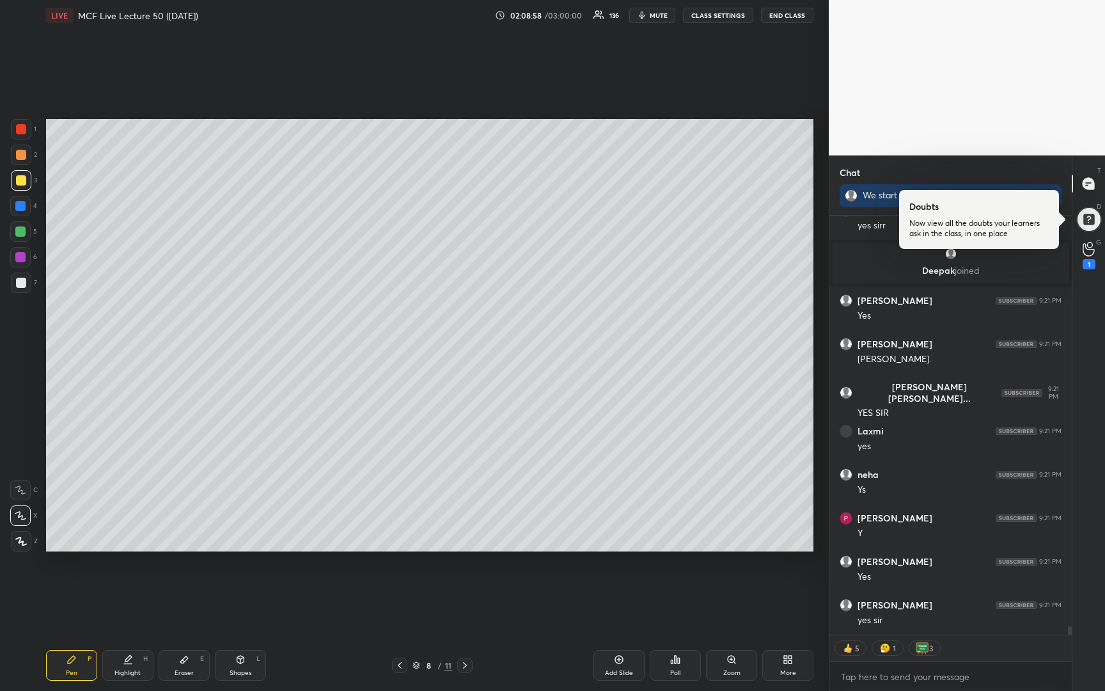
scroll to position [21003, 0]
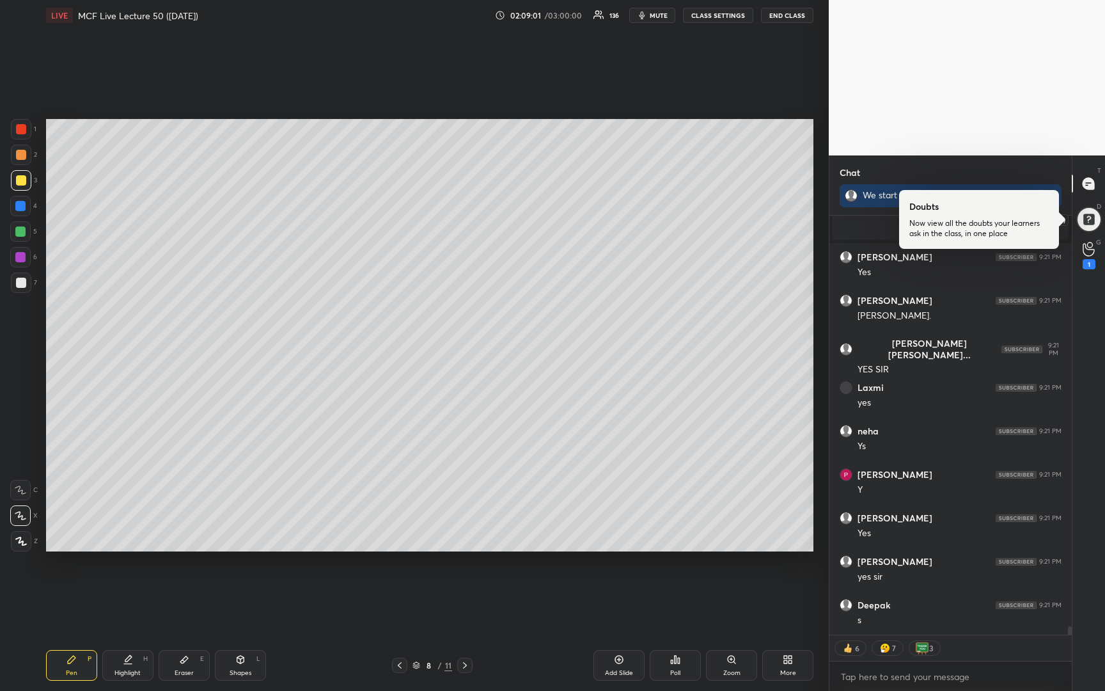
click at [1088, 223] on div at bounding box center [1088, 220] width 26 height 26
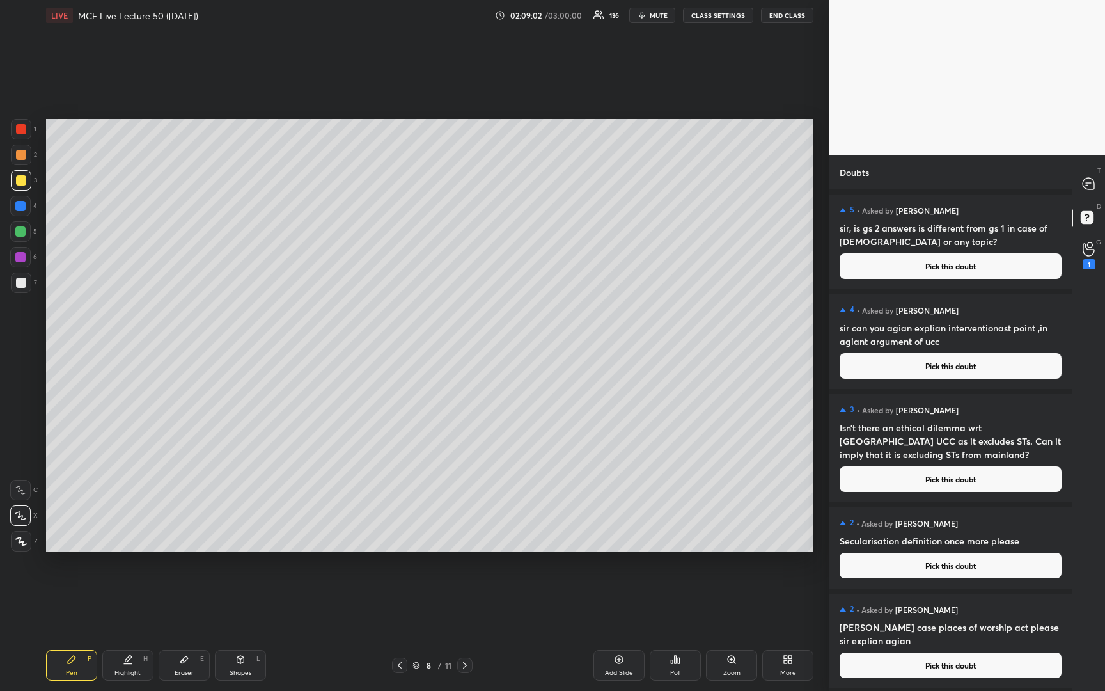
scroll to position [582, 0]
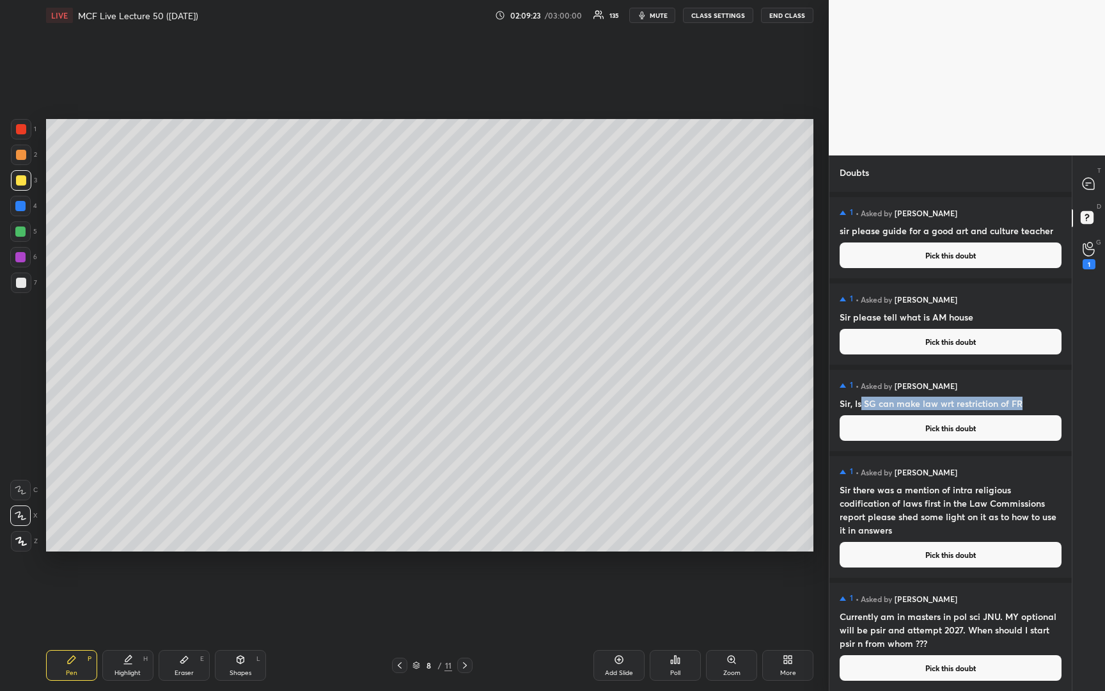
drag, startPoint x: 862, startPoint y: 403, endPoint x: 1025, endPoint y: 403, distance: 163.0
click at [1025, 403] on h4 "Sir, Is SG can make law wrt restriction of FR" at bounding box center [950, 402] width 222 height 13
click at [1029, 400] on h4 "Sir, Is SG can make law wrt restriction of FR" at bounding box center [950, 402] width 222 height 13
drag, startPoint x: 1029, startPoint y: 400, endPoint x: 882, endPoint y: 397, distance: 146.4
click at [882, 397] on h4 "Sir, Is SG can make law wrt restriction of FR" at bounding box center [950, 402] width 222 height 13
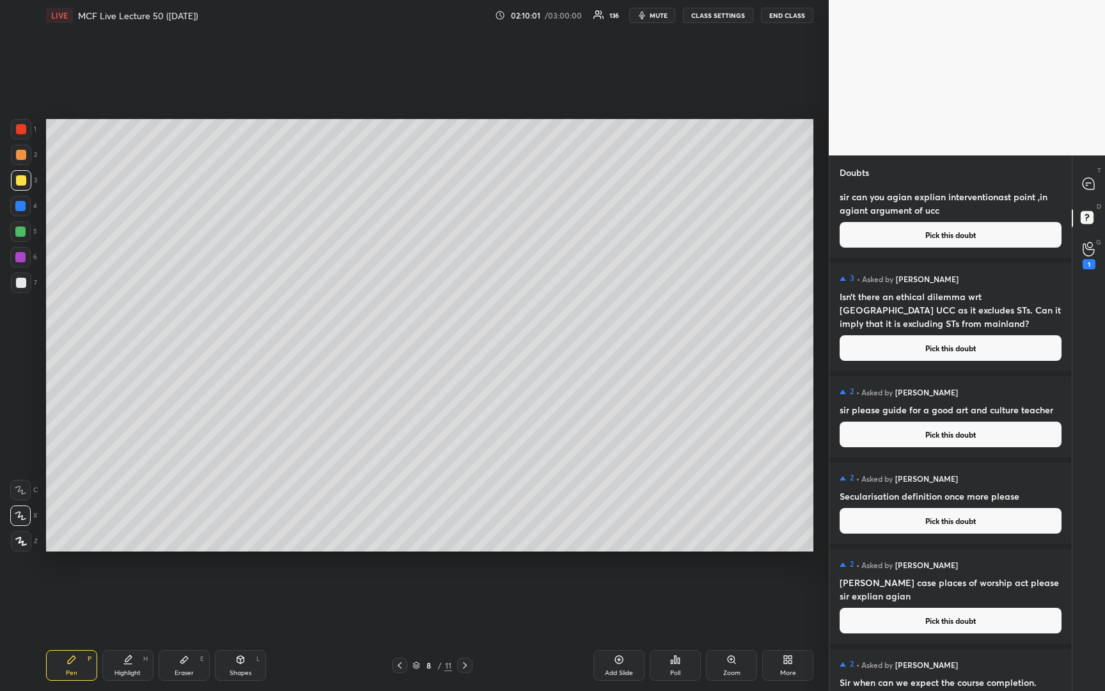
scroll to position [0, 0]
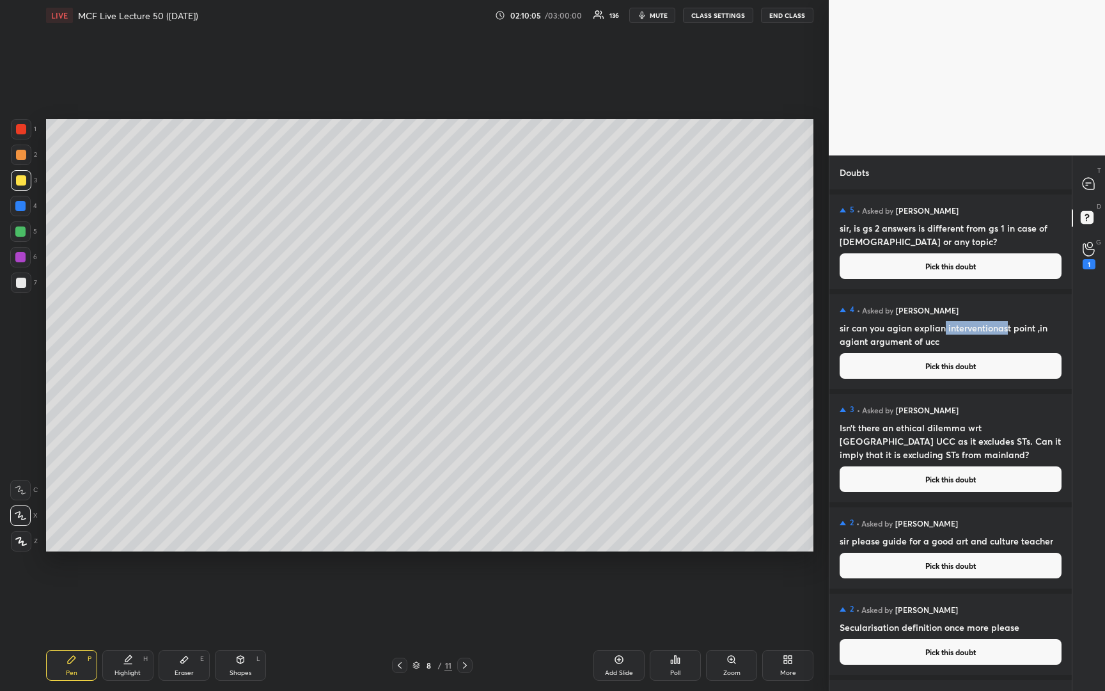
drag, startPoint x: 943, startPoint y: 332, endPoint x: 1008, endPoint y: 327, distance: 65.4
click at [1006, 328] on h4 "sir can you agian explian interventionast point ,in agiant argument of ucc" at bounding box center [950, 334] width 222 height 27
click at [1086, 178] on icon at bounding box center [1088, 184] width 12 height 12
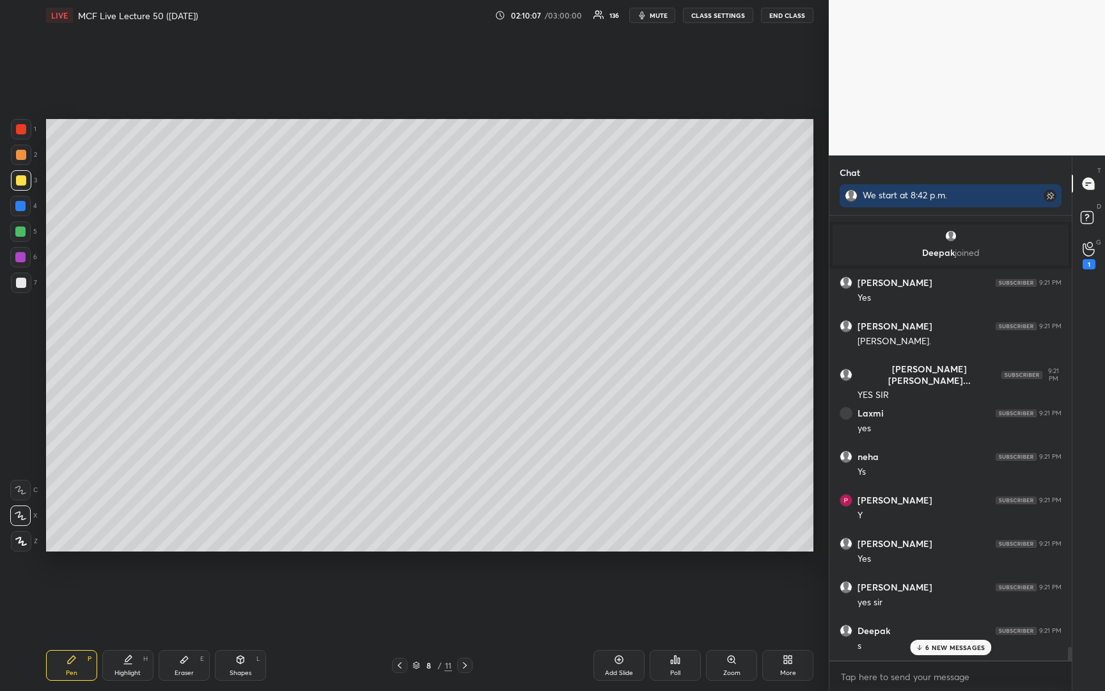
scroll to position [21573, 0]
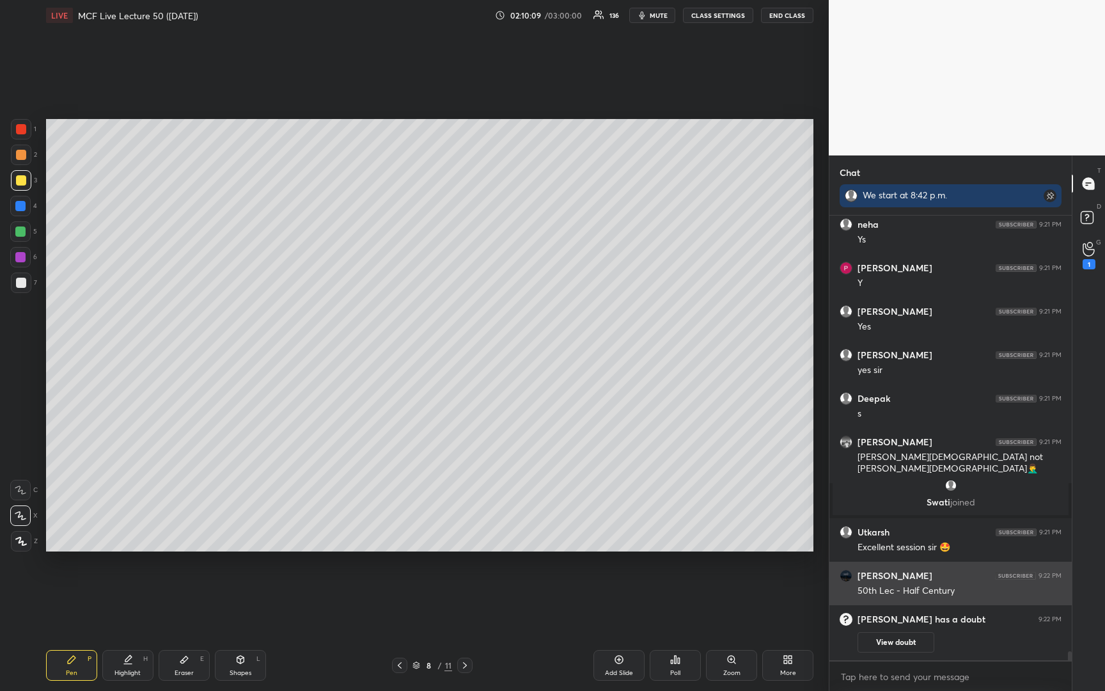
click at [919, 582] on div "50th Lec - Half Century" at bounding box center [959, 589] width 204 height 15
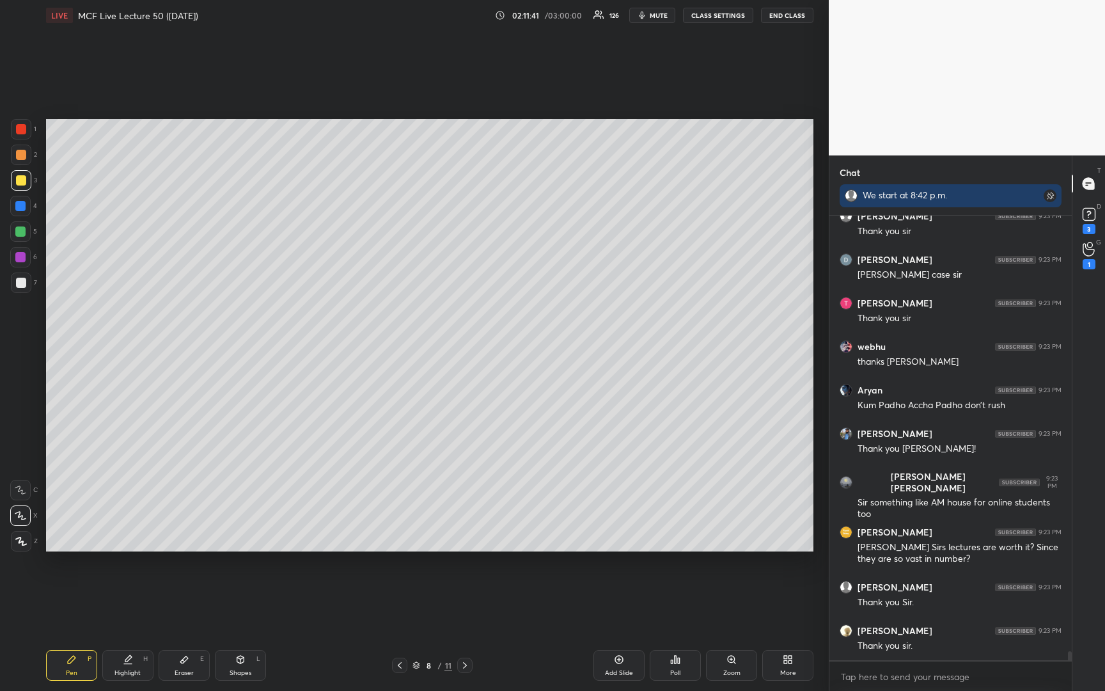
scroll to position [22072, 0]
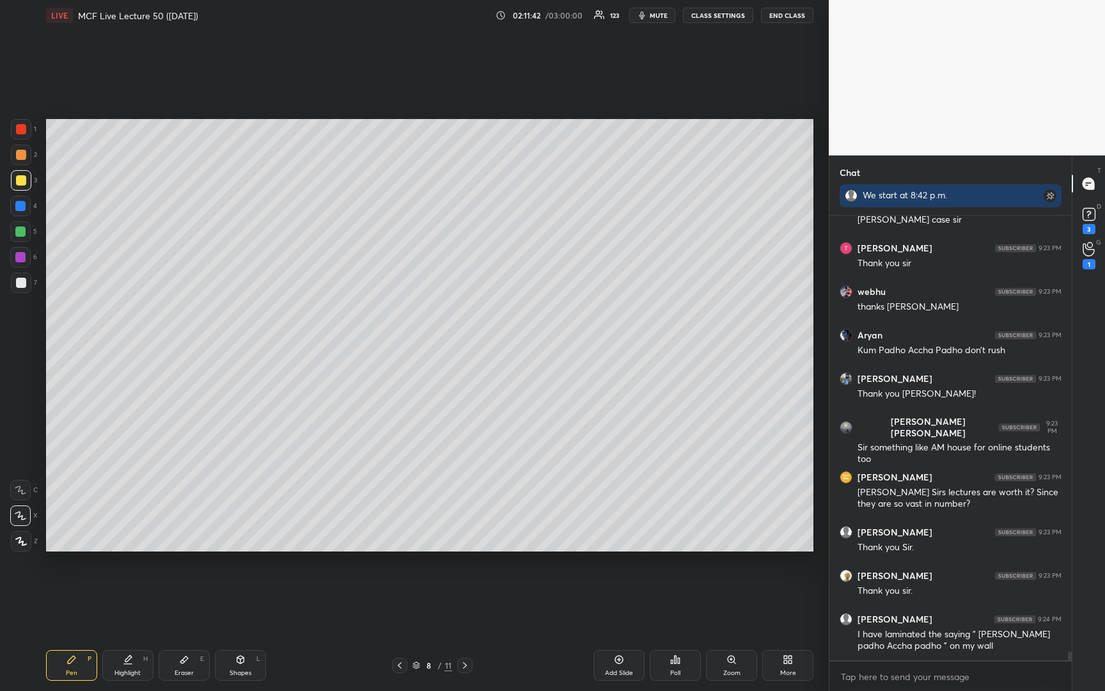
click at [792, 16] on button "END CLASS" at bounding box center [787, 15] width 52 height 15
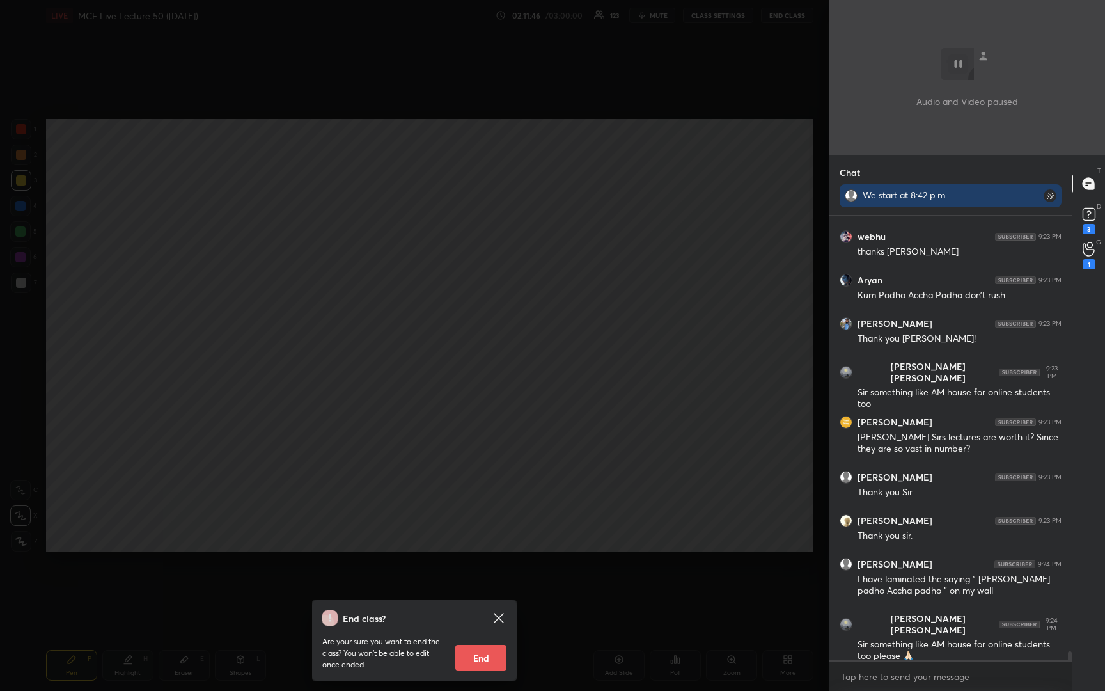
scroll to position [22170, 0]
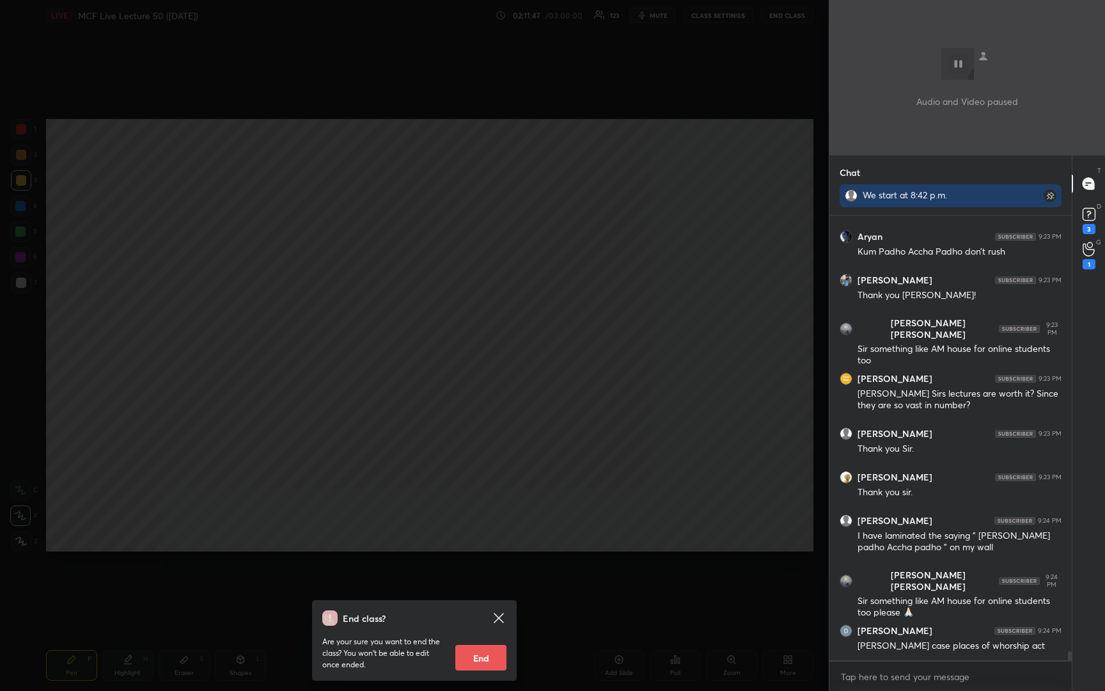
click at [498, 617] on icon at bounding box center [499, 618] width 10 height 10
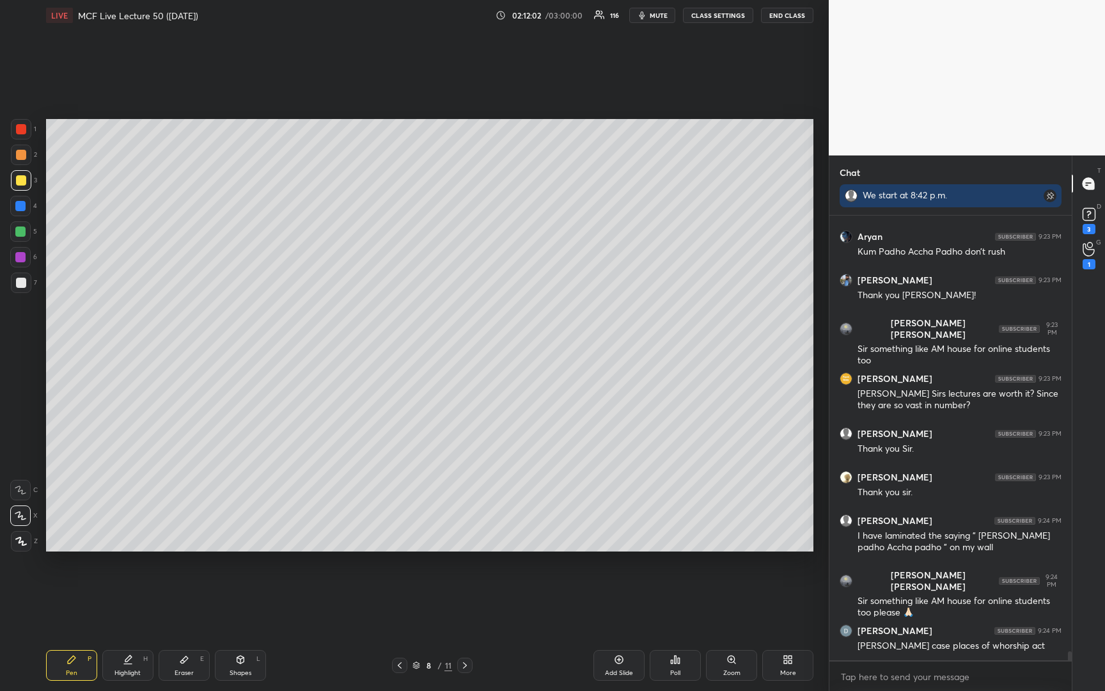
click at [777, 15] on button "END CLASS" at bounding box center [787, 15] width 52 height 15
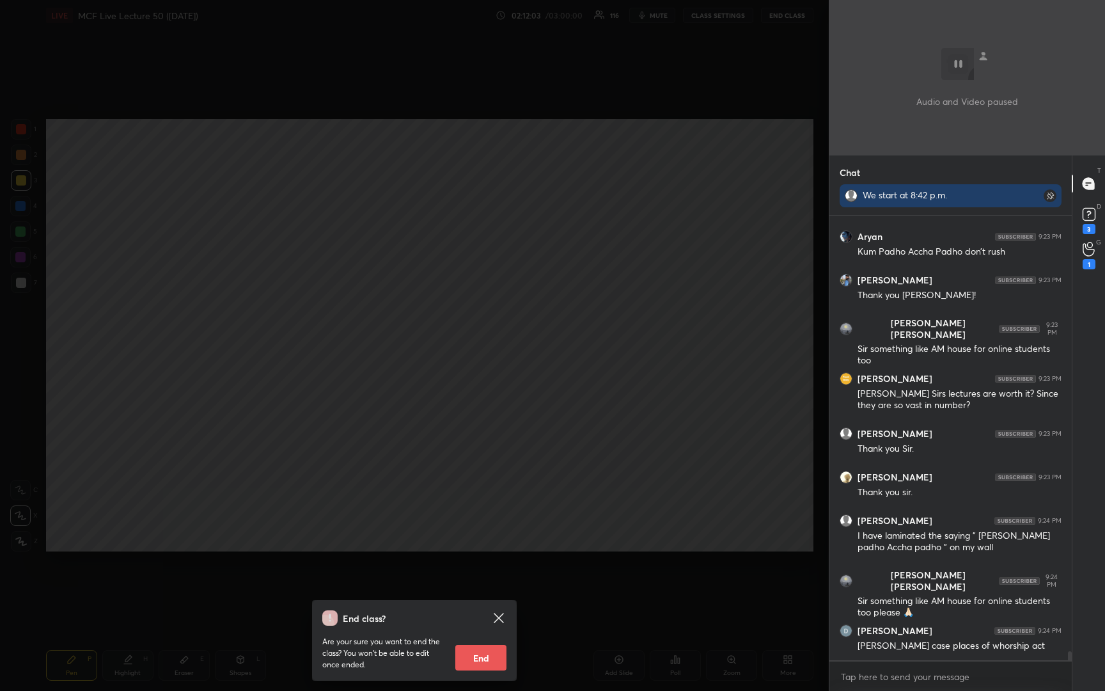
click at [472, 662] on button "End" at bounding box center [480, 657] width 51 height 26
type textarea "x"
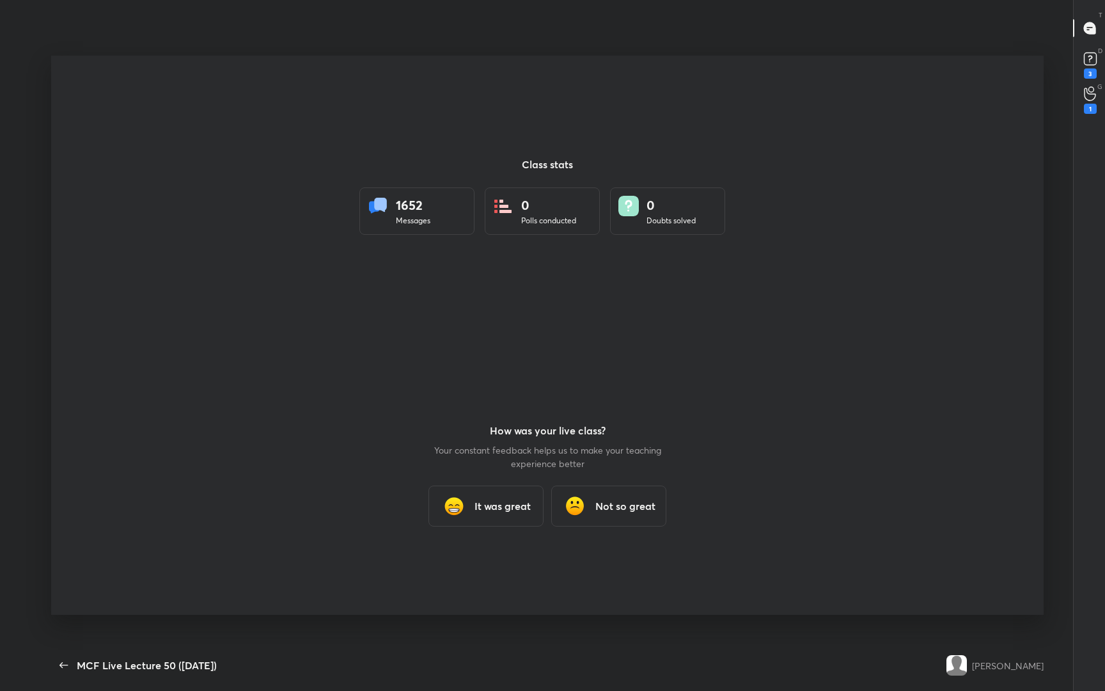
scroll to position [63328, 62842]
